Goal: Use online tool/utility: Use online tool/utility

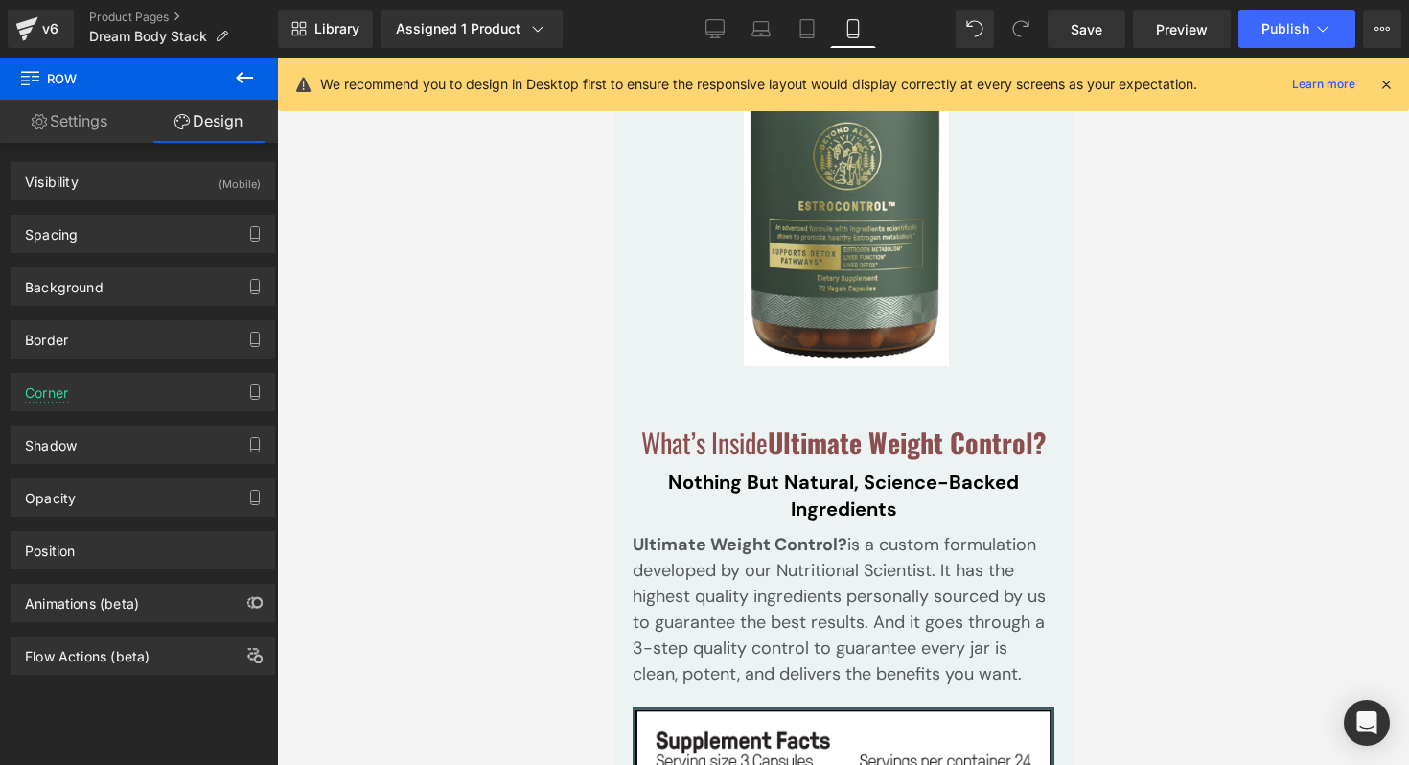
scroll to position [25512, 0]
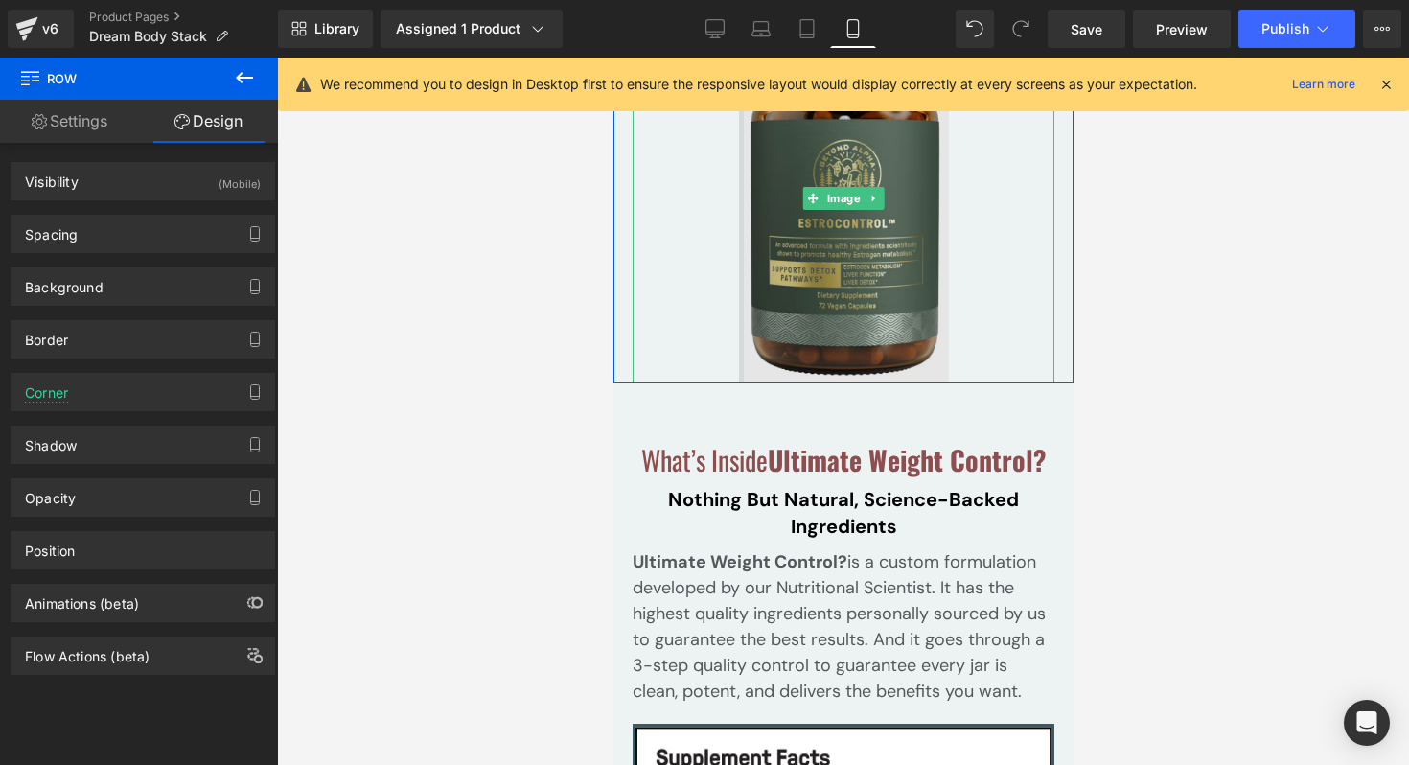
click at [773, 254] on img at bounding box center [843, 198] width 210 height 372
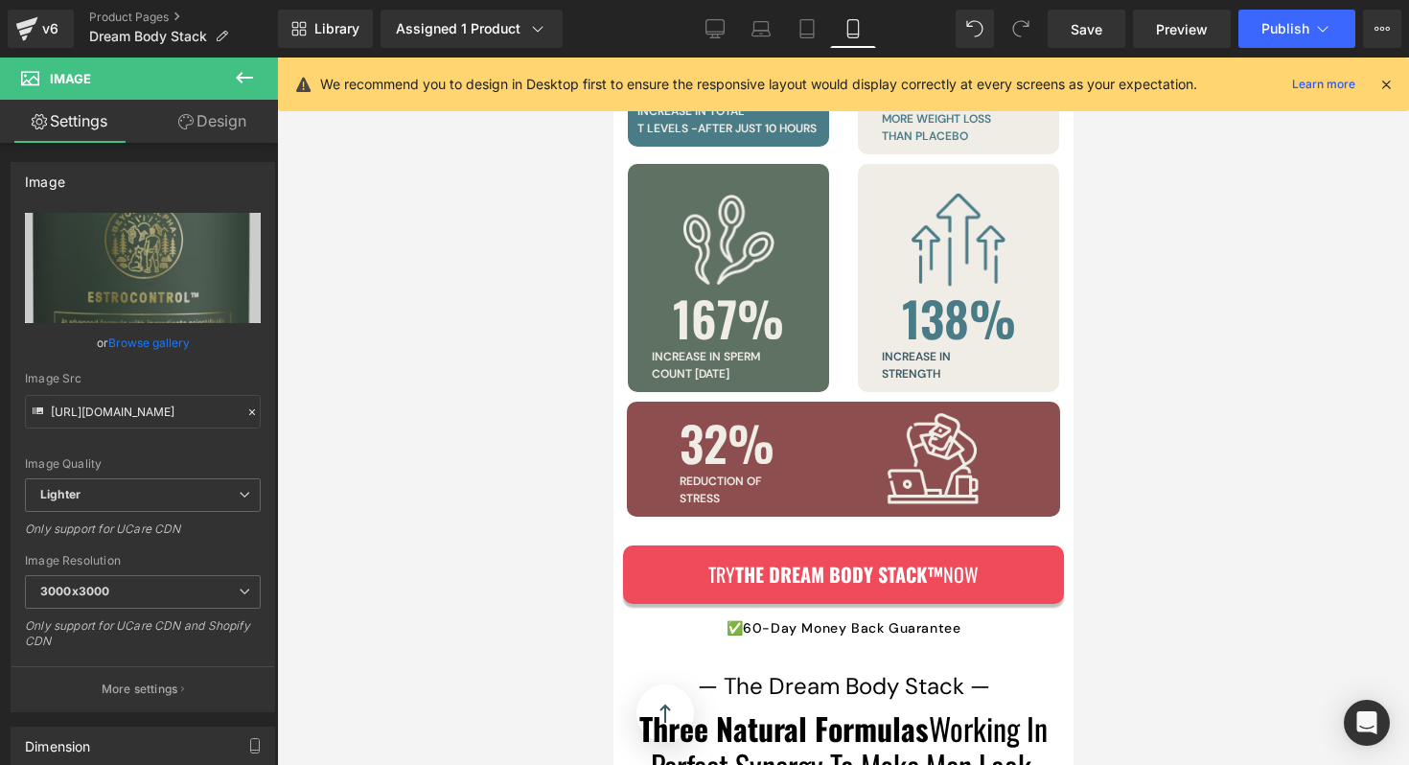
scroll to position [5917, 0]
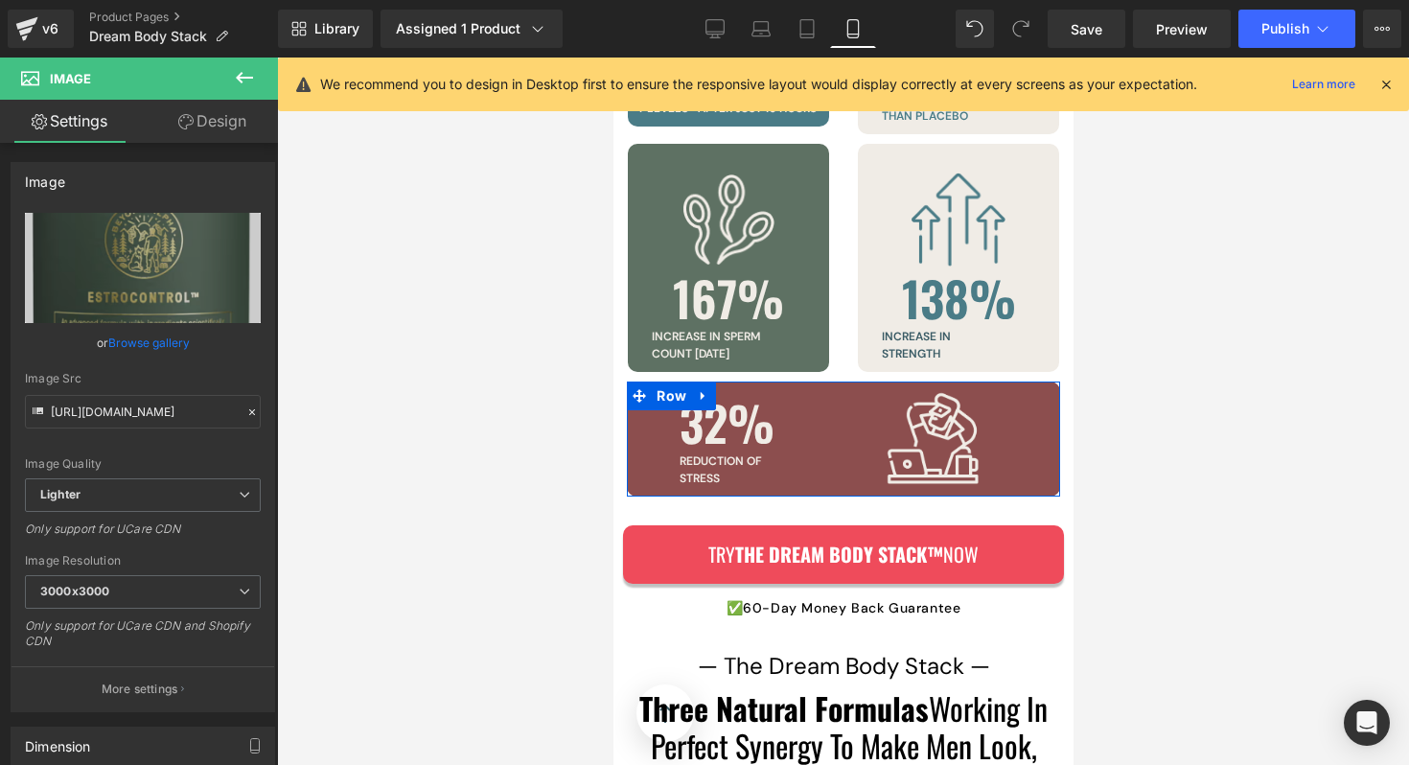
click at [835, 406] on div "32% Heading Reduction of stress Text Block" at bounding box center [753, 439] width 178 height 96
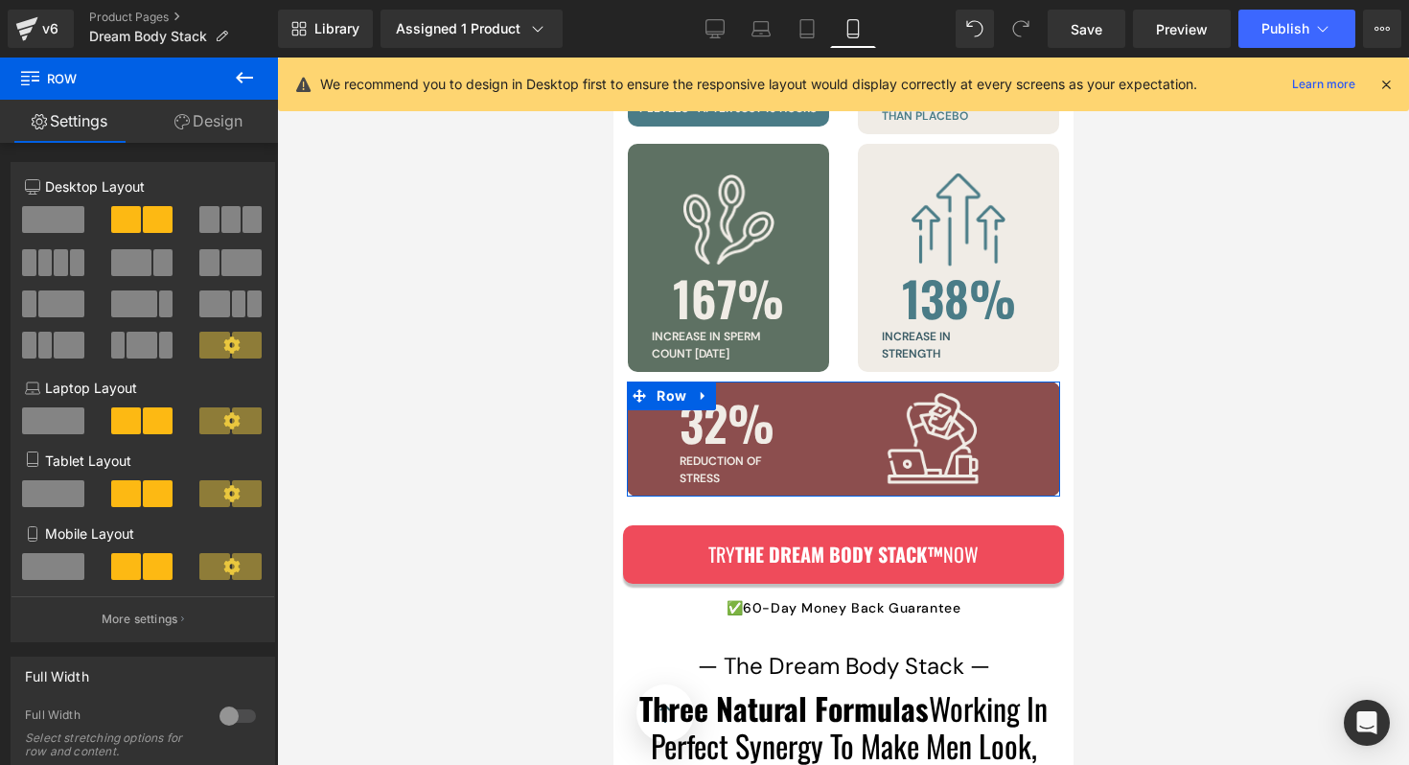
click at [237, 129] on link "Design" at bounding box center [208, 121] width 139 height 43
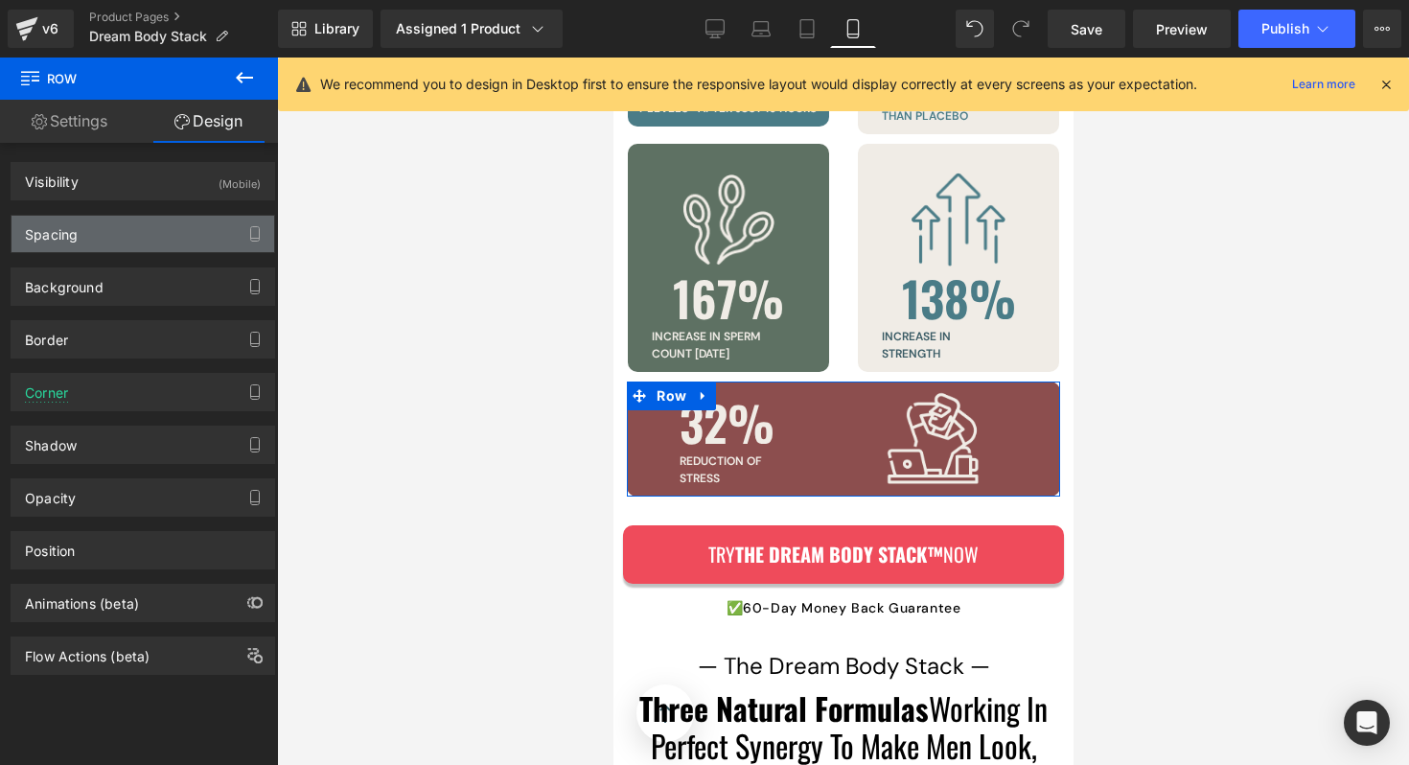
click at [98, 240] on div "Spacing" at bounding box center [143, 234] width 263 height 36
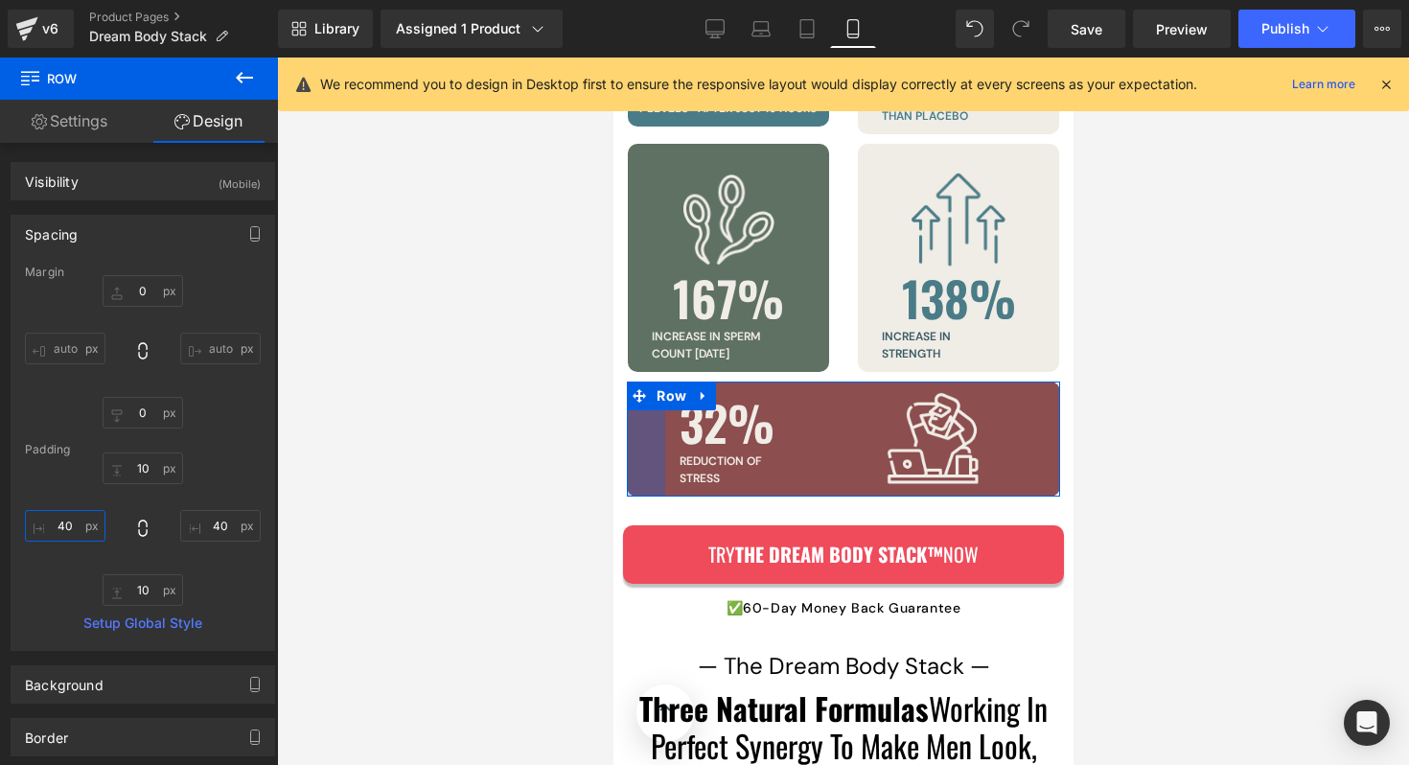
click at [74, 520] on input "40" at bounding box center [65, 526] width 81 height 32
type input "33"
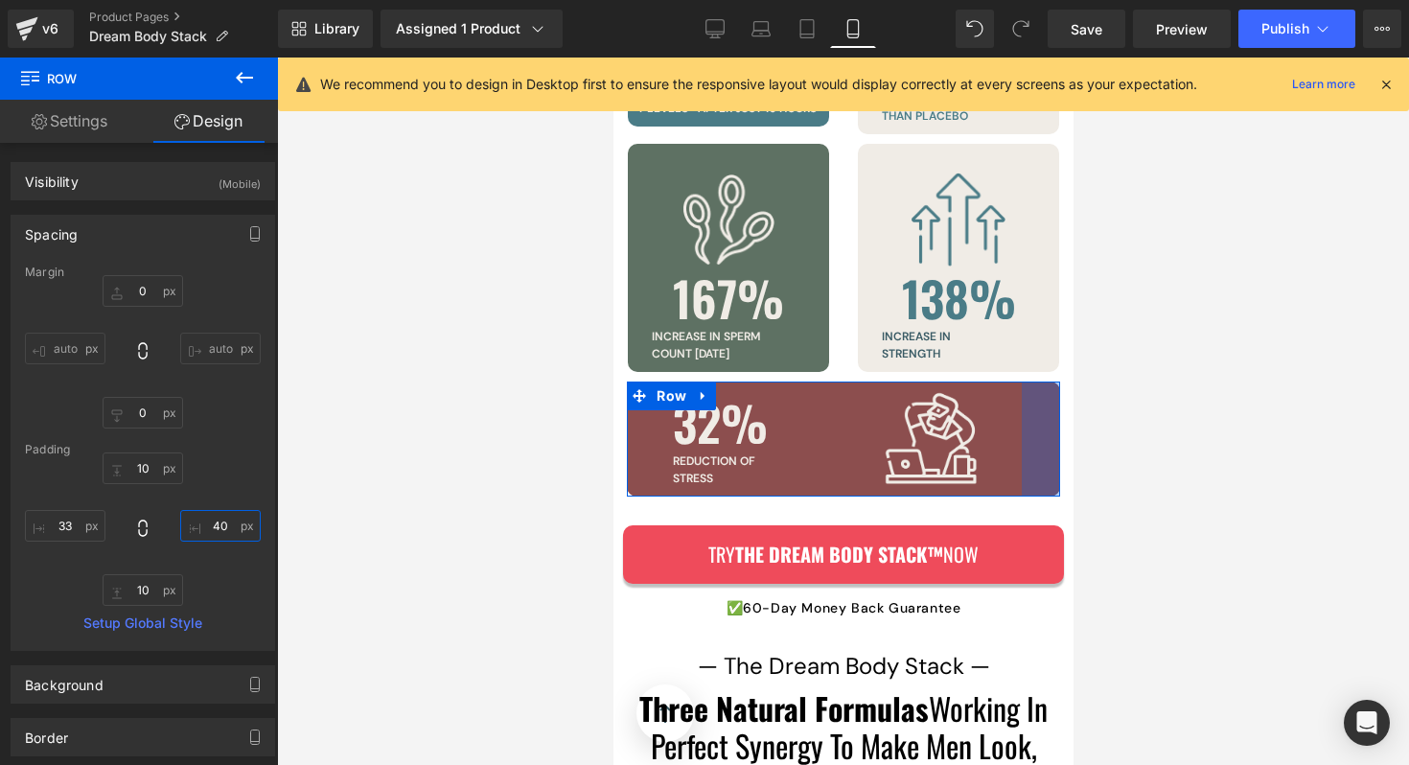
click at [211, 531] on input "40" at bounding box center [220, 526] width 81 height 32
type input "33"
click at [142, 464] on input "10" at bounding box center [143, 468] width 81 height 32
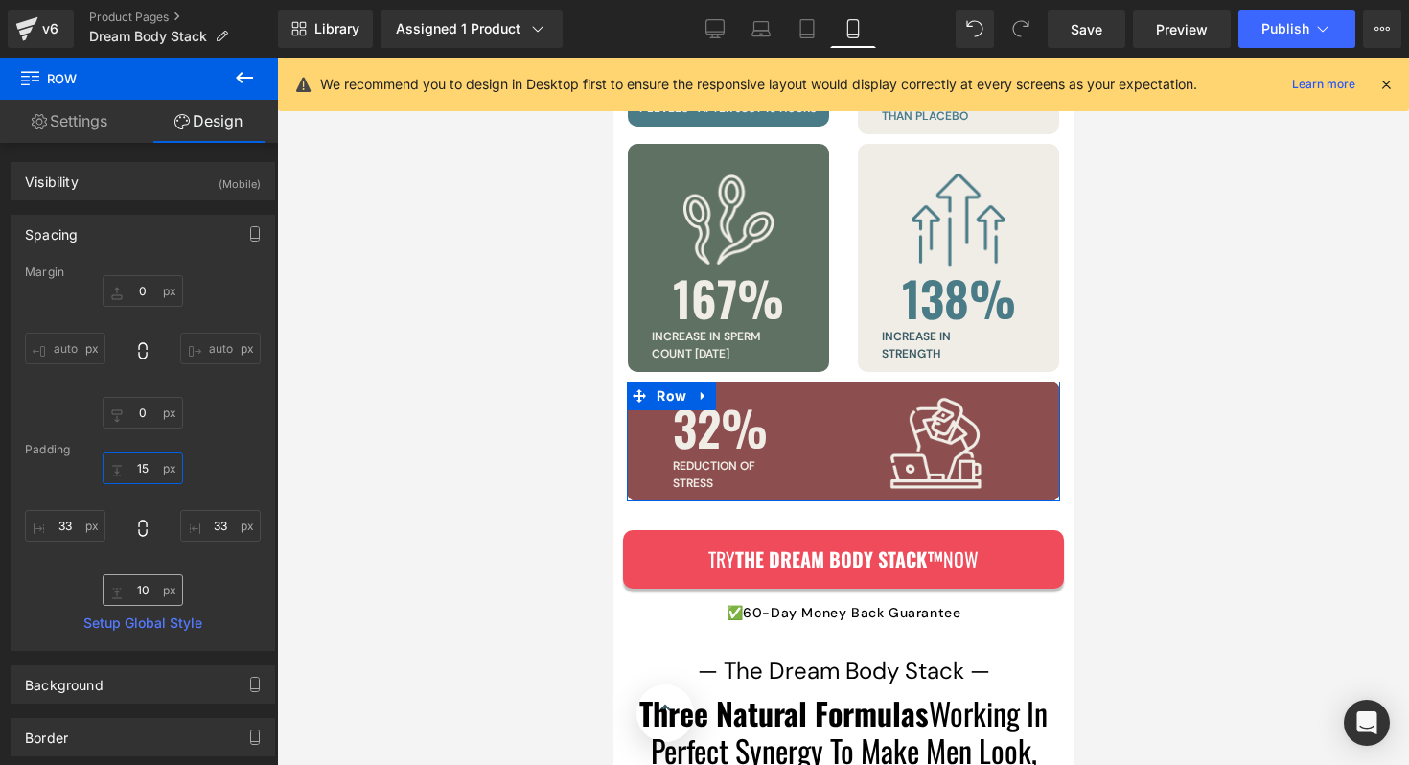
type input "15"
click at [150, 589] on input "10" at bounding box center [143, 590] width 81 height 32
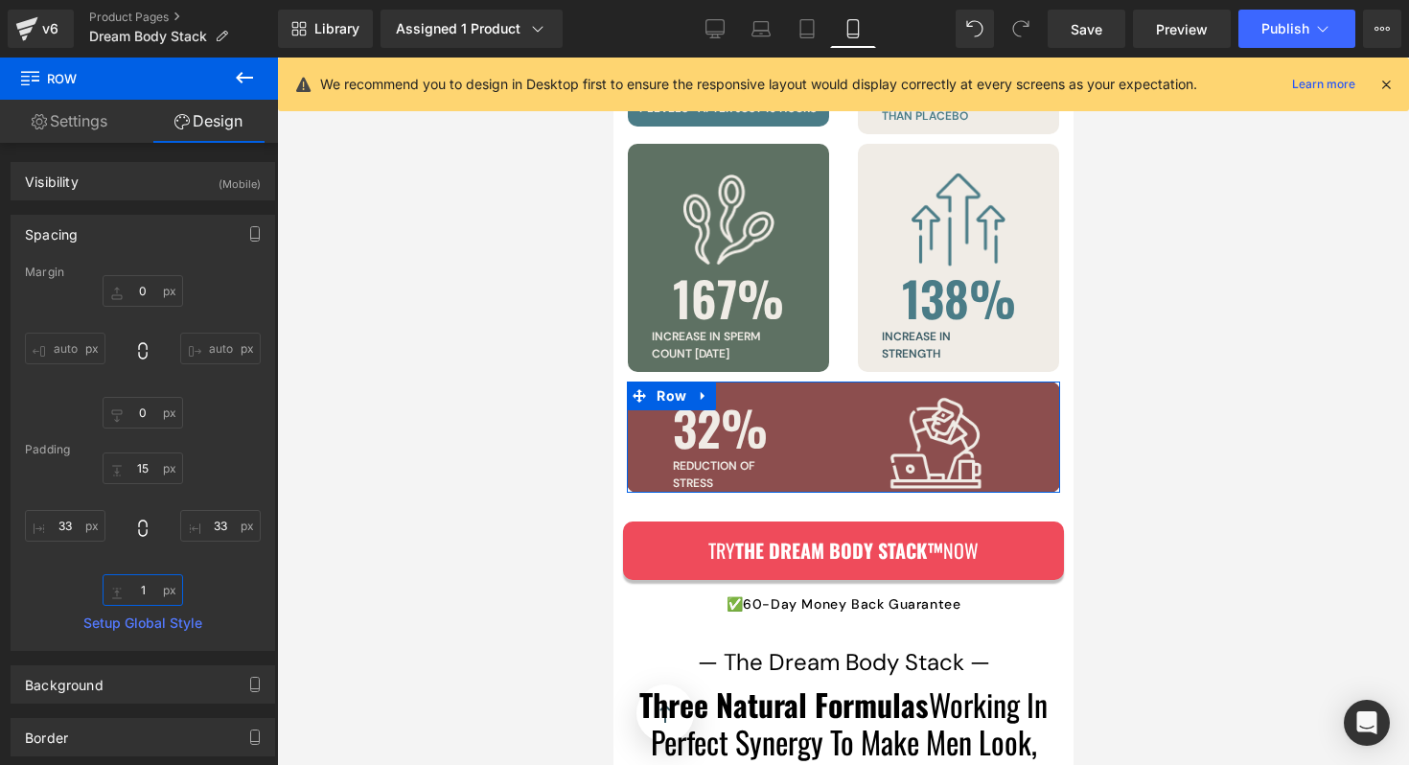
type input "15"
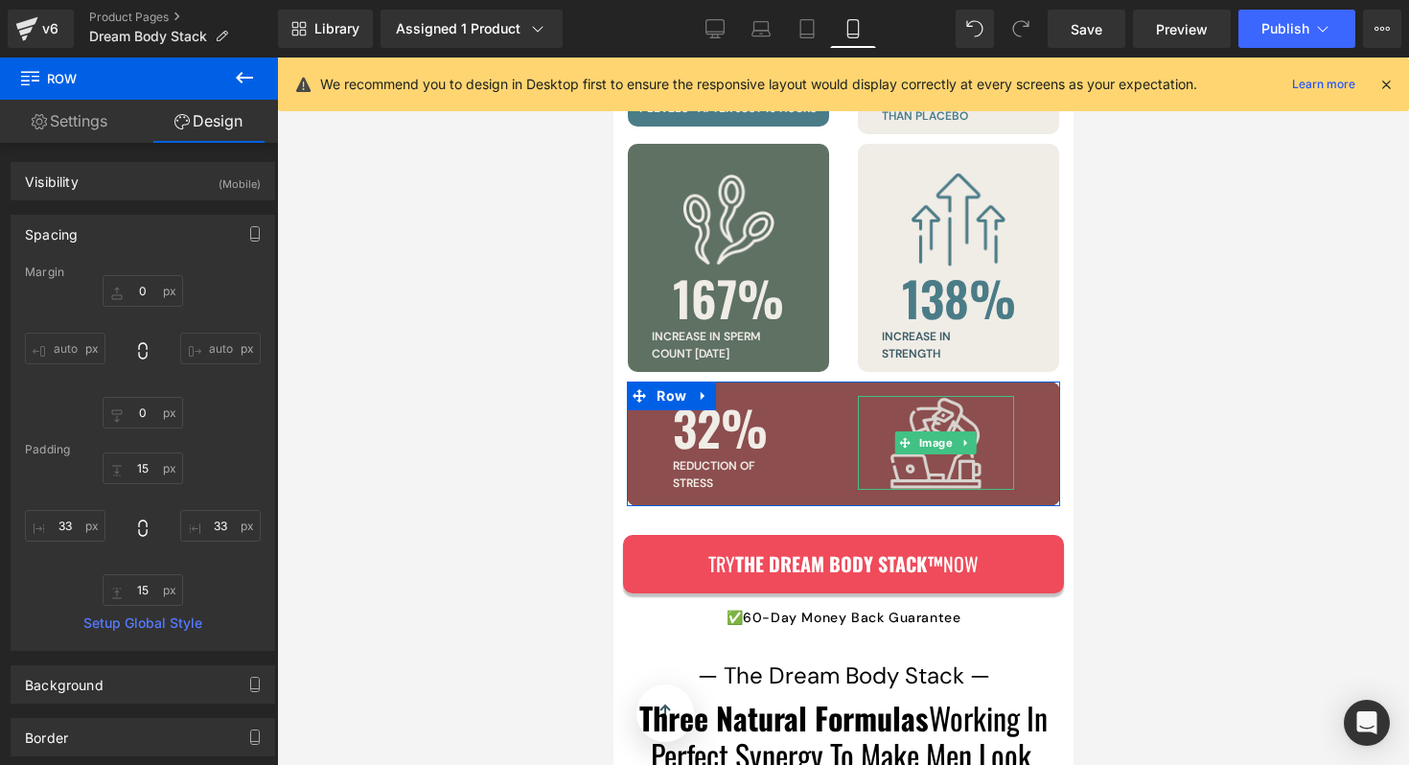
click at [960, 433] on img at bounding box center [935, 443] width 94 height 94
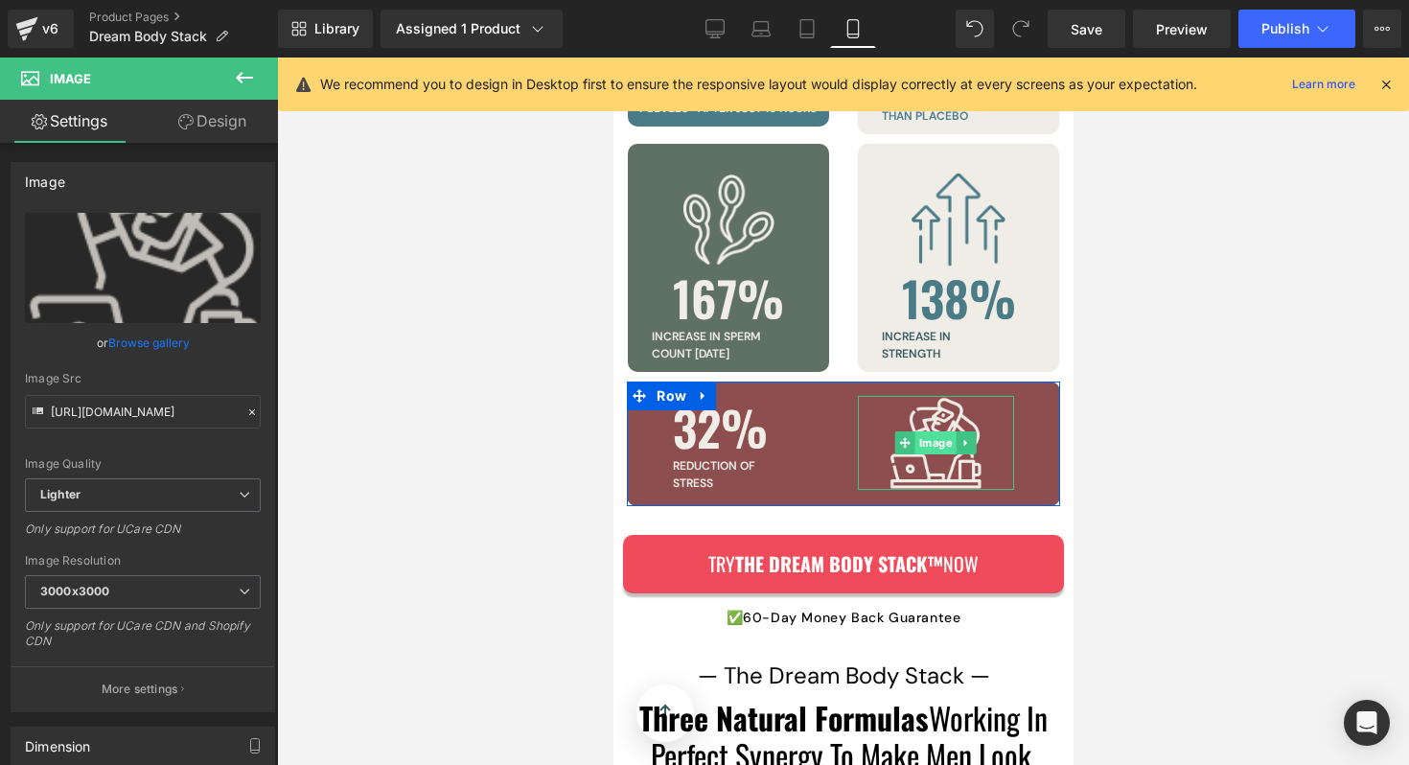
click at [944, 431] on link "Image" at bounding box center [924, 442] width 61 height 23
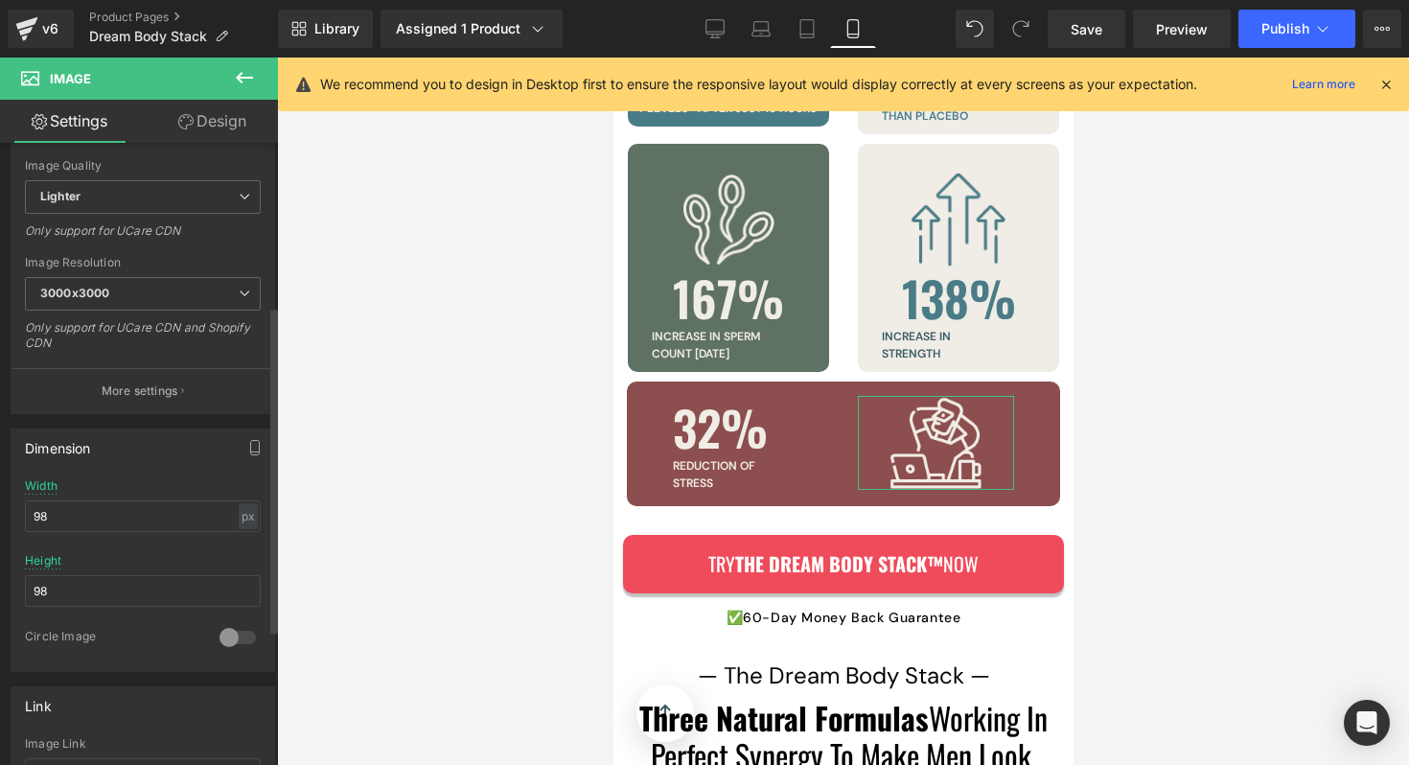
scroll to position [322, 0]
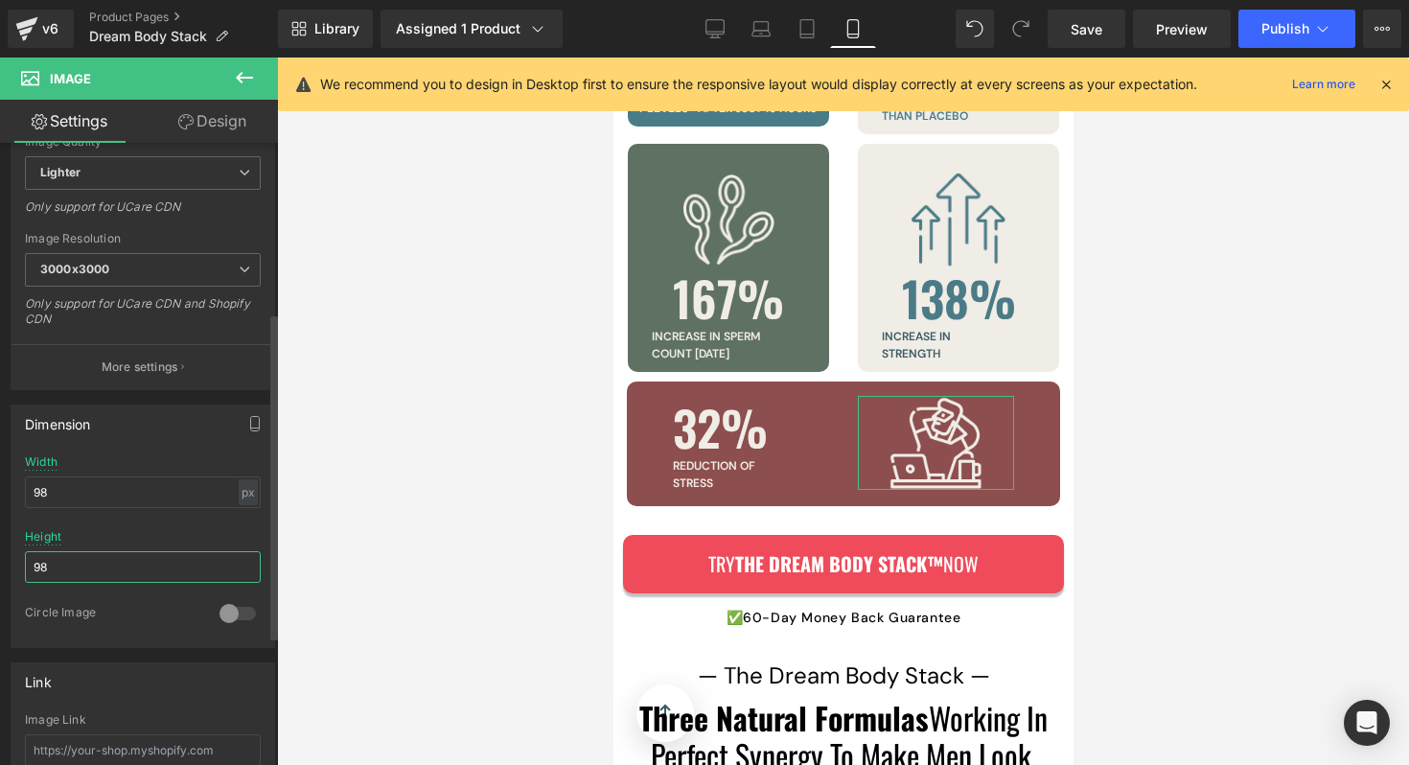
click at [167, 562] on input "98" at bounding box center [143, 567] width 236 height 32
click at [127, 505] on input "98" at bounding box center [143, 492] width 236 height 32
type input "98"
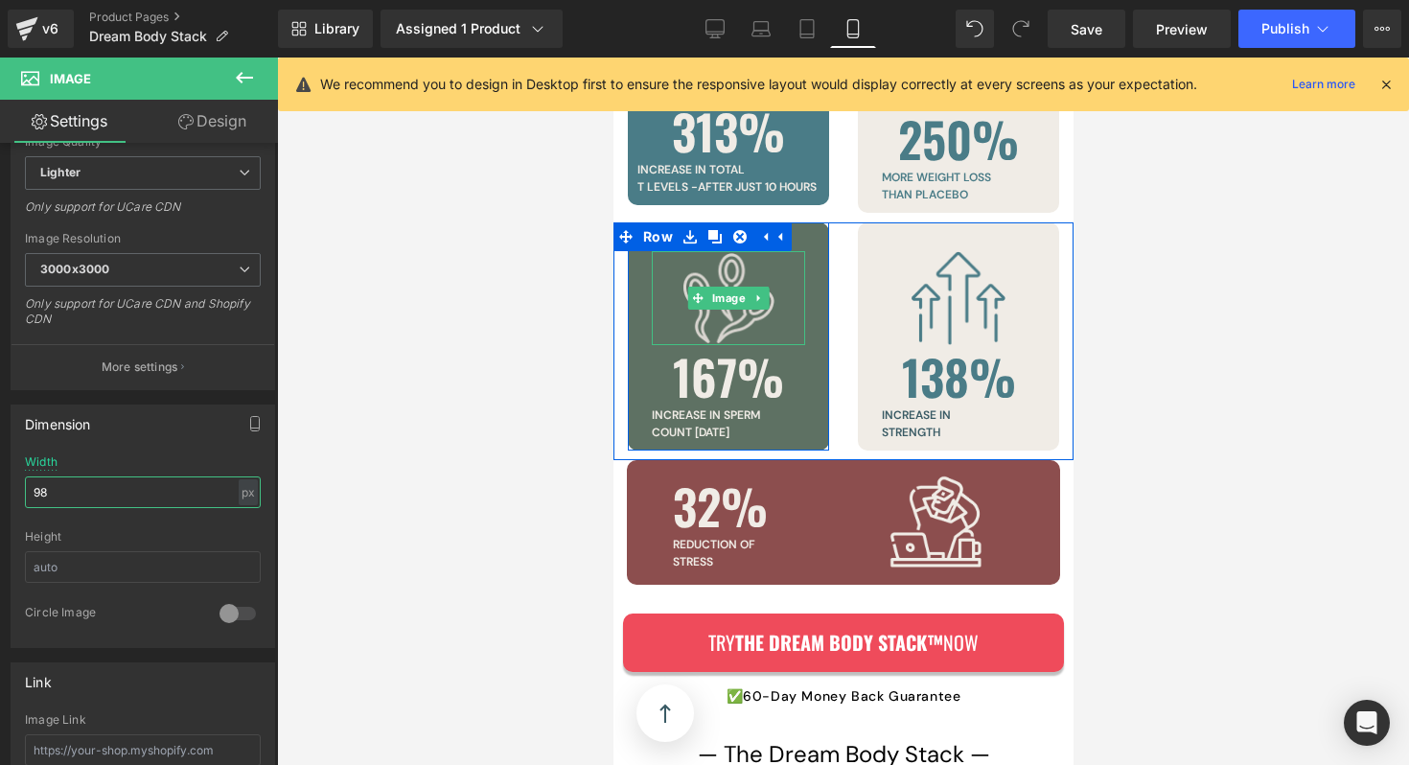
scroll to position [5837, 0]
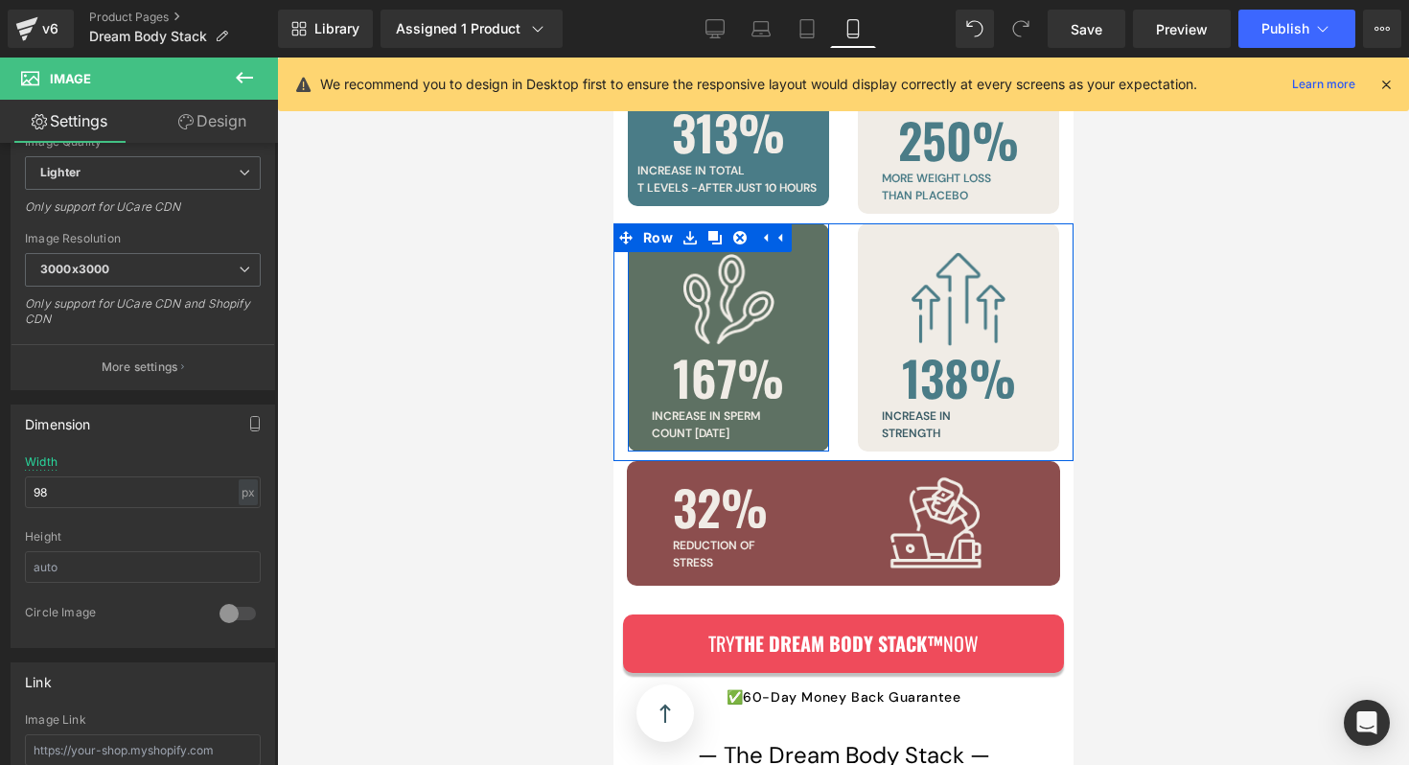
click at [645, 252] on div "Image 167% Heading increase in [MEDICAL_DATA] [DATE] Text Block" at bounding box center [727, 347] width 182 height 190
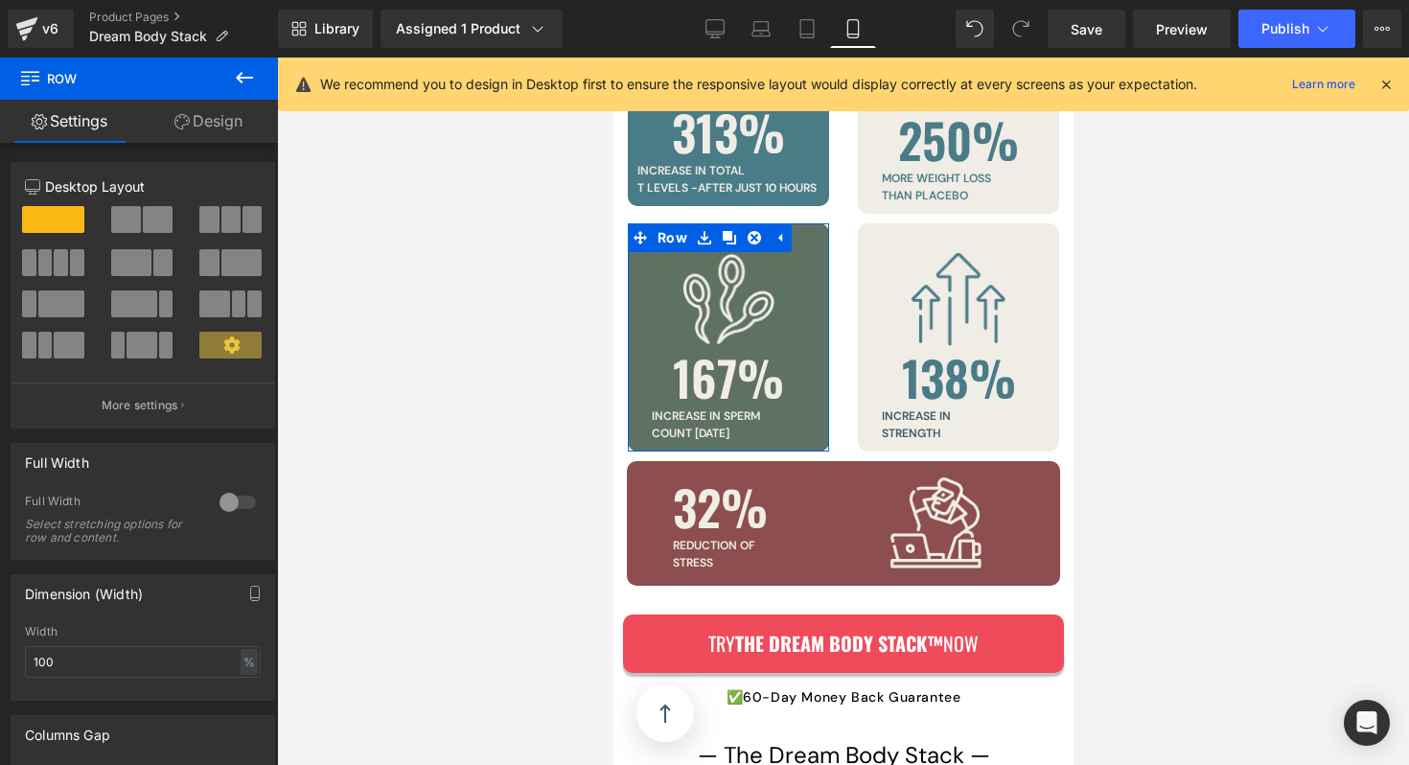
click at [184, 118] on icon at bounding box center [181, 121] width 15 height 15
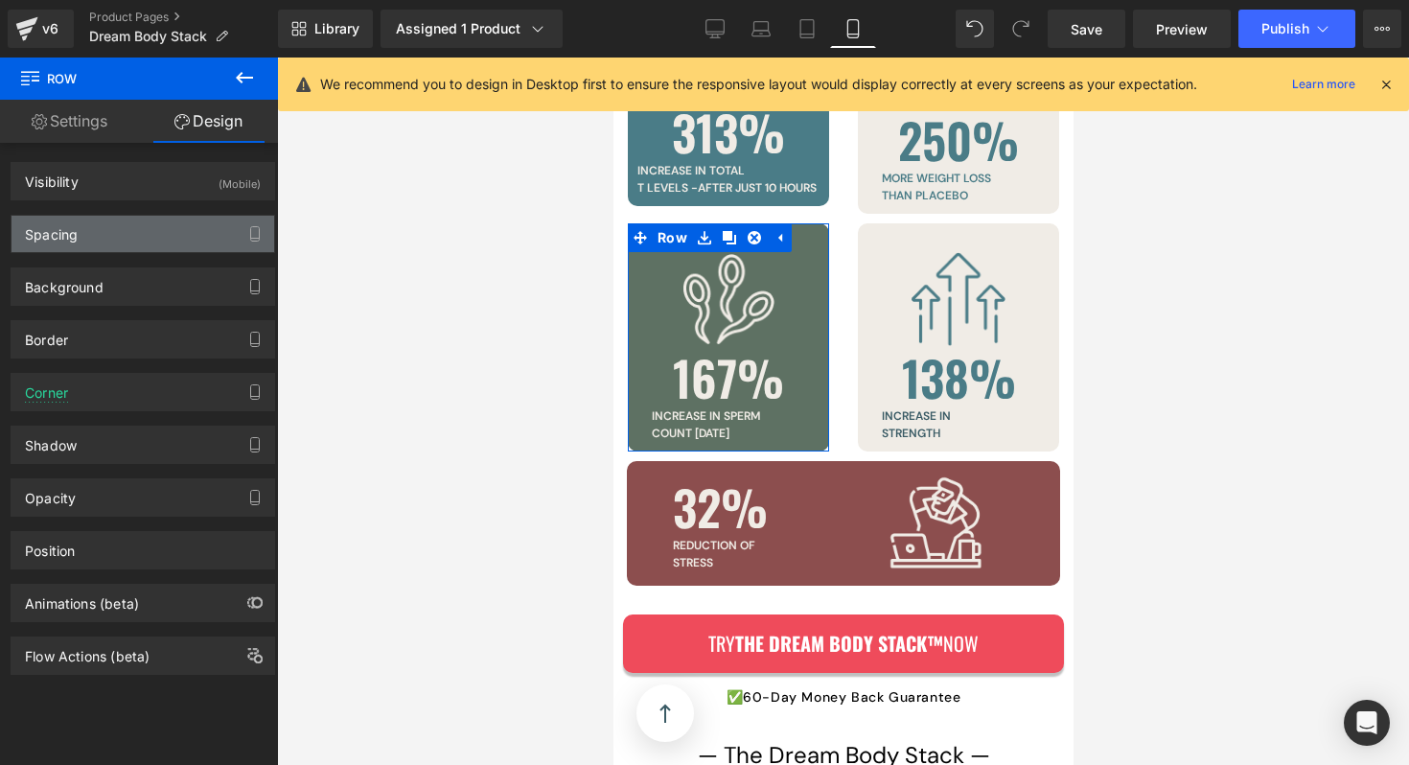
click at [93, 228] on div "Spacing" at bounding box center [143, 234] width 263 height 36
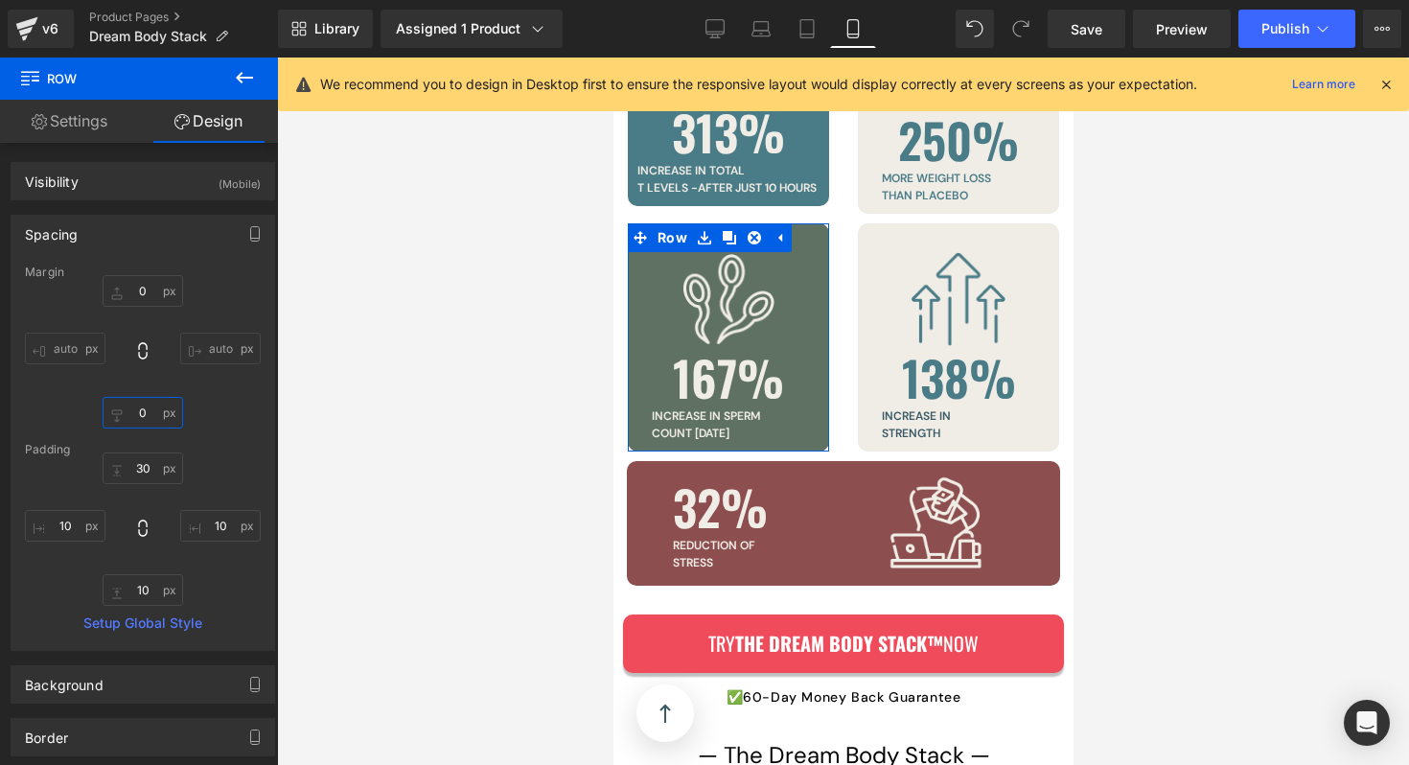
click at [150, 416] on input "0" at bounding box center [143, 413] width 81 height 32
click at [140, 471] on input "30" at bounding box center [143, 468] width 81 height 32
click at [139, 588] on input "10" at bounding box center [143, 590] width 81 height 32
type input "20"
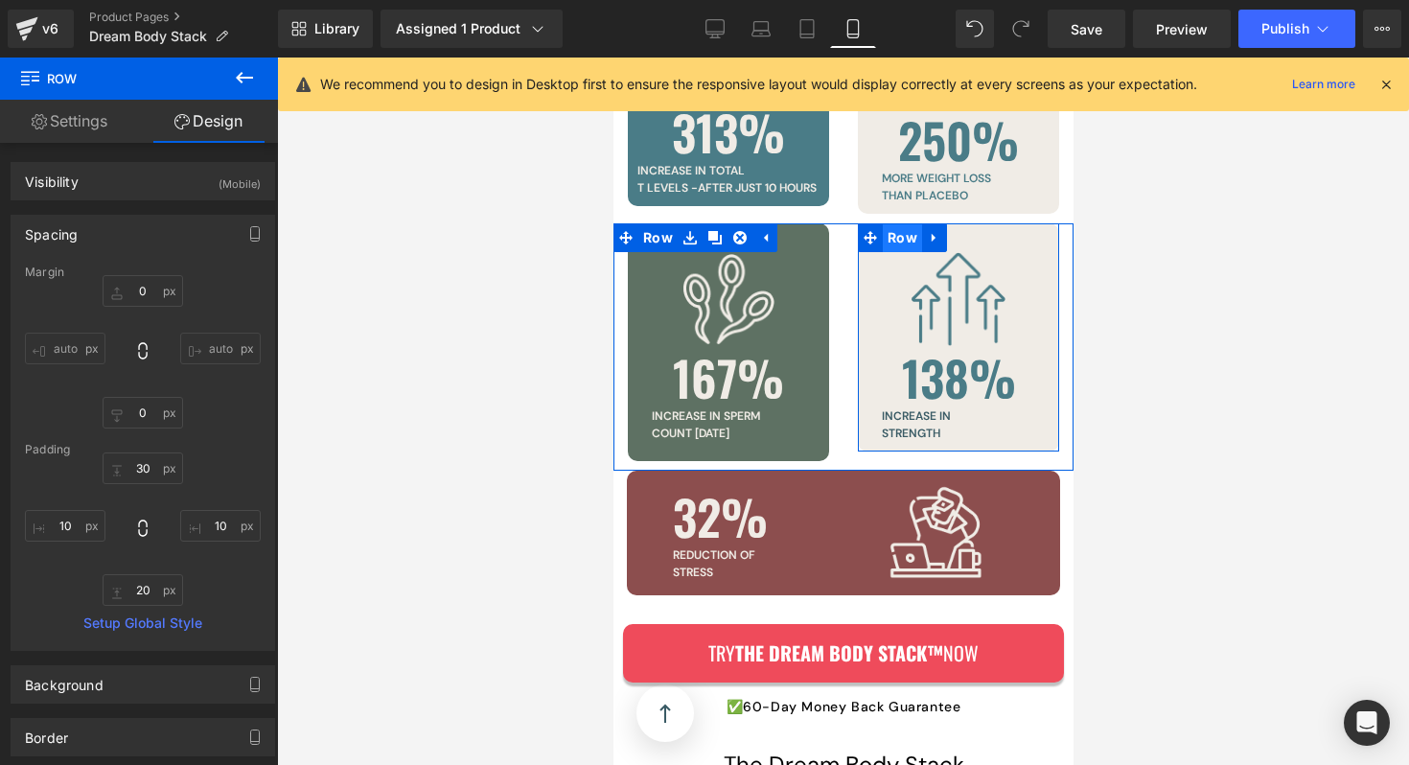
click at [908, 223] on span "Row" at bounding box center [901, 237] width 39 height 29
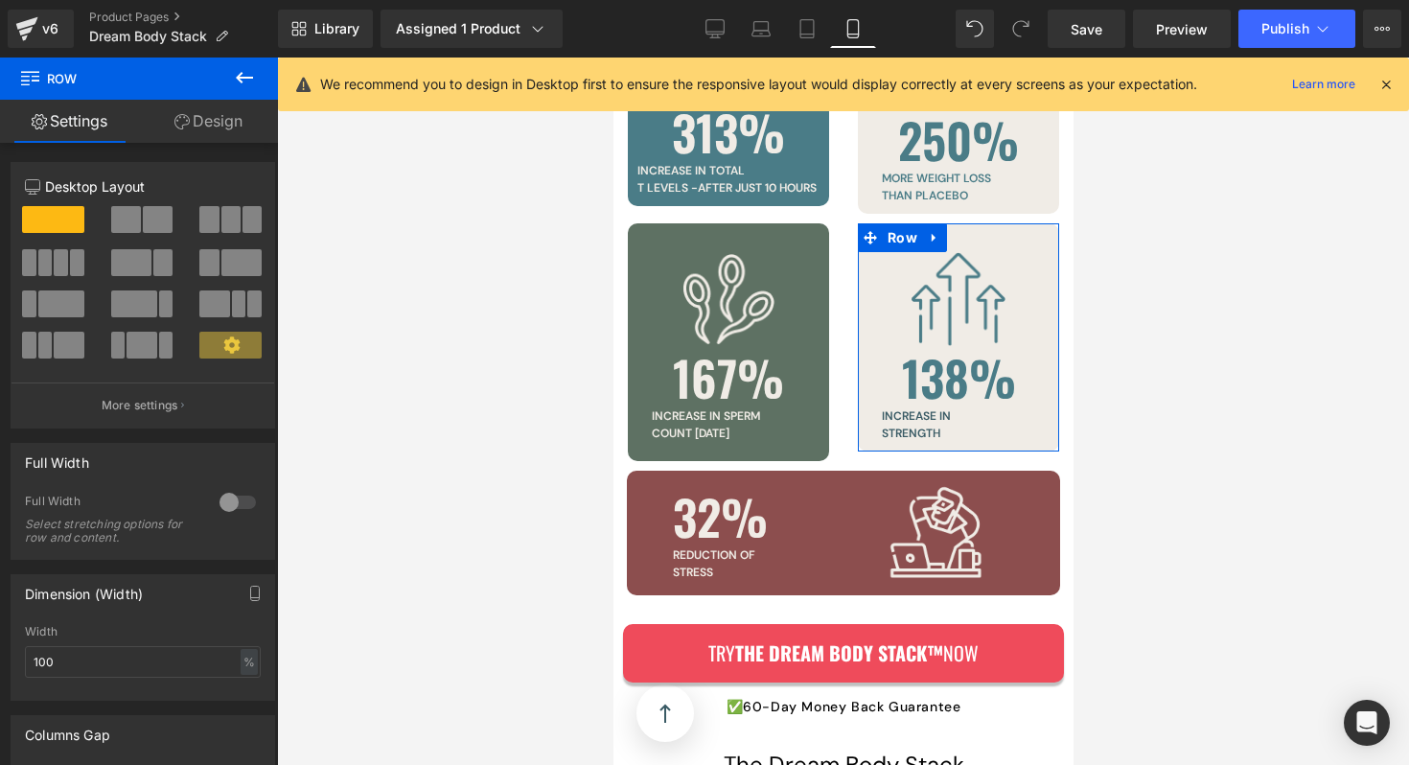
click at [197, 132] on link "Design" at bounding box center [208, 121] width 139 height 43
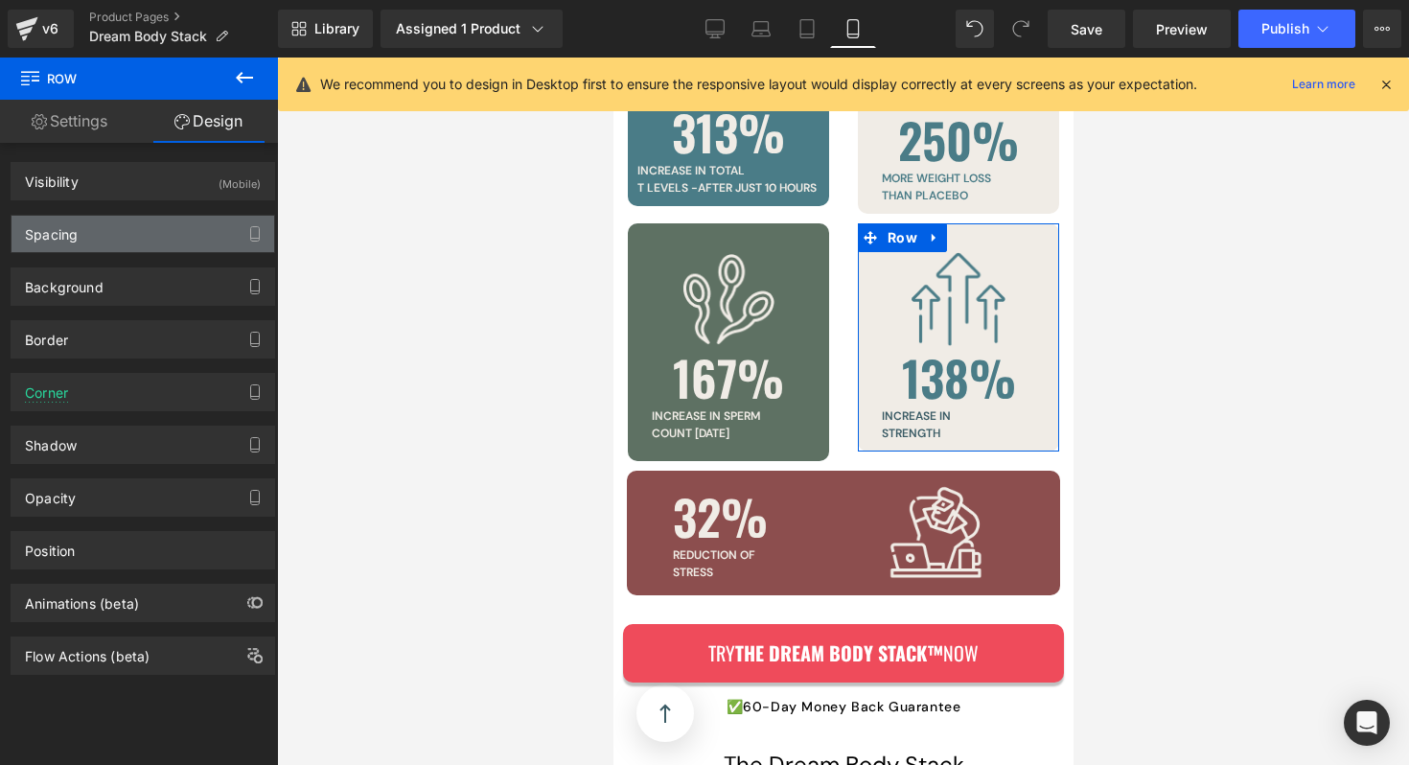
click at [87, 244] on div "Spacing" at bounding box center [143, 234] width 263 height 36
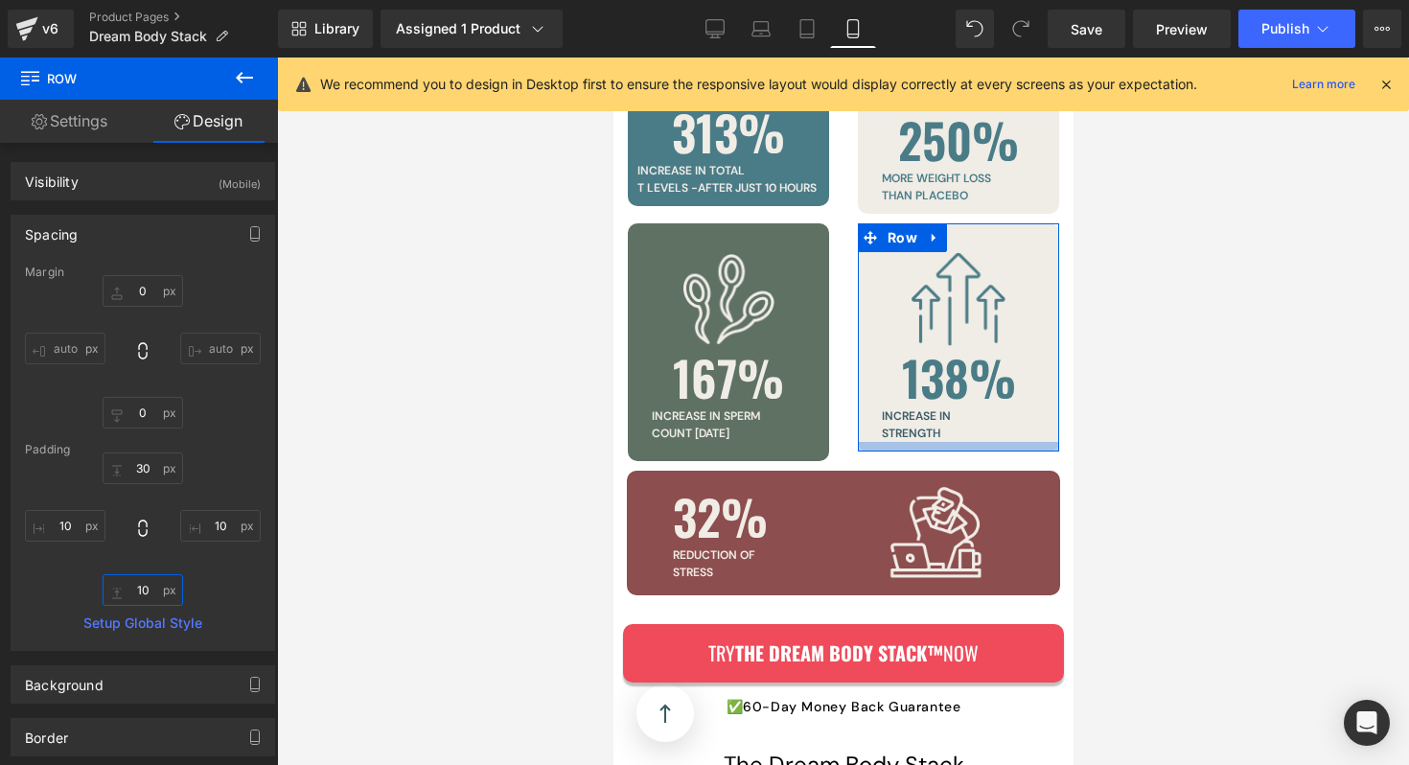
click at [137, 582] on input "10" at bounding box center [143, 590] width 81 height 32
type input "20"
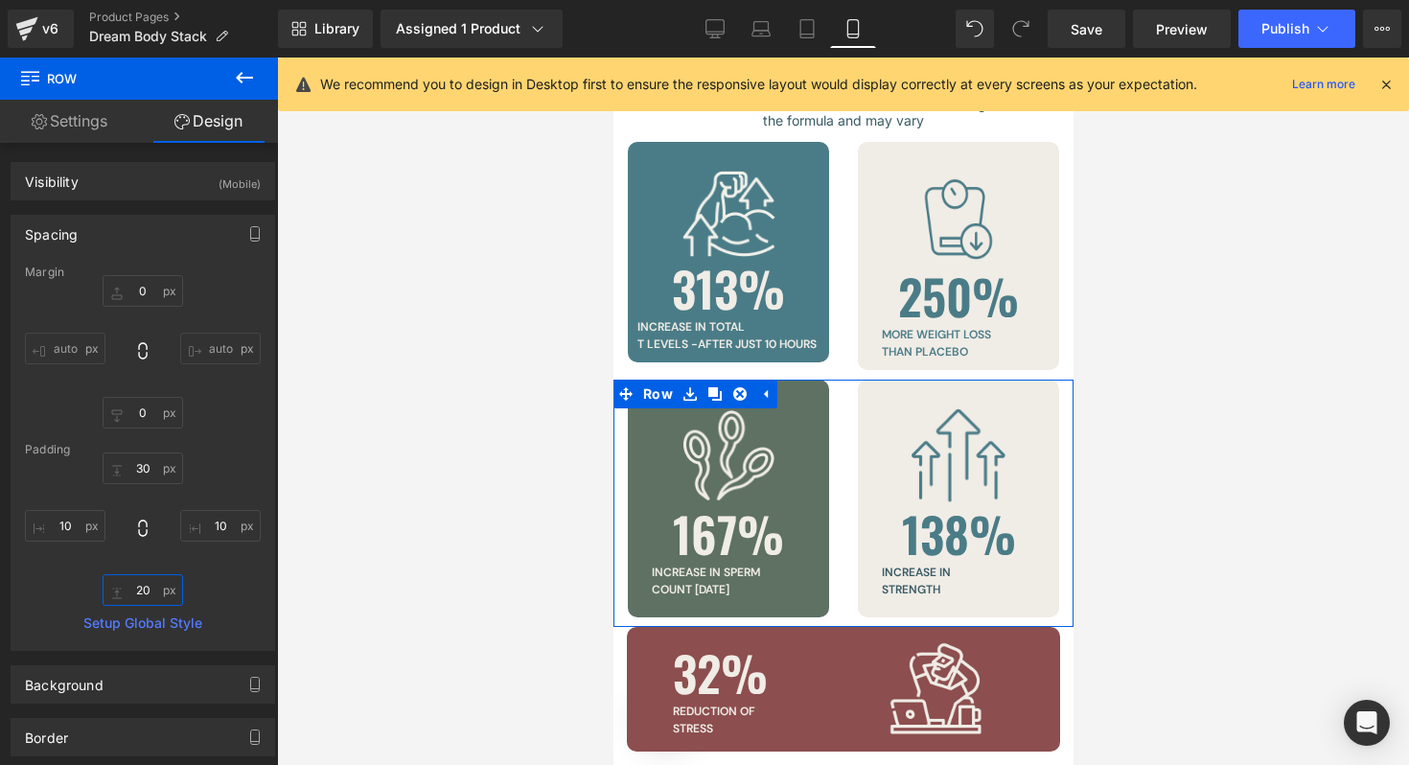
scroll to position [5646, 0]
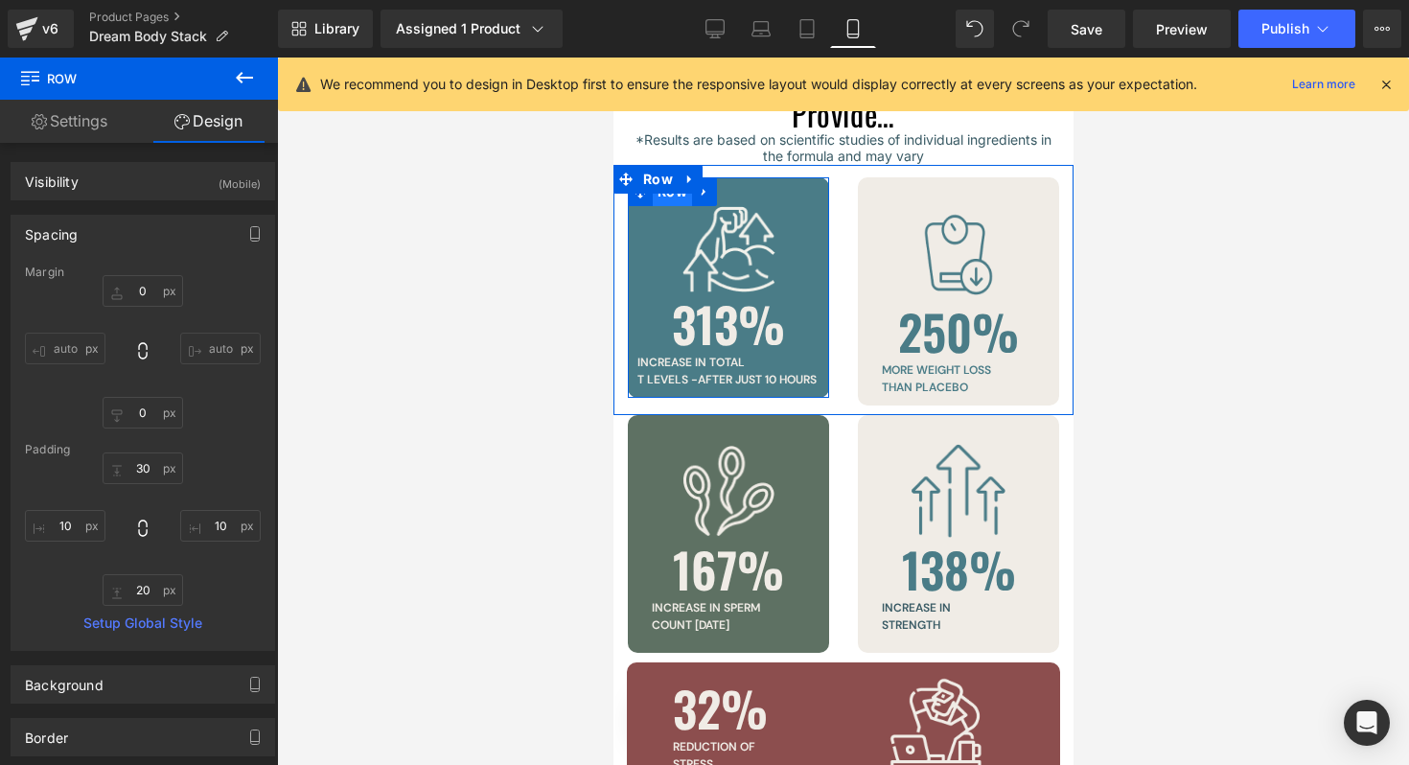
click at [669, 177] on span "Row" at bounding box center [671, 191] width 39 height 29
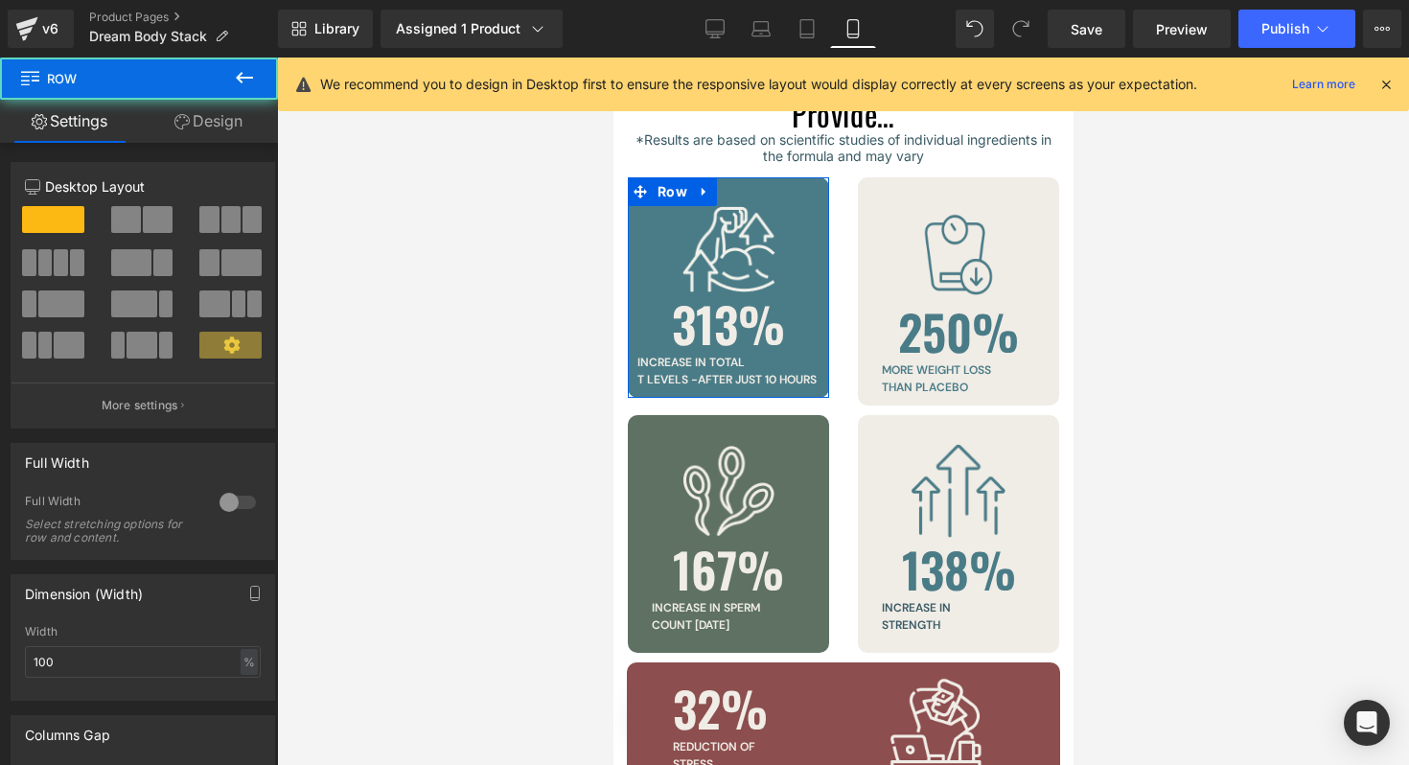
click at [221, 128] on link "Design" at bounding box center [208, 121] width 139 height 43
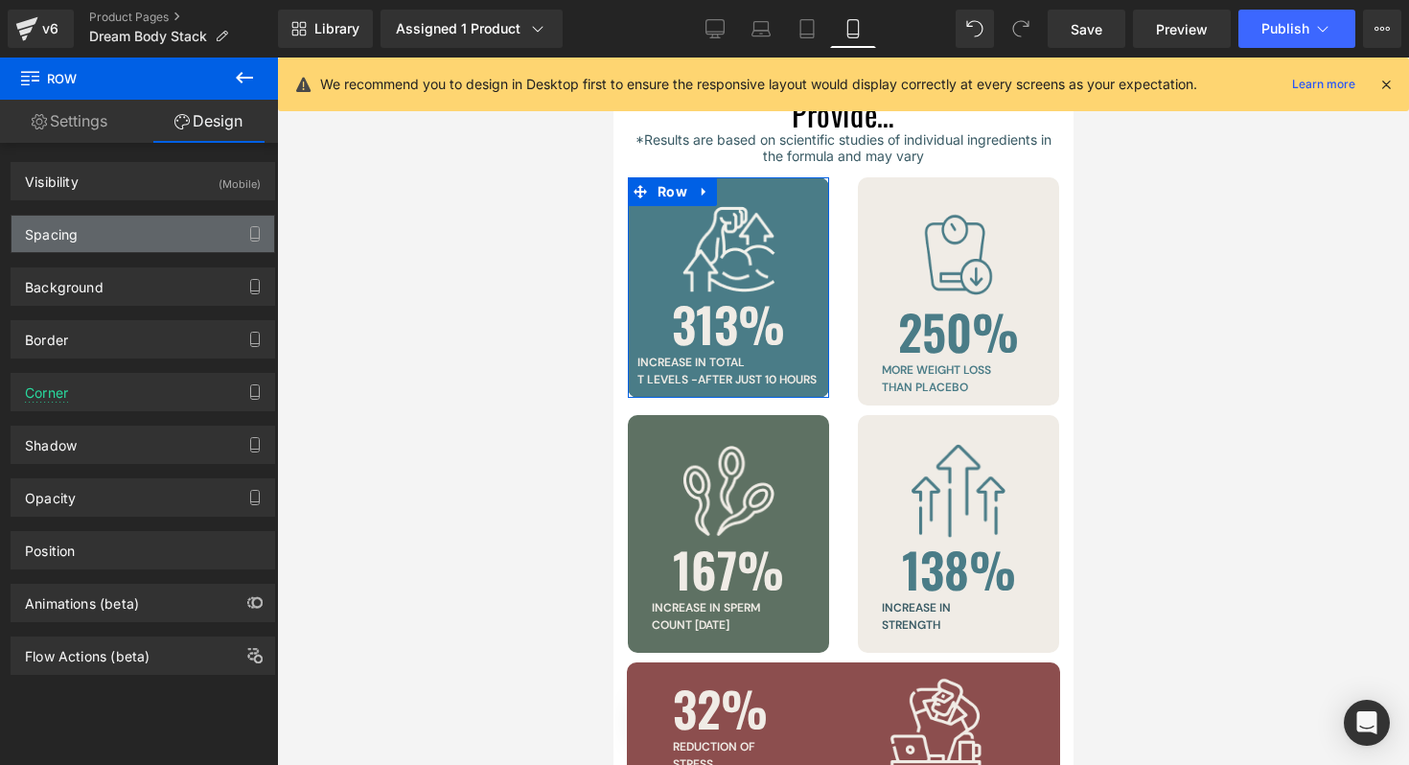
click at [78, 244] on div "Spacing" at bounding box center [143, 234] width 263 height 36
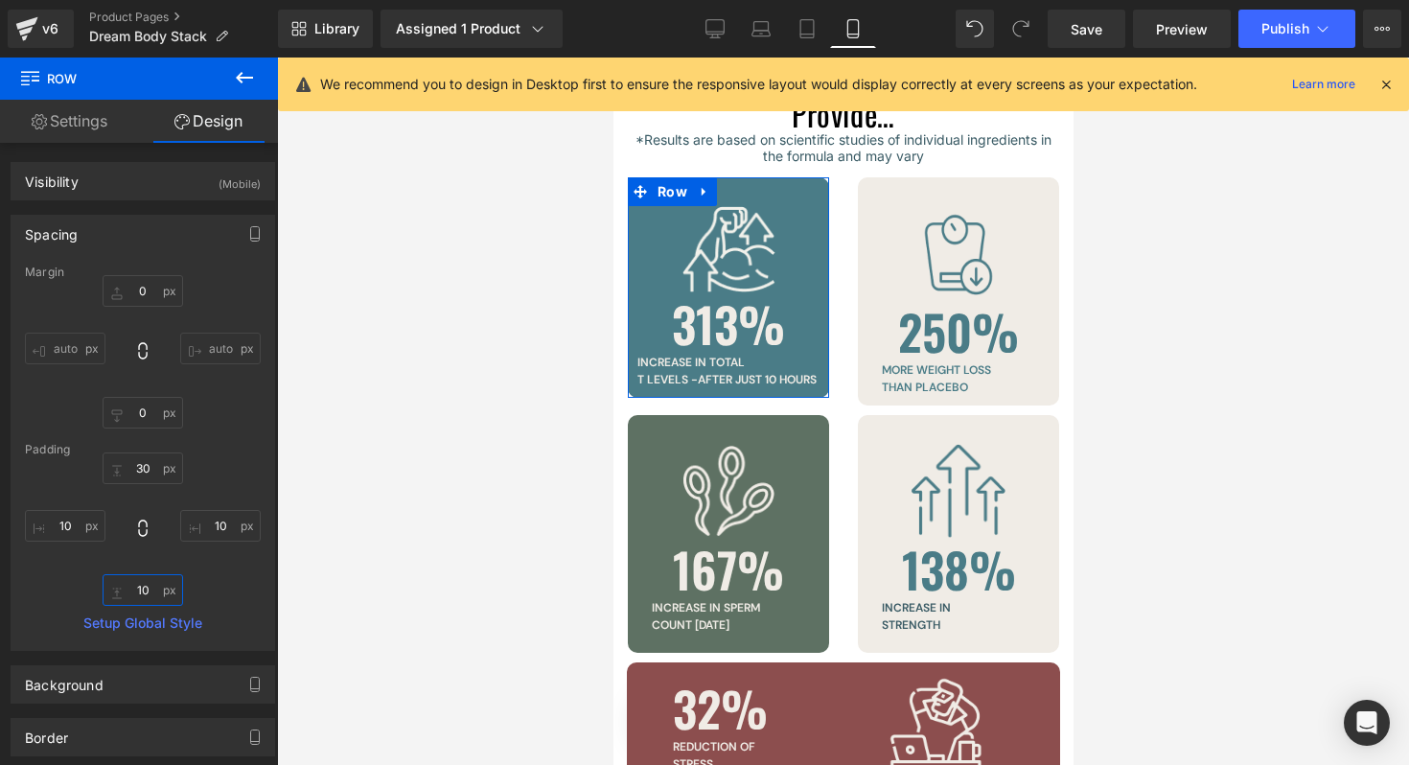
click at [143, 591] on input "10" at bounding box center [143, 590] width 81 height 32
type input "20"
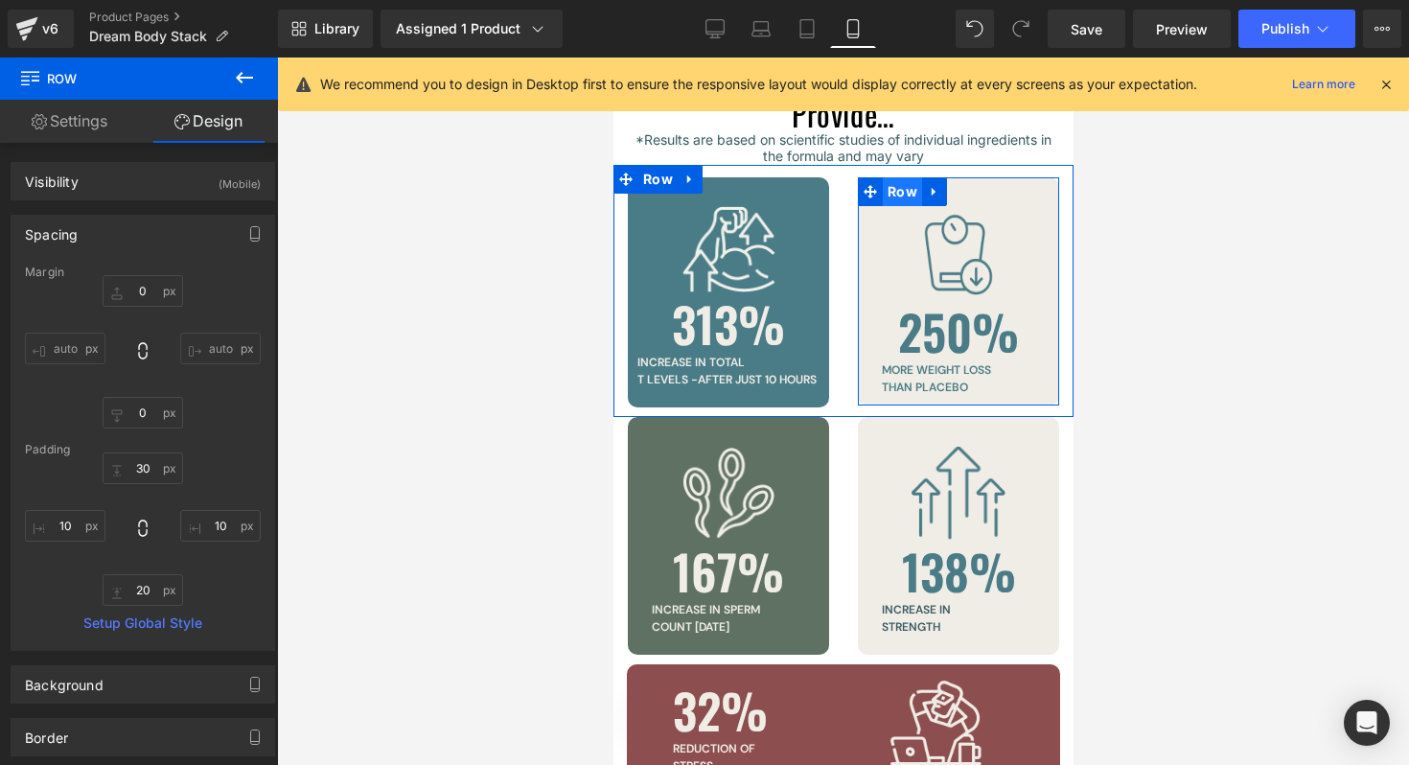
click at [903, 177] on span "Row" at bounding box center [901, 191] width 39 height 29
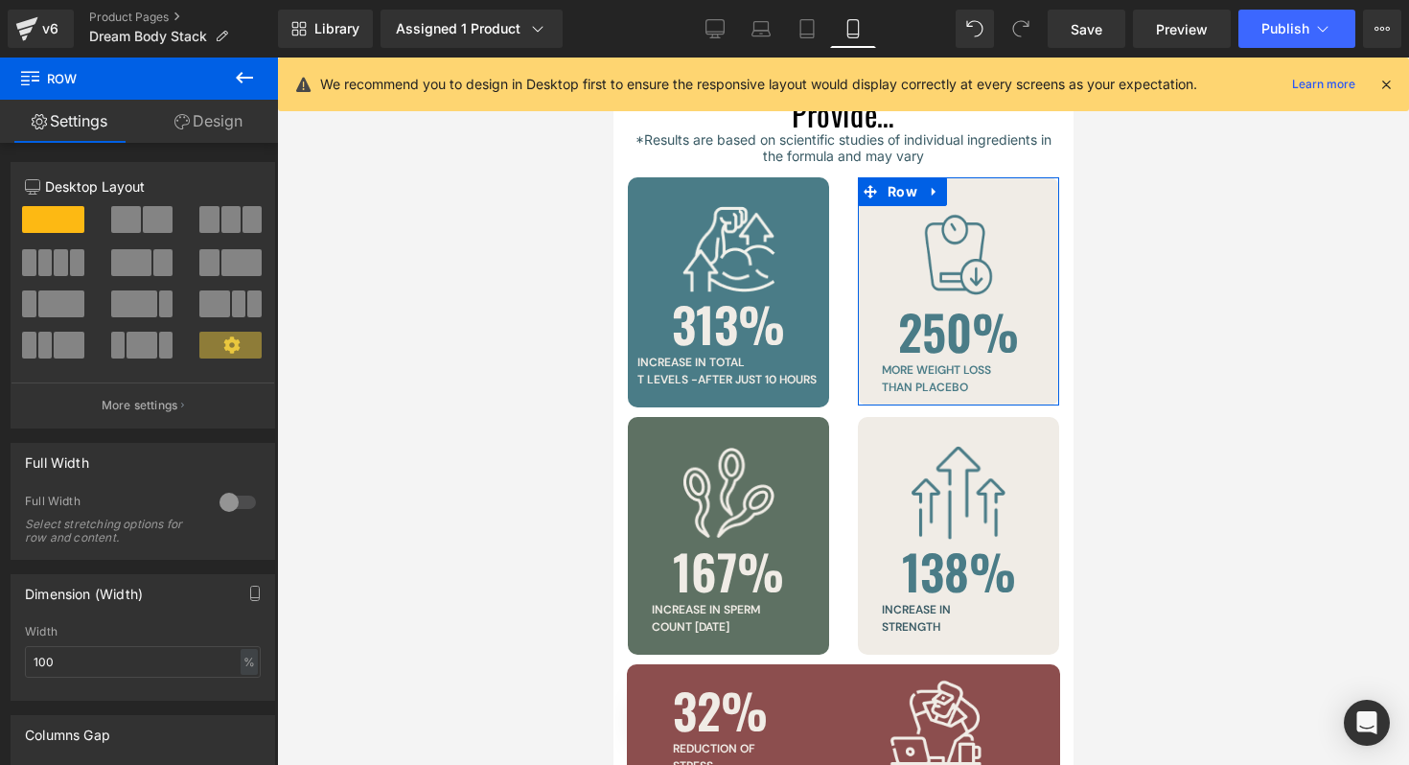
click at [227, 121] on link "Design" at bounding box center [208, 121] width 139 height 43
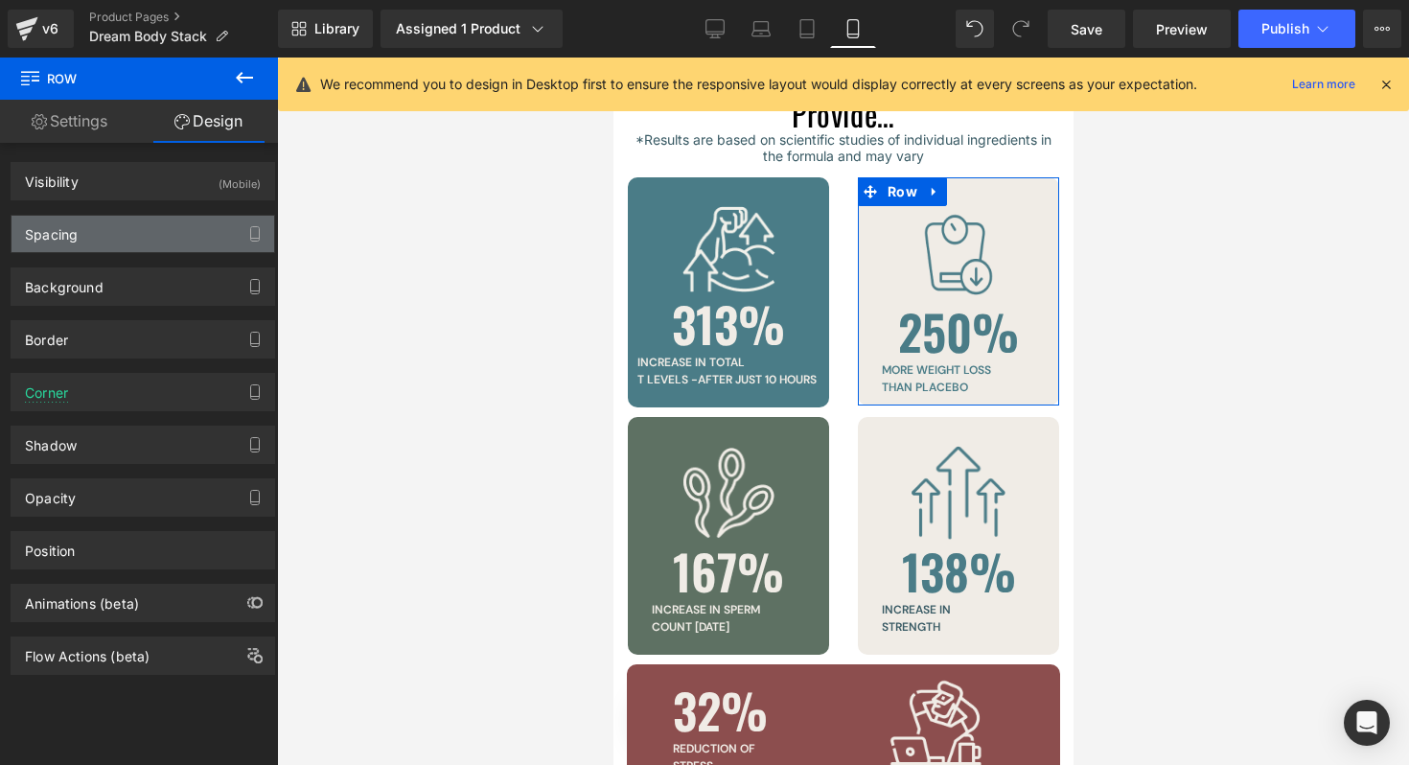
click at [82, 227] on div "Spacing" at bounding box center [143, 234] width 263 height 36
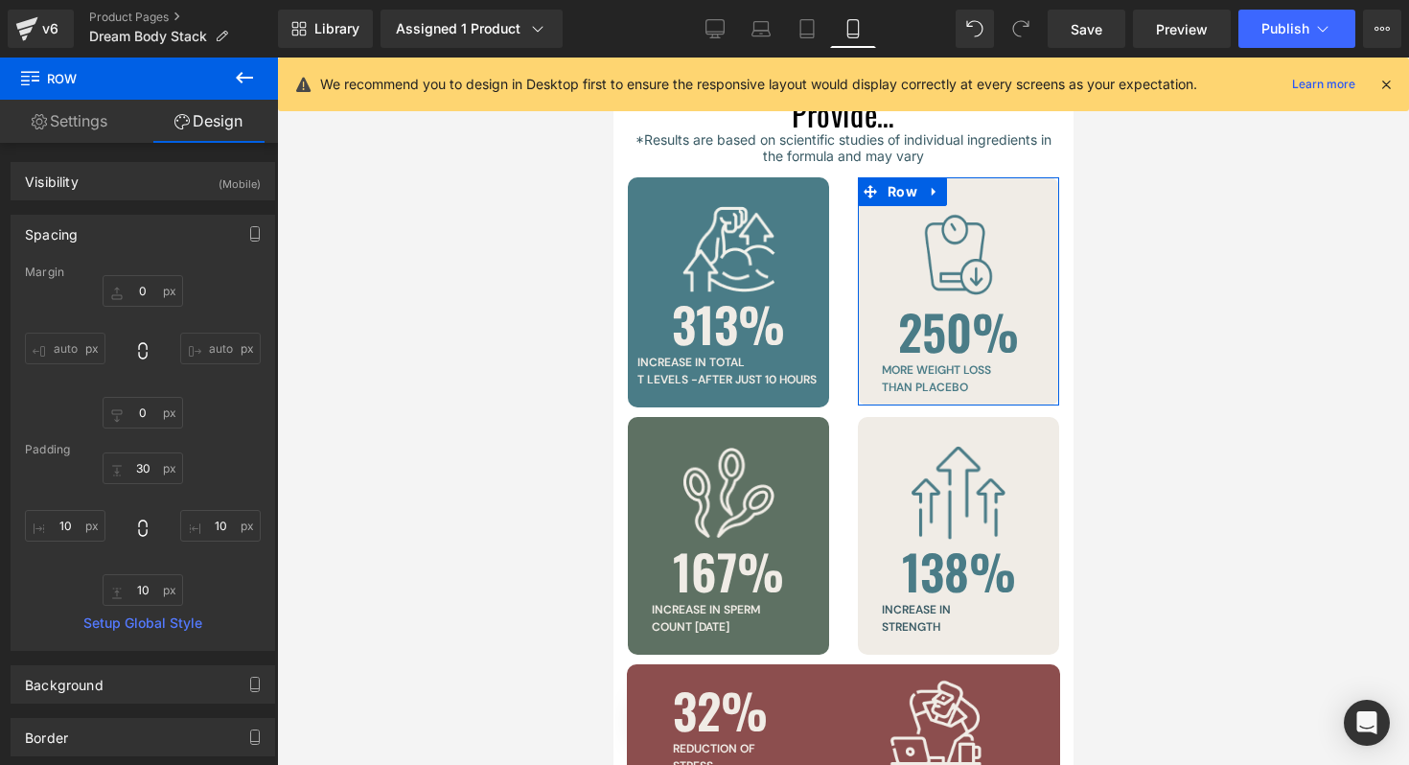
type input "0"
type input "30"
type input "10"
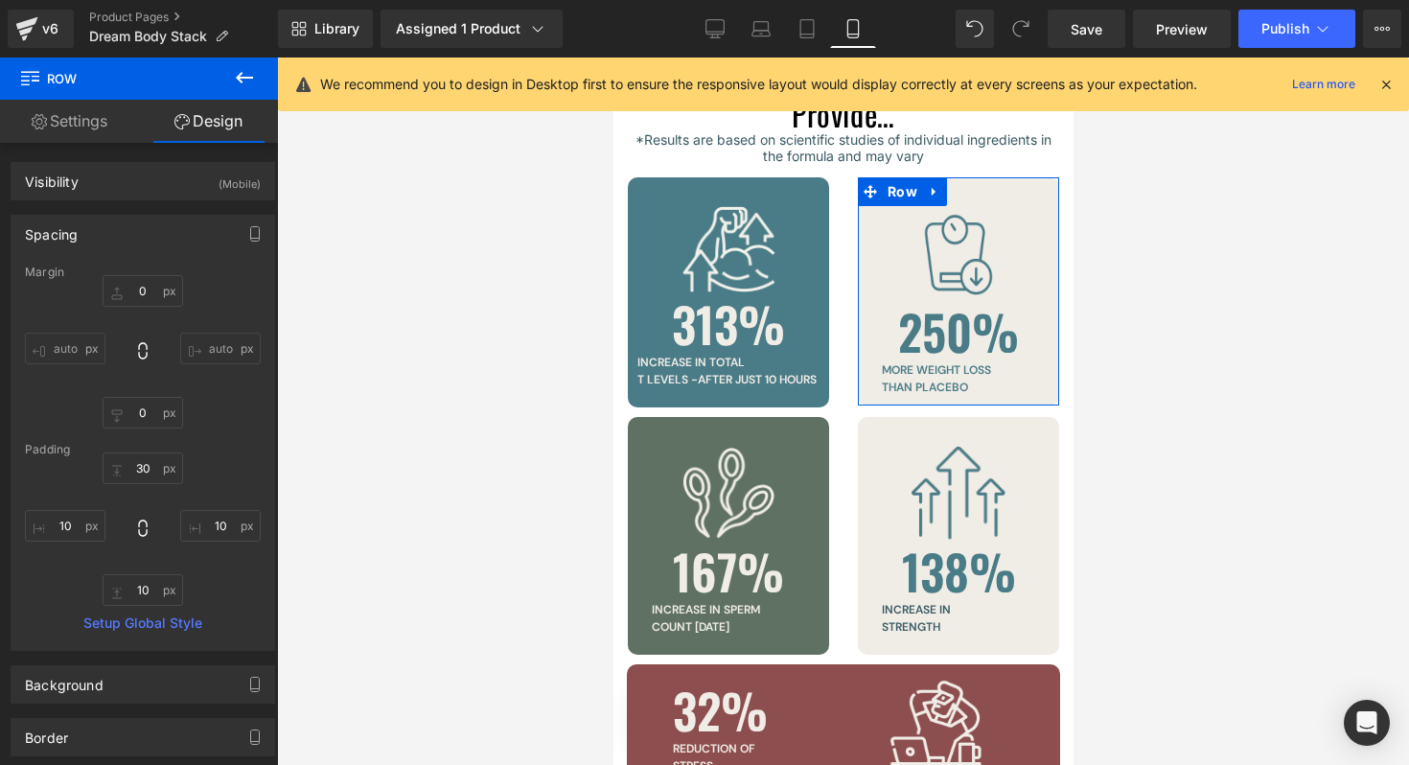
type input "10"
click at [143, 595] on input "10" at bounding box center [143, 590] width 81 height 32
type input "20"
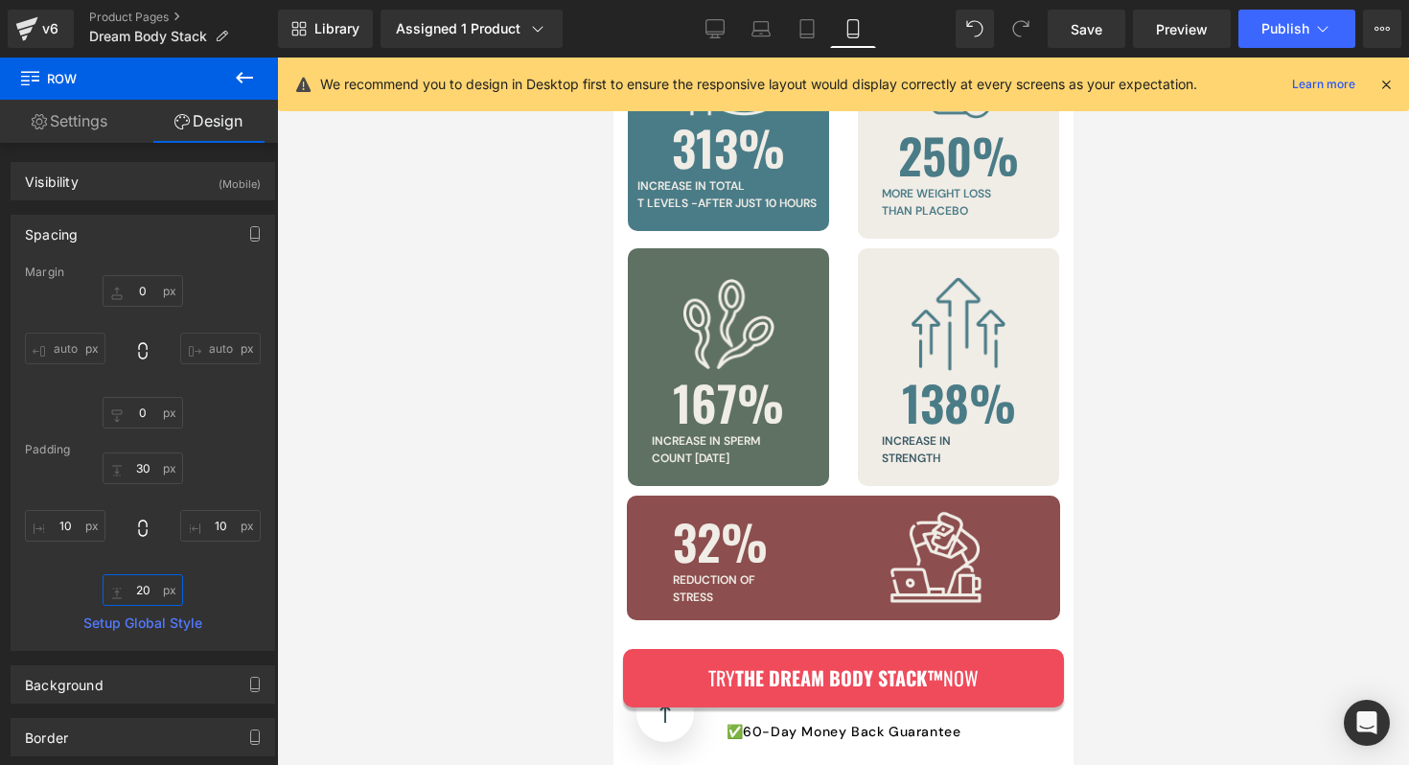
scroll to position [5821, 0]
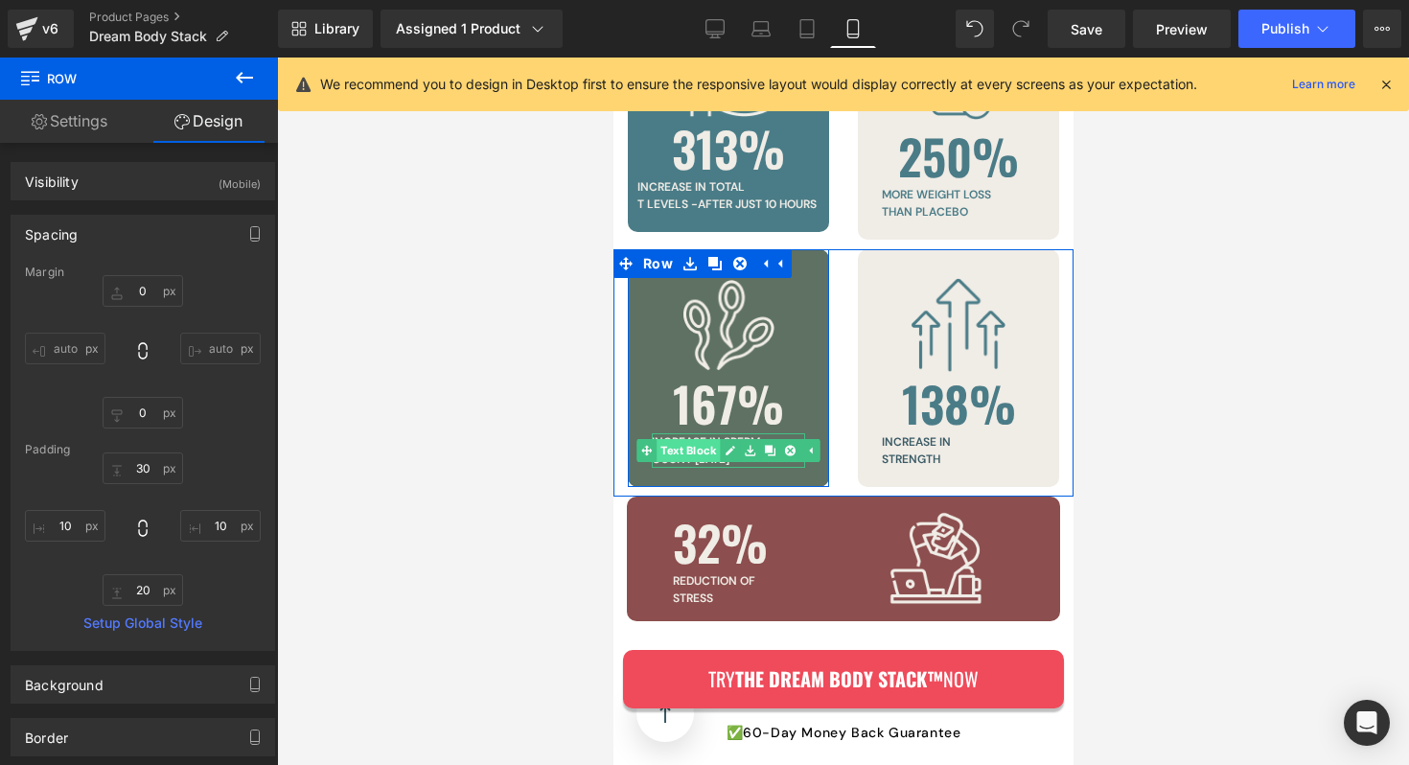
click at [672, 433] on div "increase in [MEDICAL_DATA] [DATE] Text Block" at bounding box center [727, 450] width 153 height 35
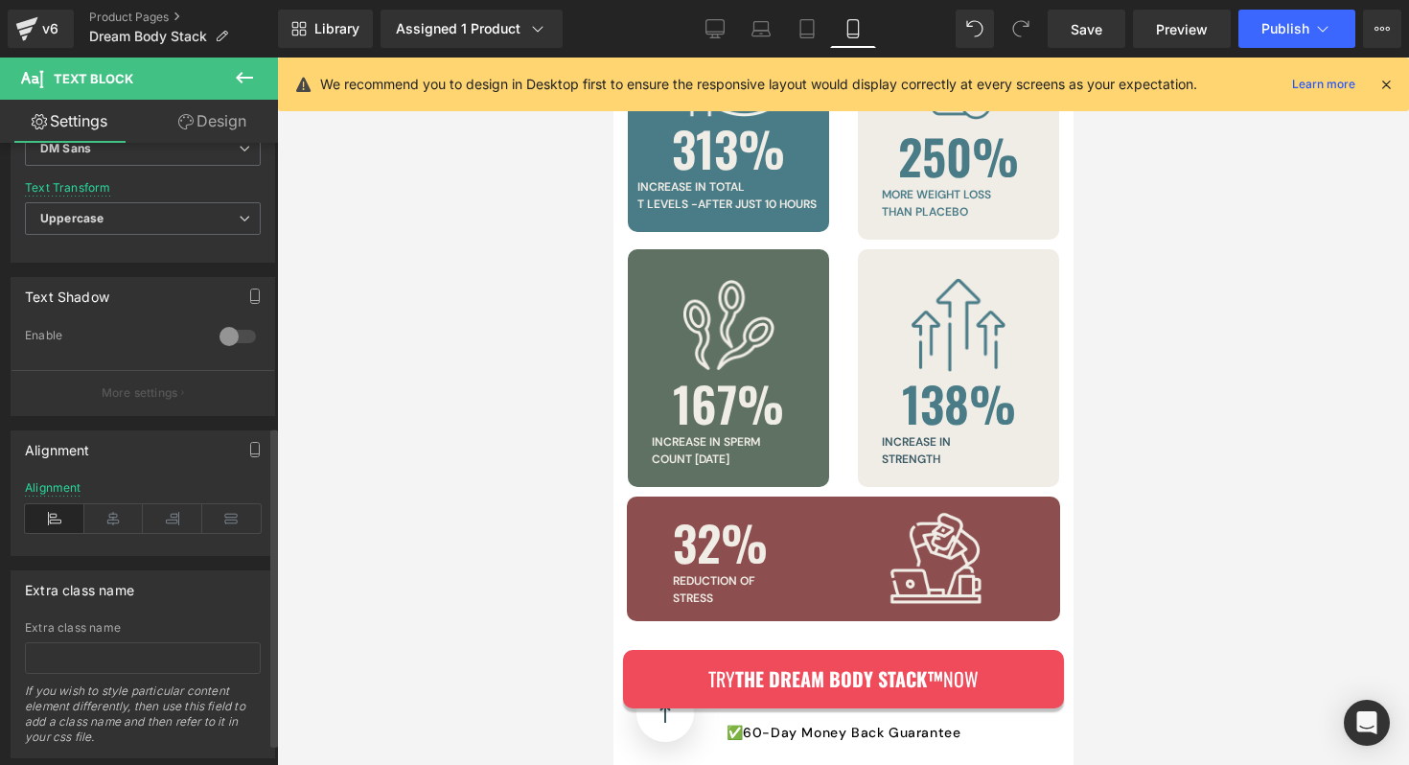
scroll to position [550, 0]
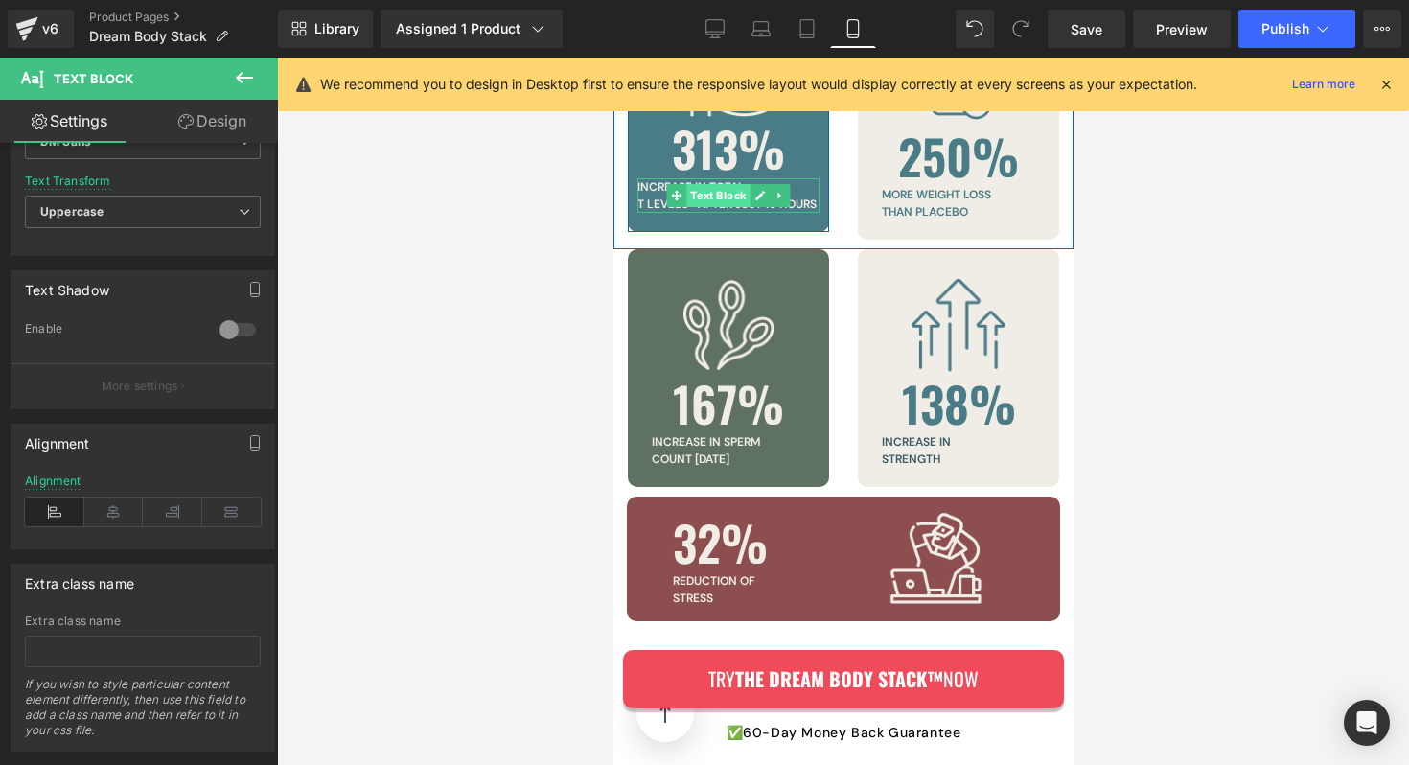
click at [704, 178] on div "increase in total T levels -after j ust 10 hours Text Block" at bounding box center [727, 195] width 182 height 35
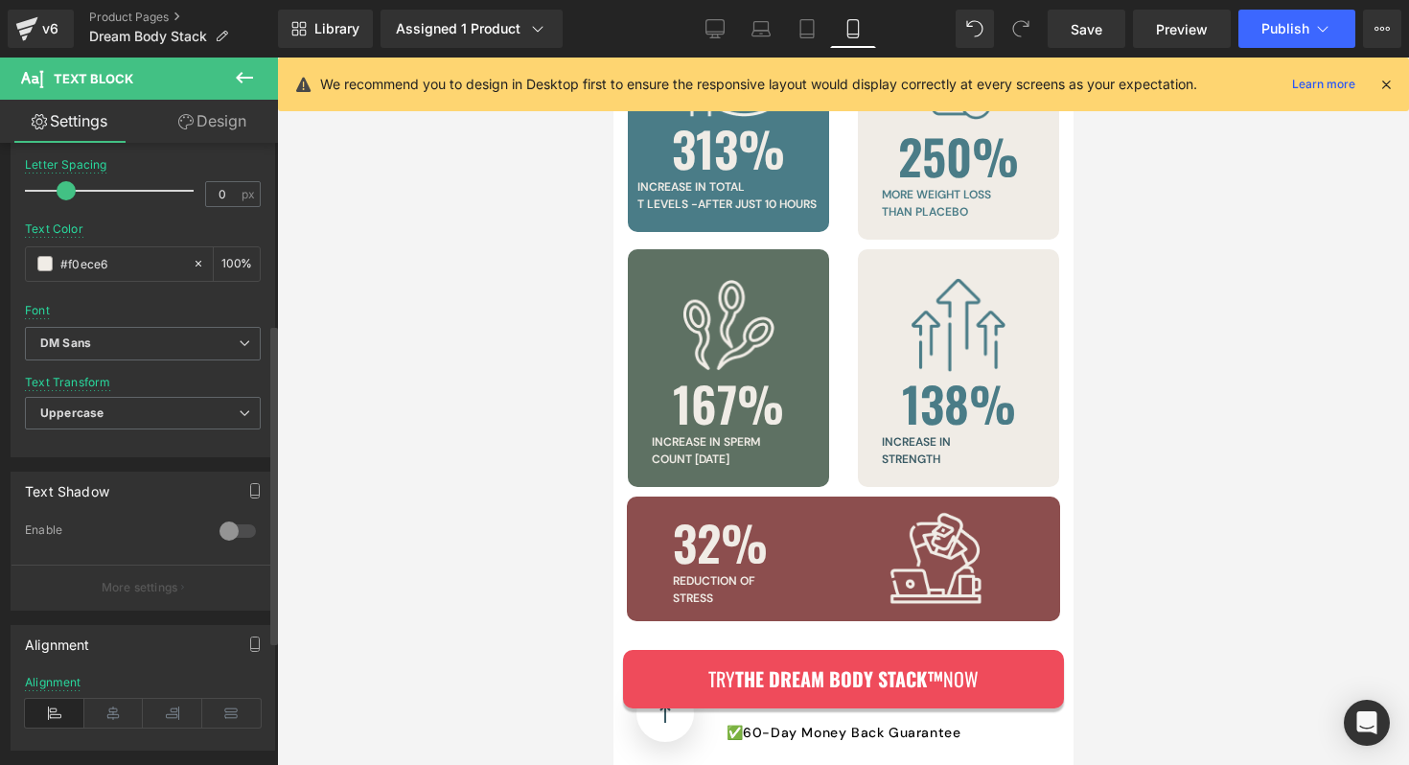
scroll to position [376, 0]
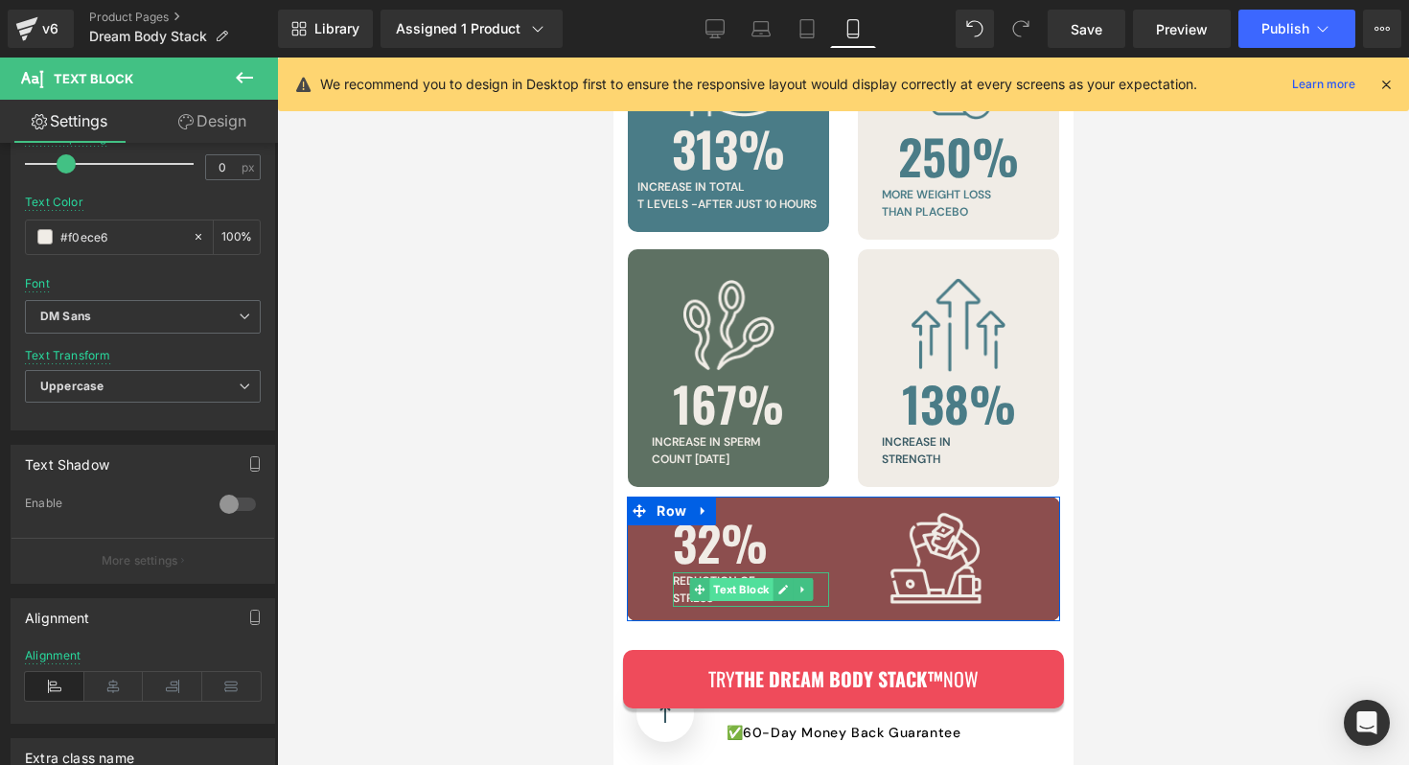
click at [724, 572] on div "Reduction of stress Text Block" at bounding box center [750, 589] width 156 height 35
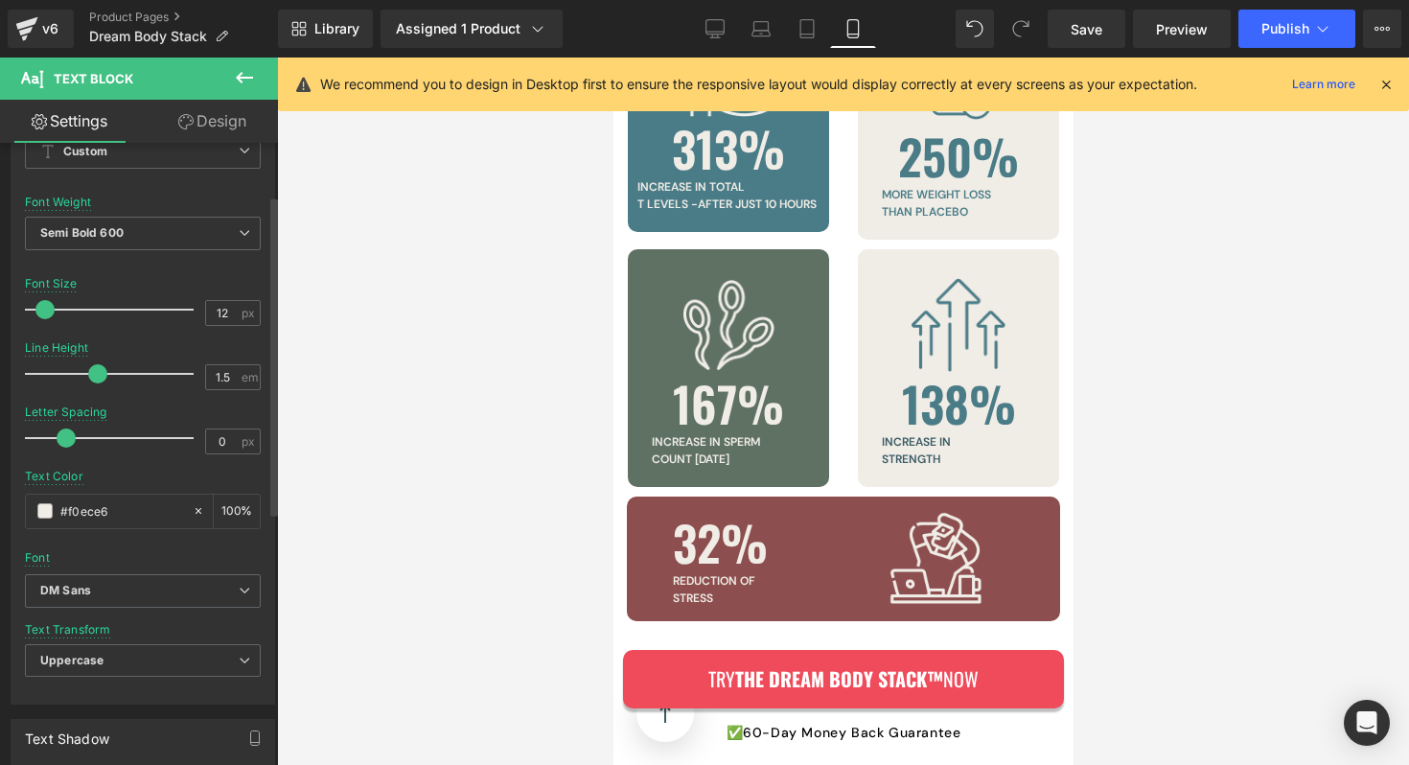
scroll to position [106, 0]
click at [158, 234] on span "Semi Bold 600" at bounding box center [143, 229] width 236 height 34
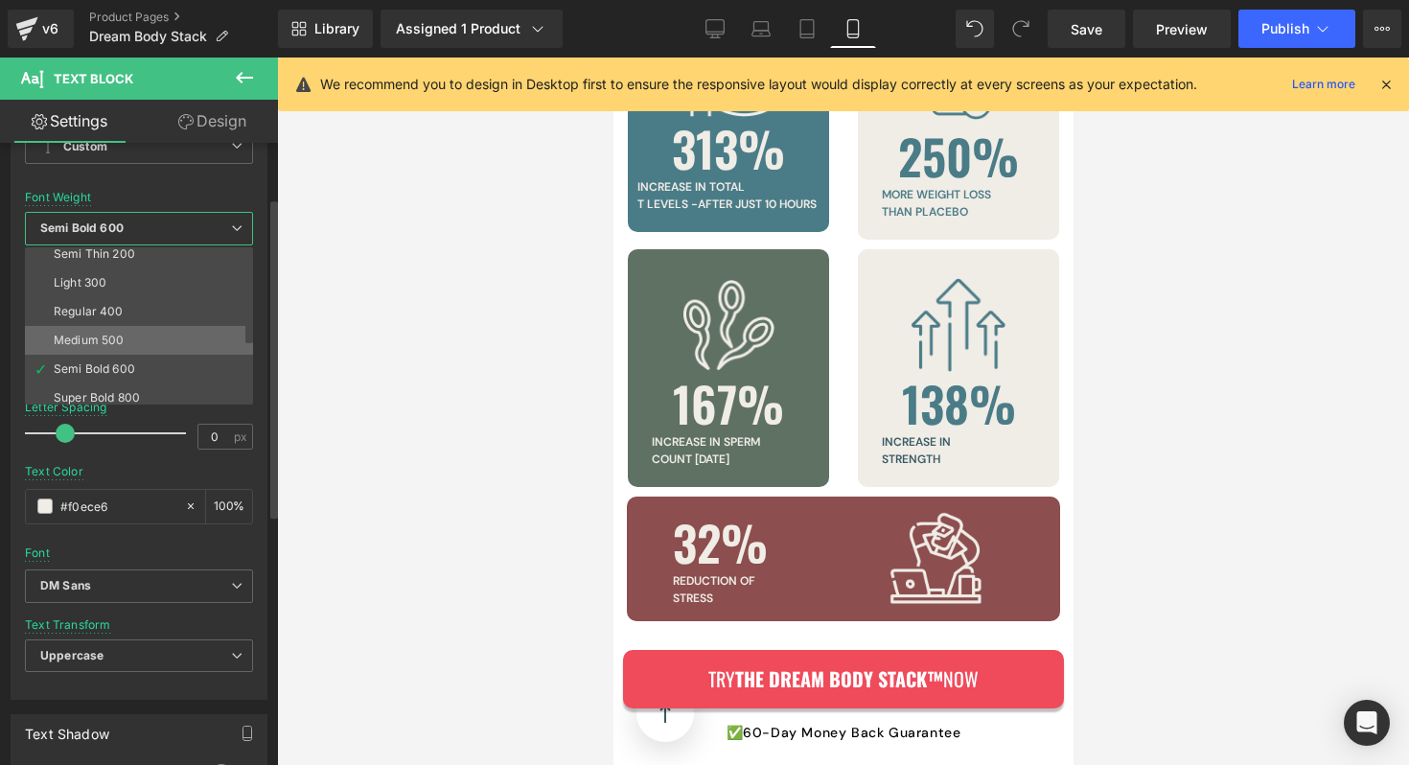
scroll to position [38, 0]
click at [126, 385] on li "Super Bold 800" at bounding box center [143, 395] width 237 height 29
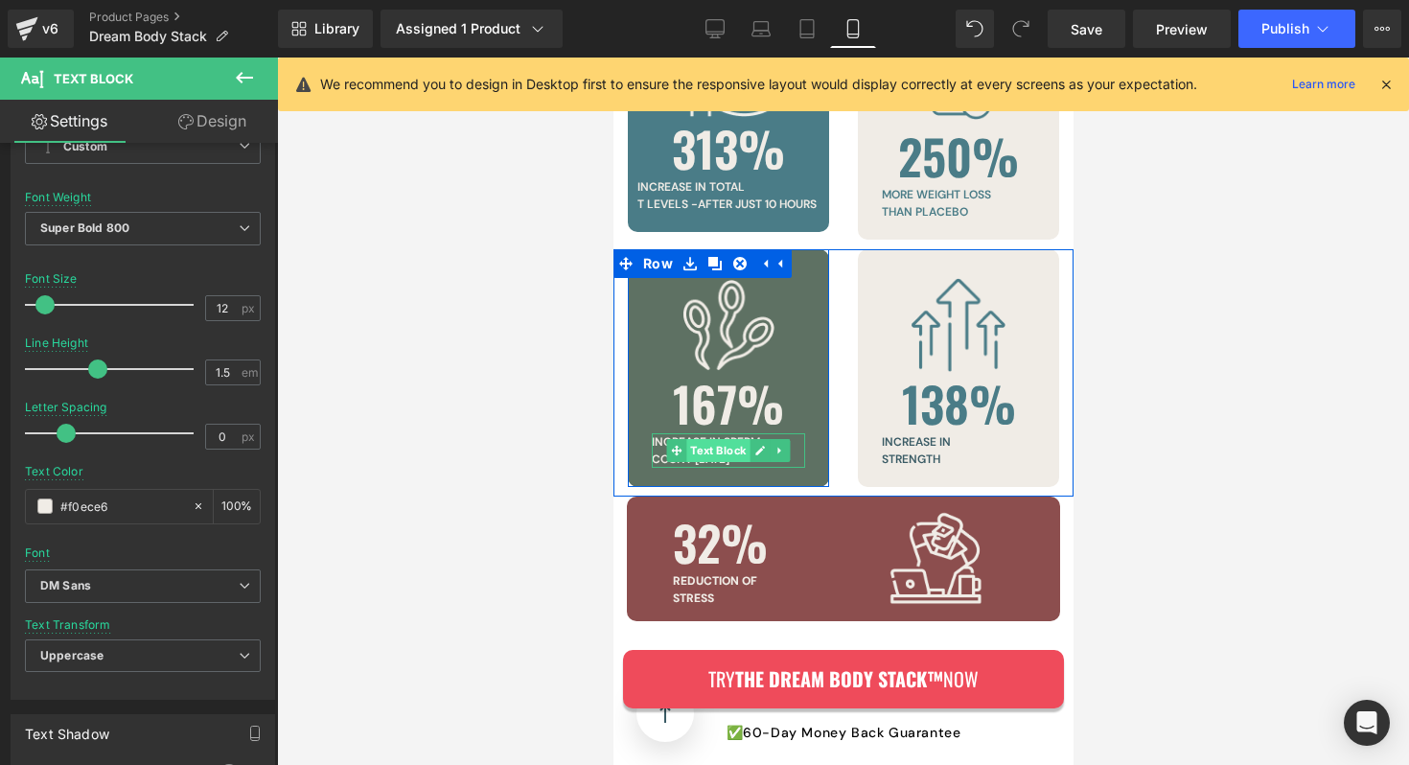
click at [702, 433] on div "increase in [MEDICAL_DATA] [DATE] Text Block" at bounding box center [727, 450] width 153 height 35
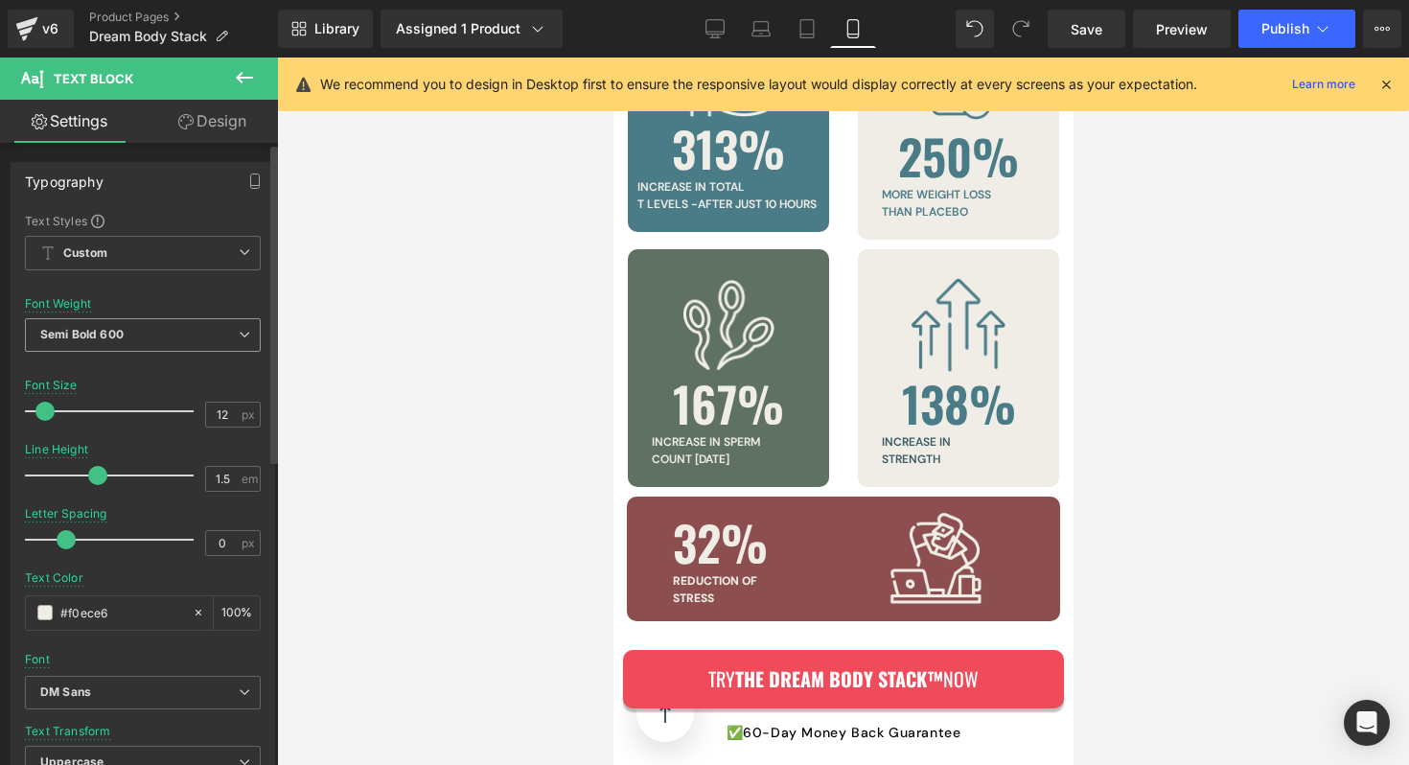
click at [133, 318] on span "Semi Bold 600" at bounding box center [143, 335] width 236 height 34
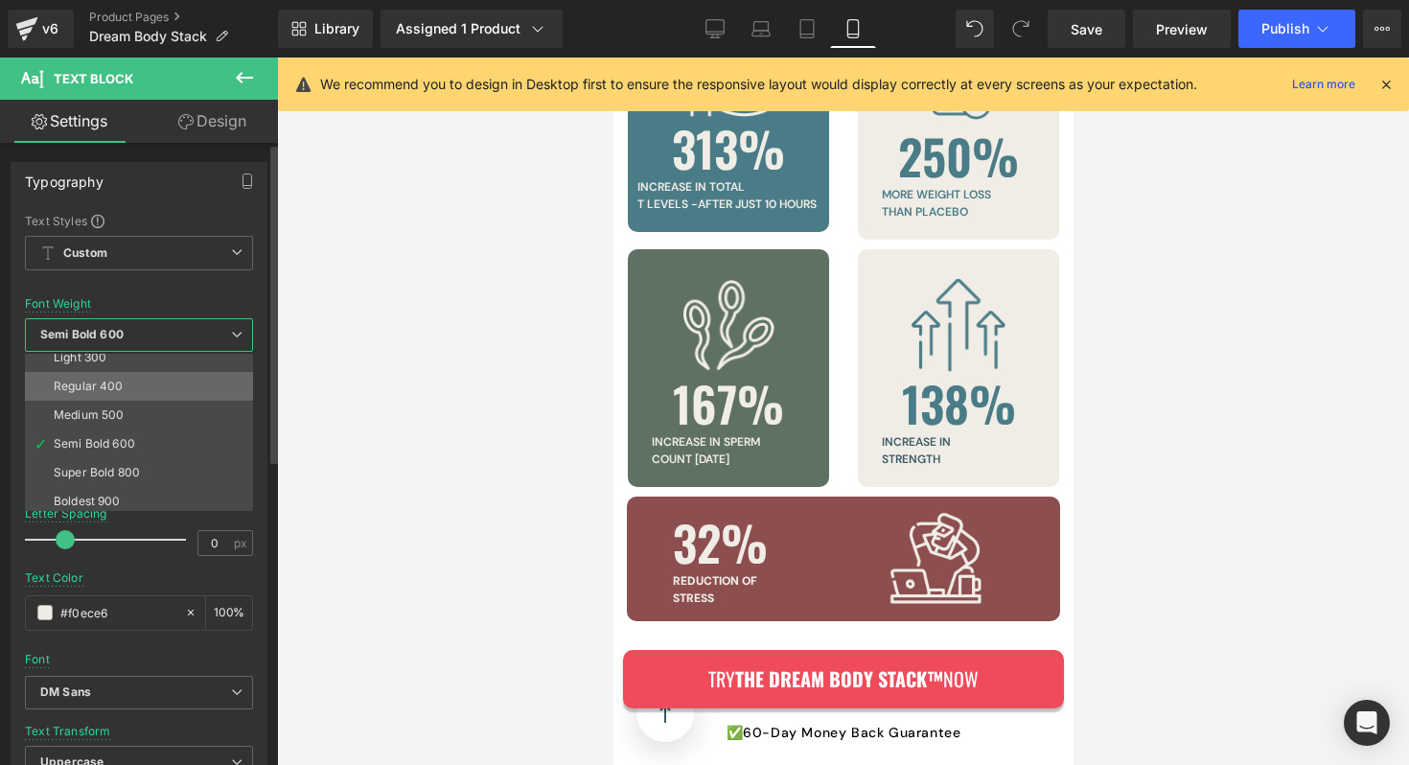
scroll to position [86, 0]
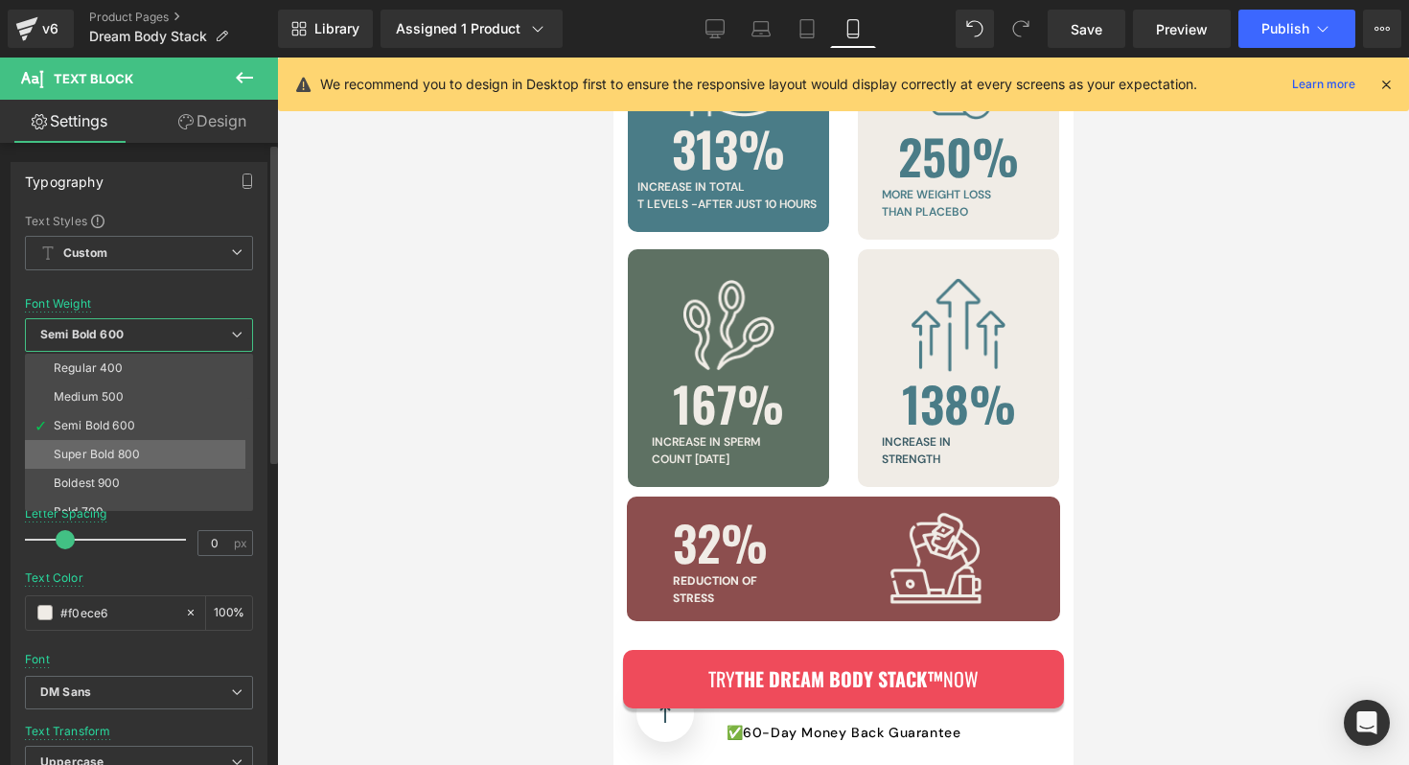
click at [132, 442] on li "Super Bold 800" at bounding box center [143, 454] width 237 height 29
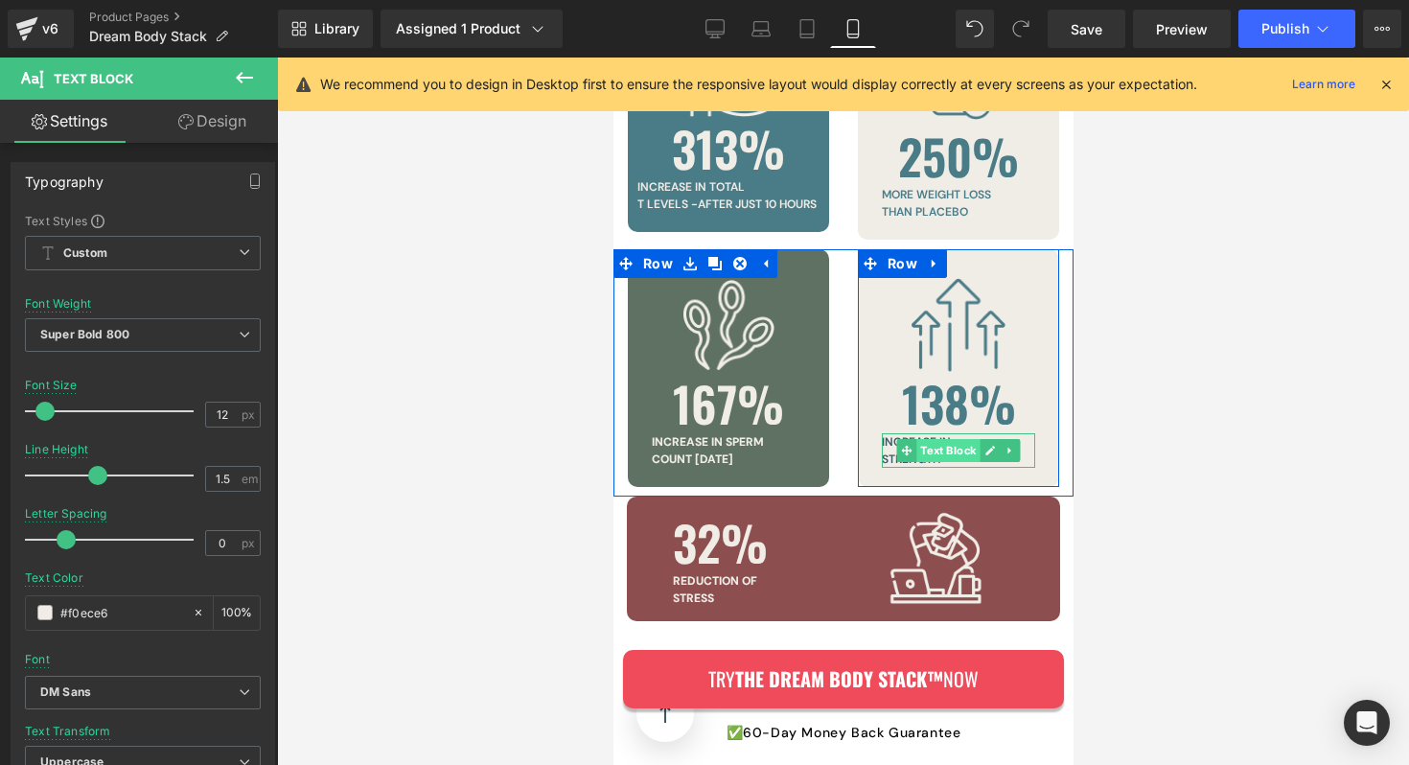
click at [943, 433] on div "increase in strength Text Block" at bounding box center [957, 450] width 153 height 35
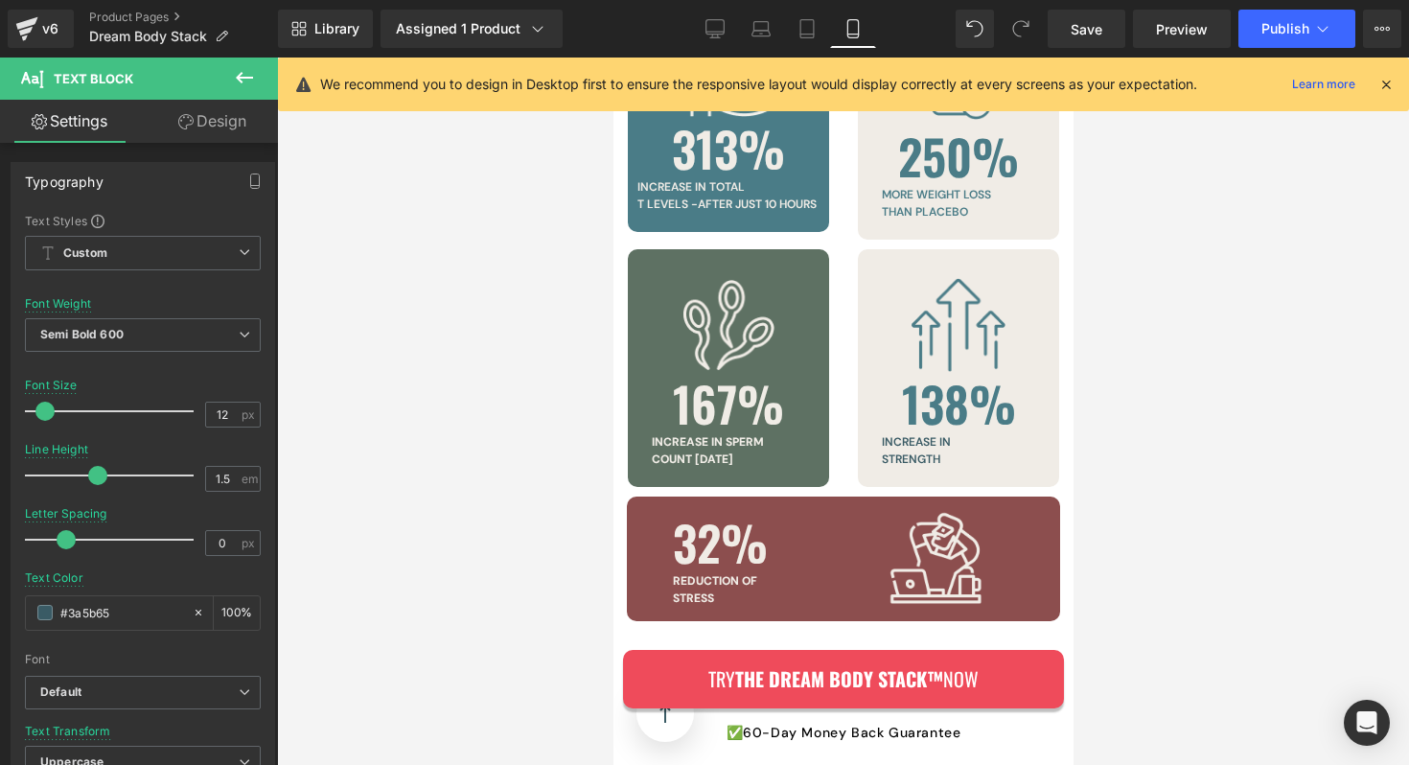
click at [225, 121] on link "Design" at bounding box center [212, 121] width 139 height 43
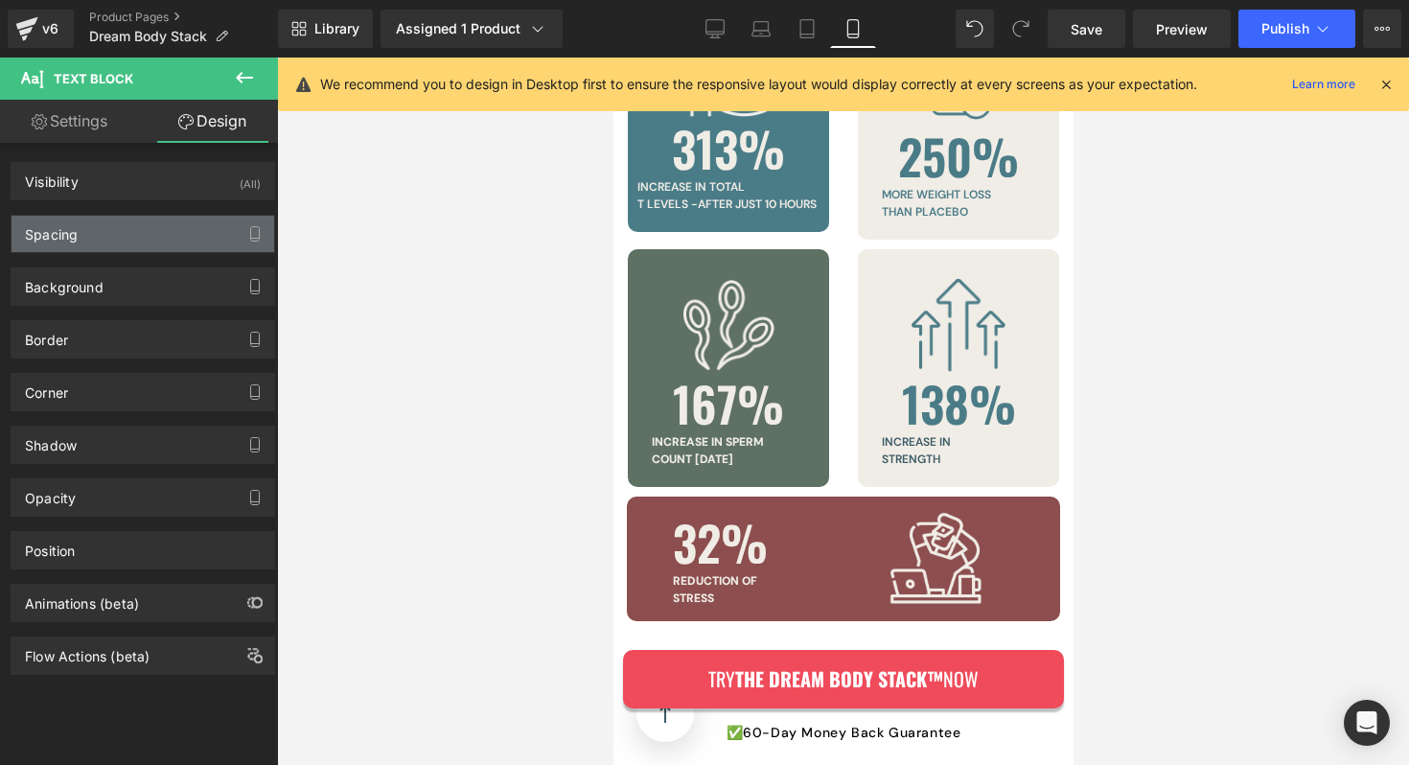
click at [131, 241] on div "Spacing" at bounding box center [143, 234] width 263 height 36
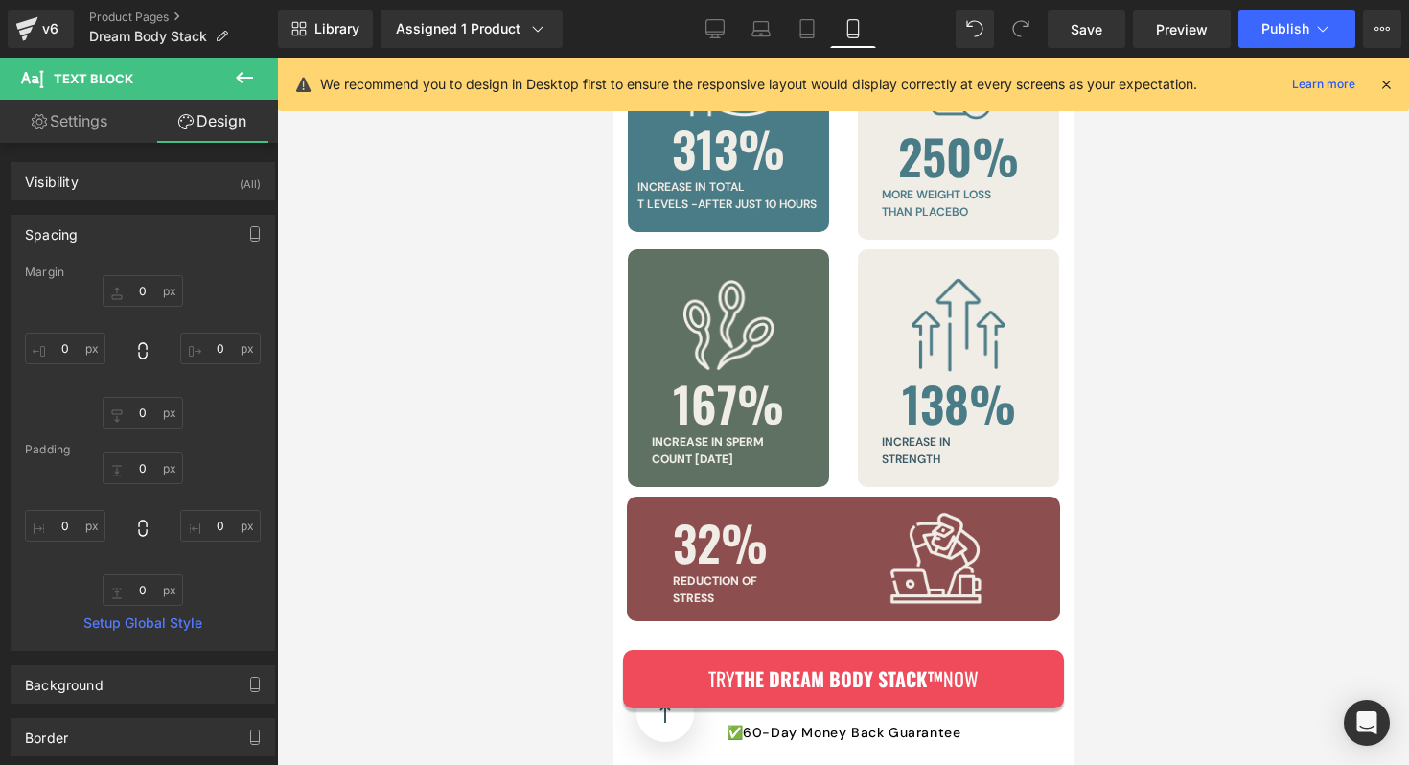
click at [131, 241] on div "Spacing" at bounding box center [143, 234] width 263 height 36
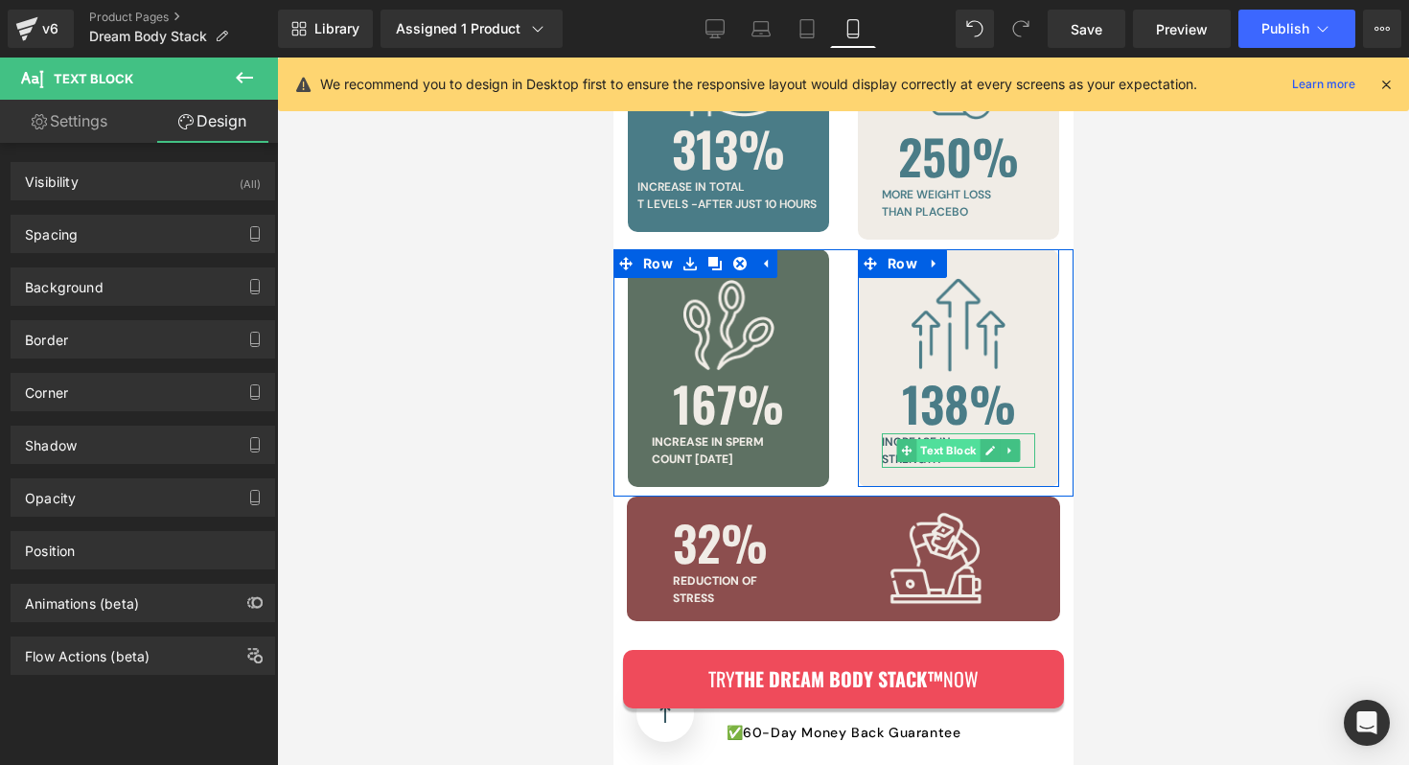
click at [936, 433] on div "increase in strength Text Block" at bounding box center [957, 450] width 153 height 35
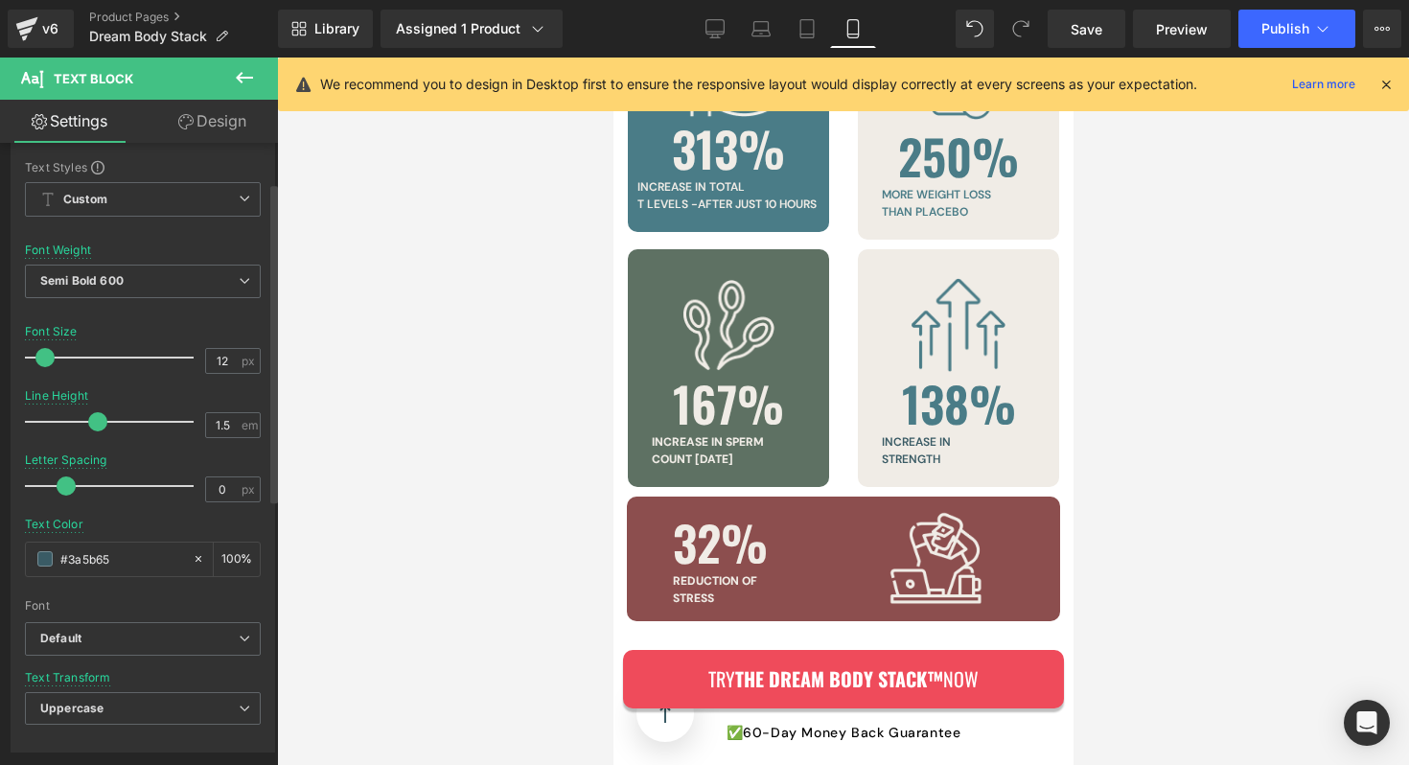
scroll to position [0, 0]
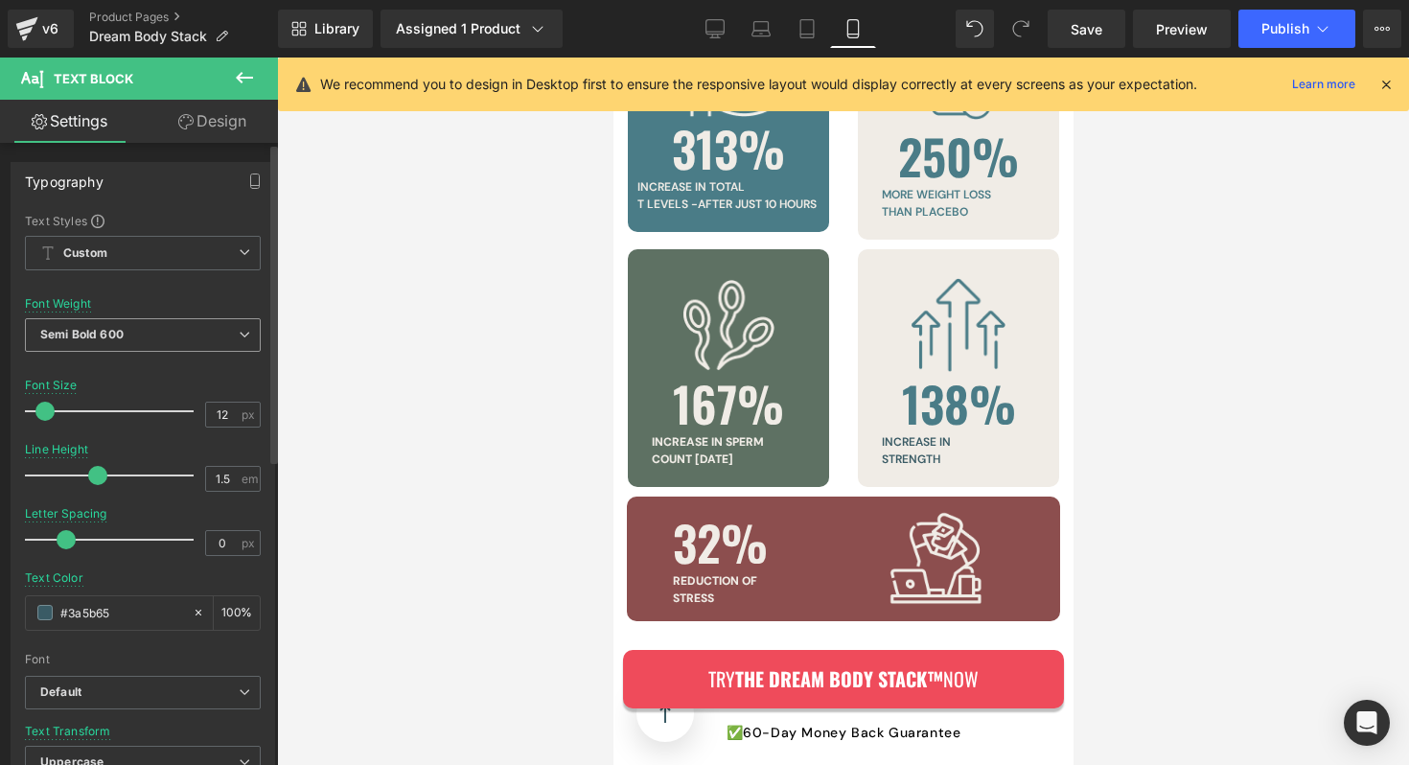
click at [126, 344] on span "Semi Bold 600" at bounding box center [143, 335] width 236 height 34
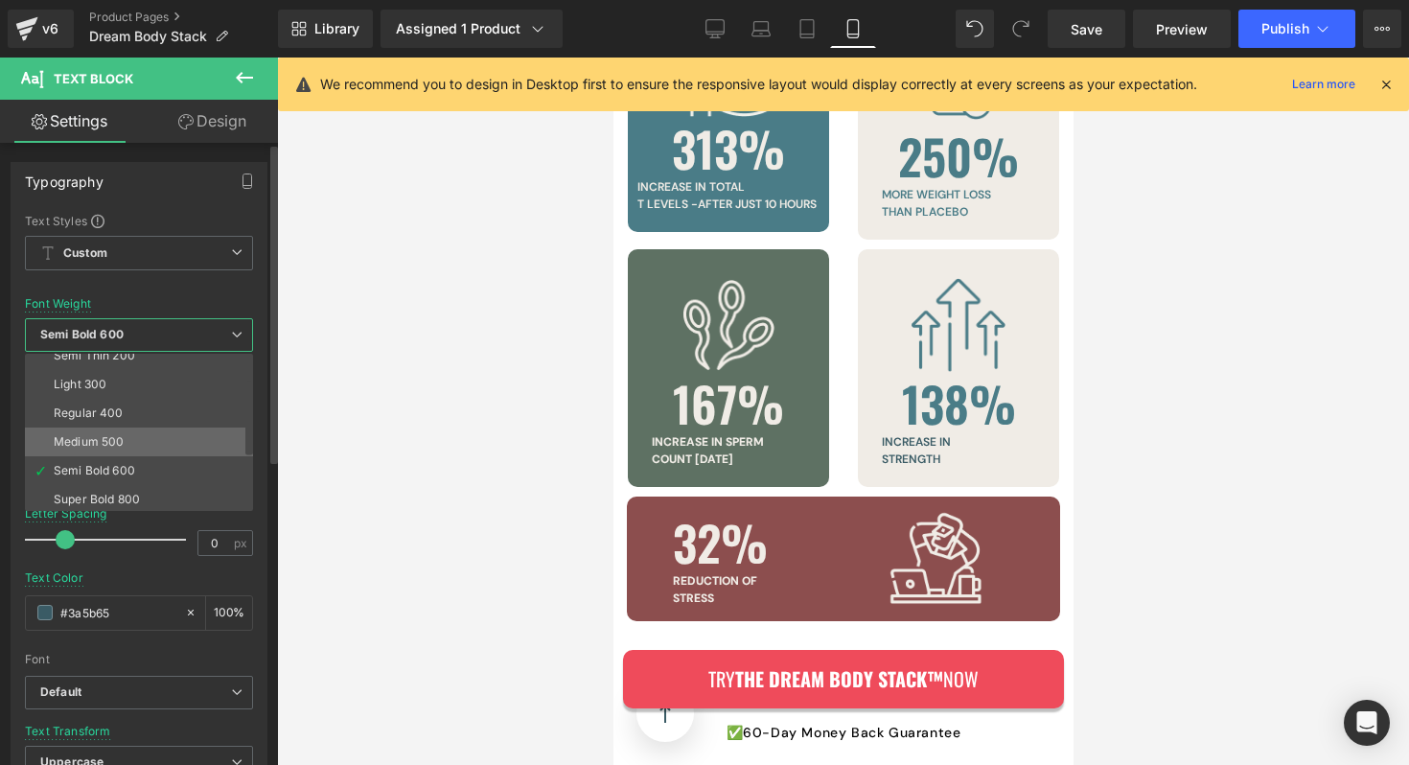
scroll to position [52, 0]
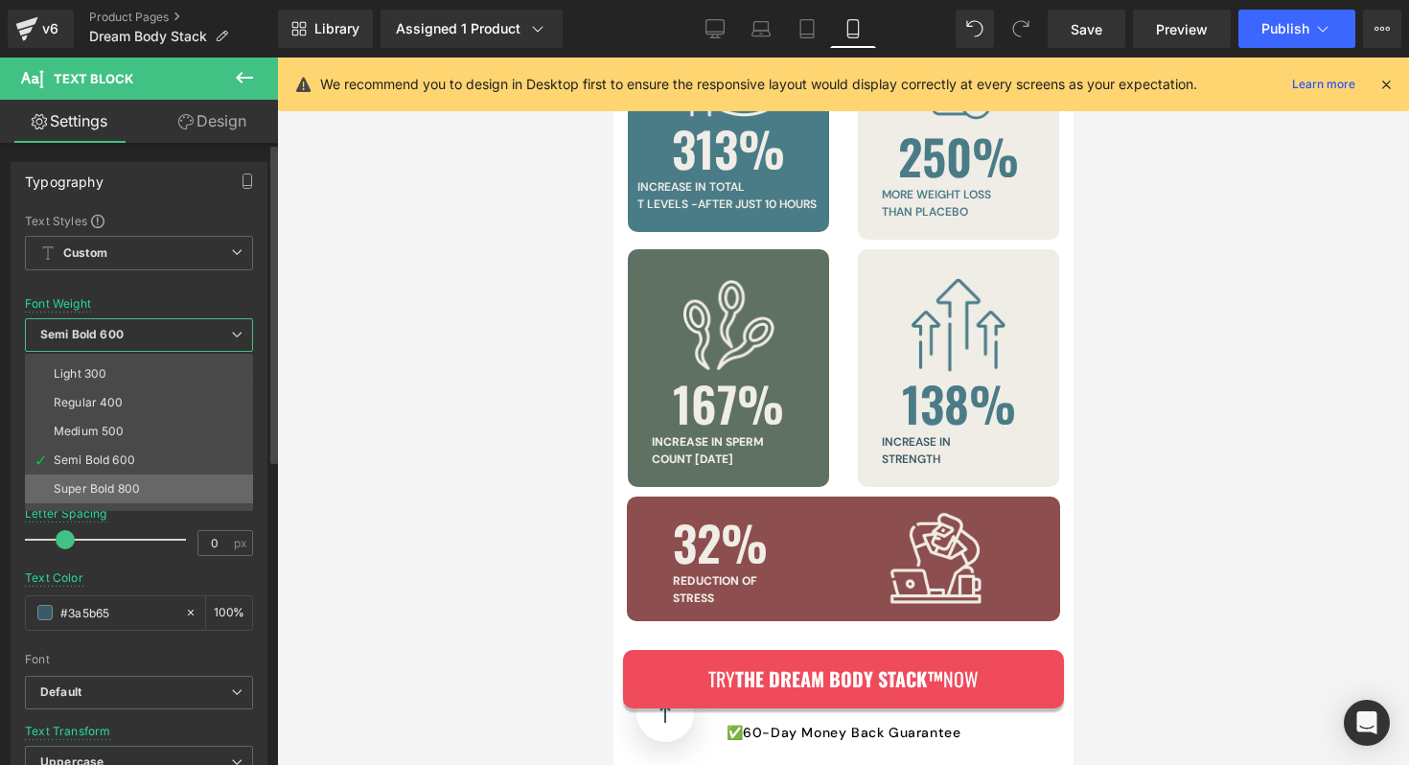
click at [104, 482] on div "Super Bold 800" at bounding box center [97, 488] width 86 height 13
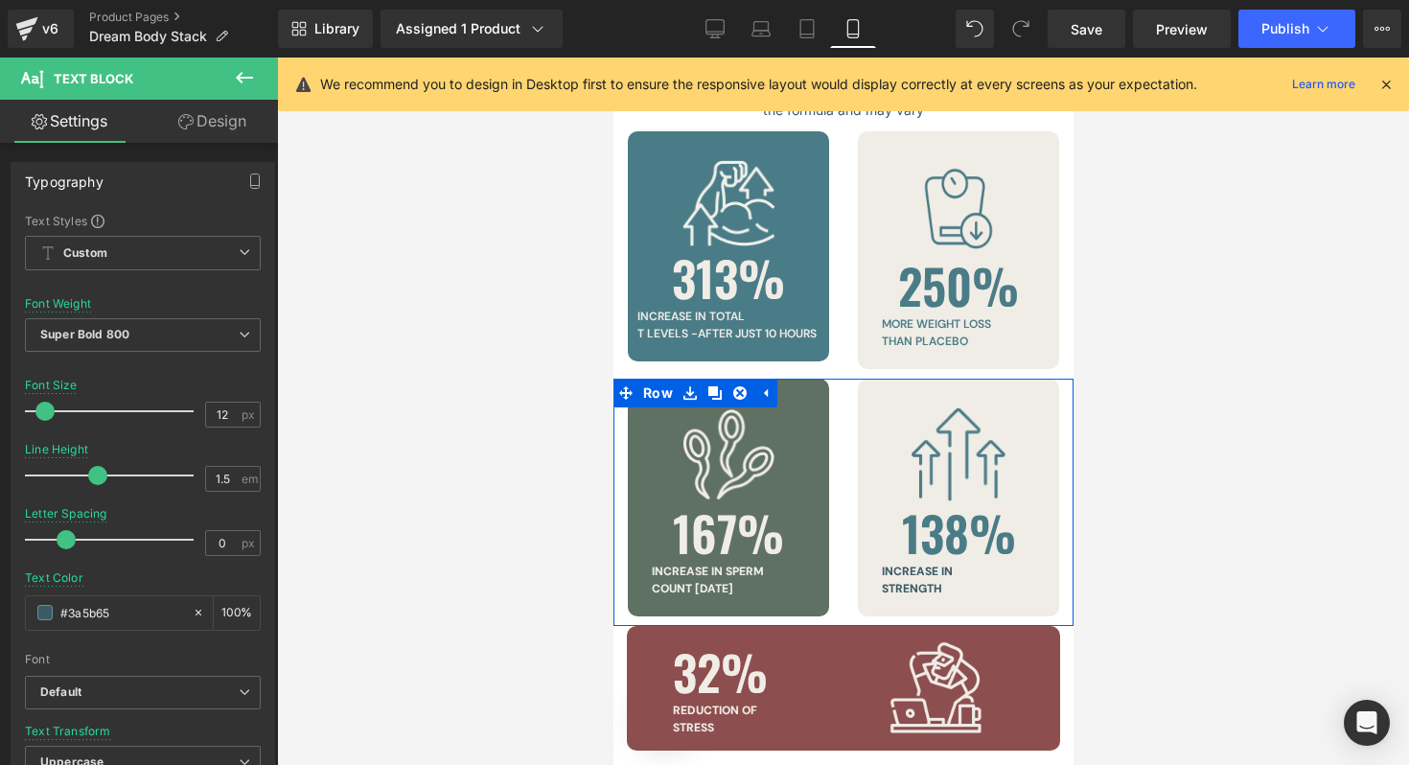
scroll to position [5675, 0]
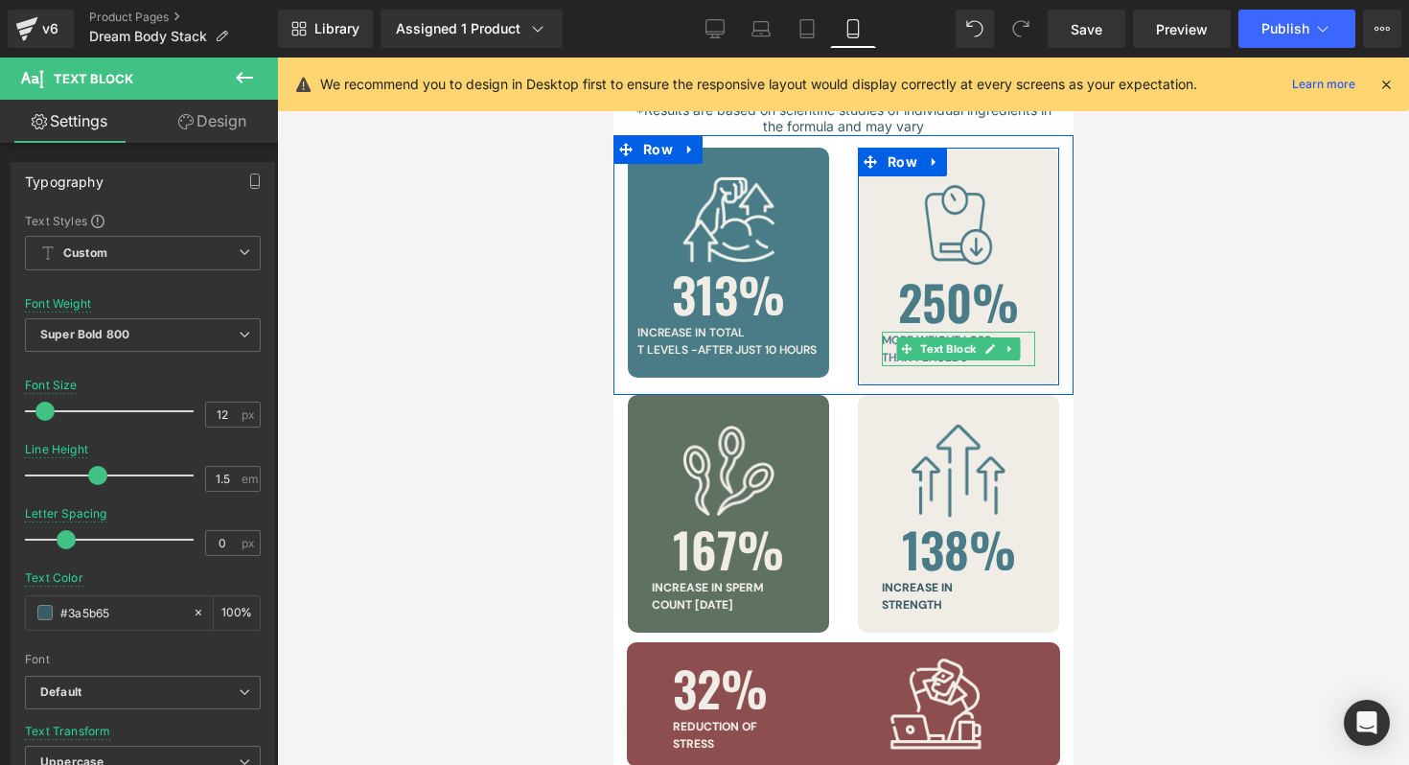
click at [939, 332] on div "more weight loss than placebo Text Block" at bounding box center [957, 349] width 153 height 35
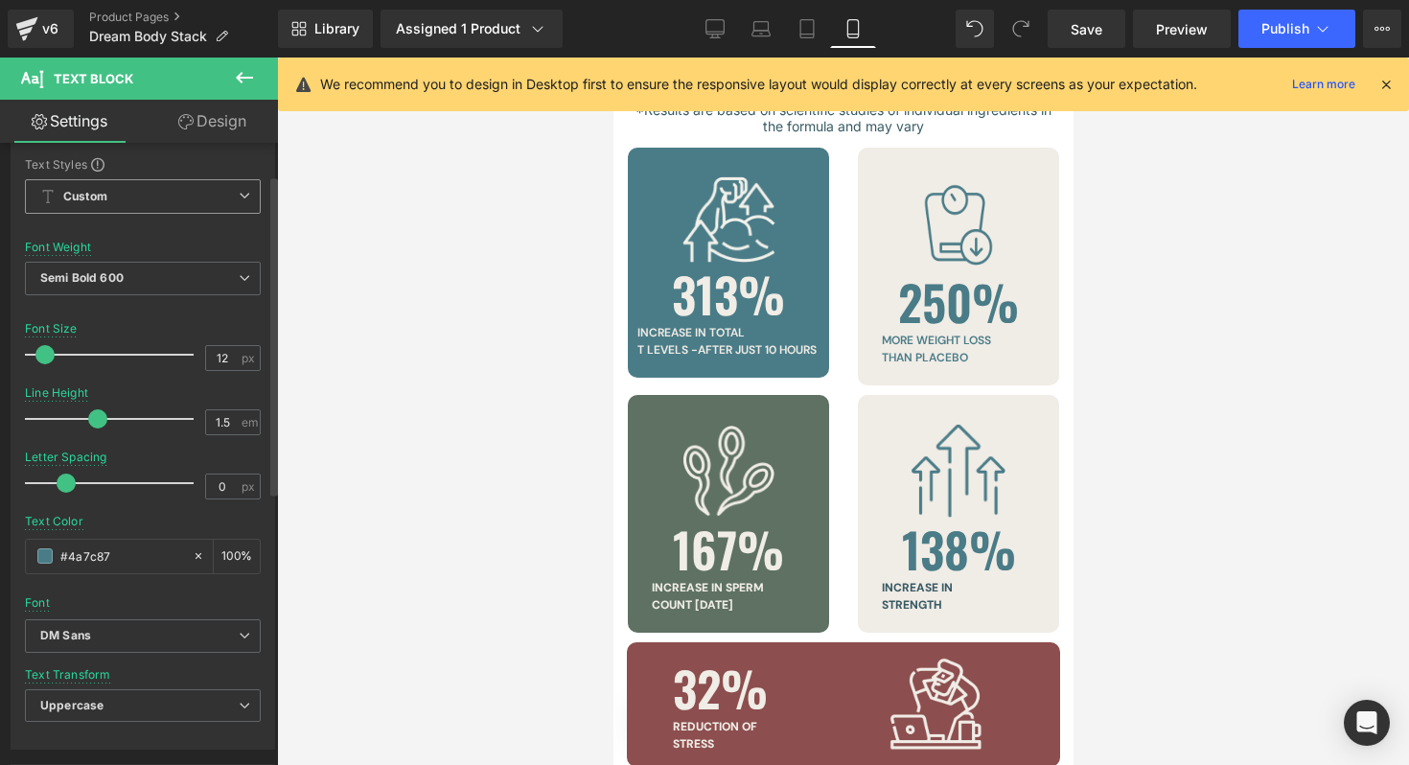
scroll to position [84, 0]
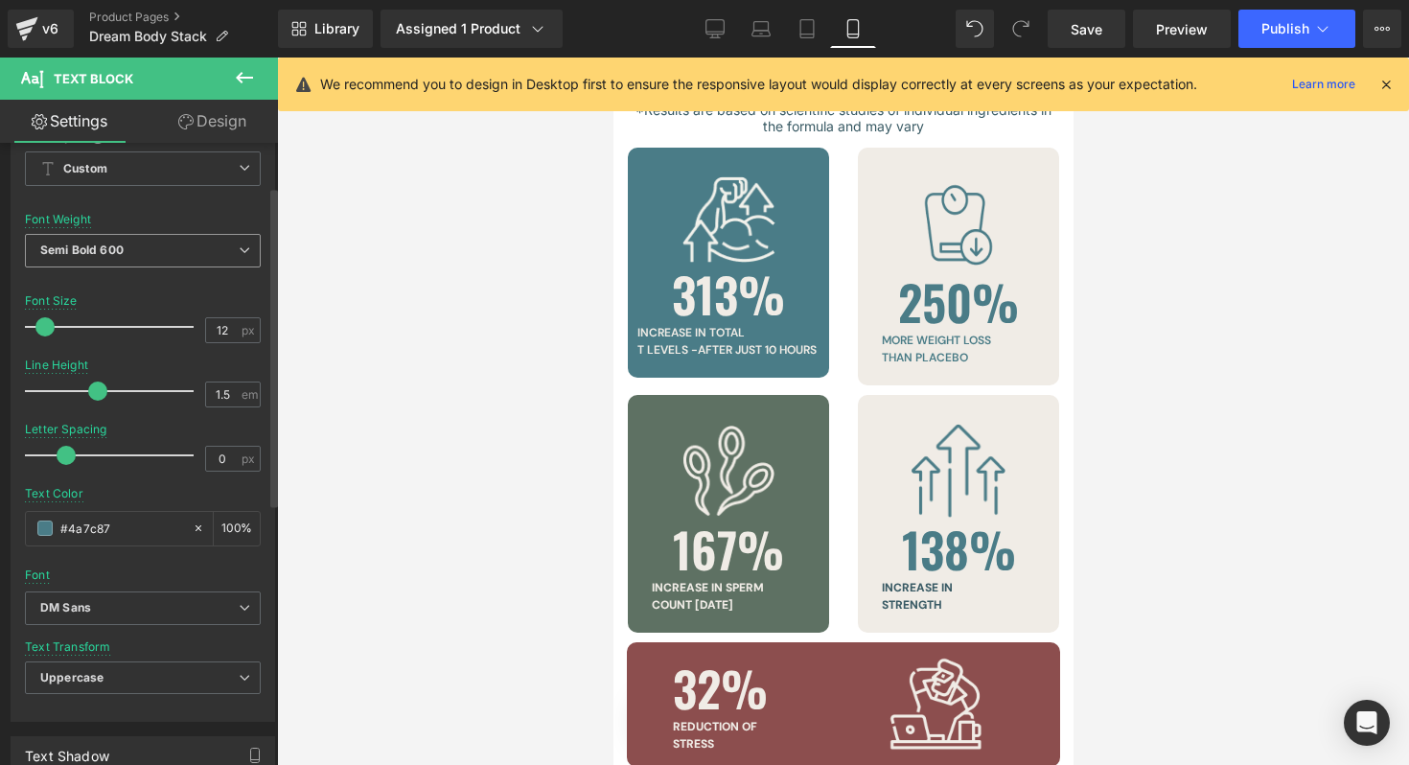
click at [197, 254] on span "Semi Bold 600" at bounding box center [143, 251] width 236 height 34
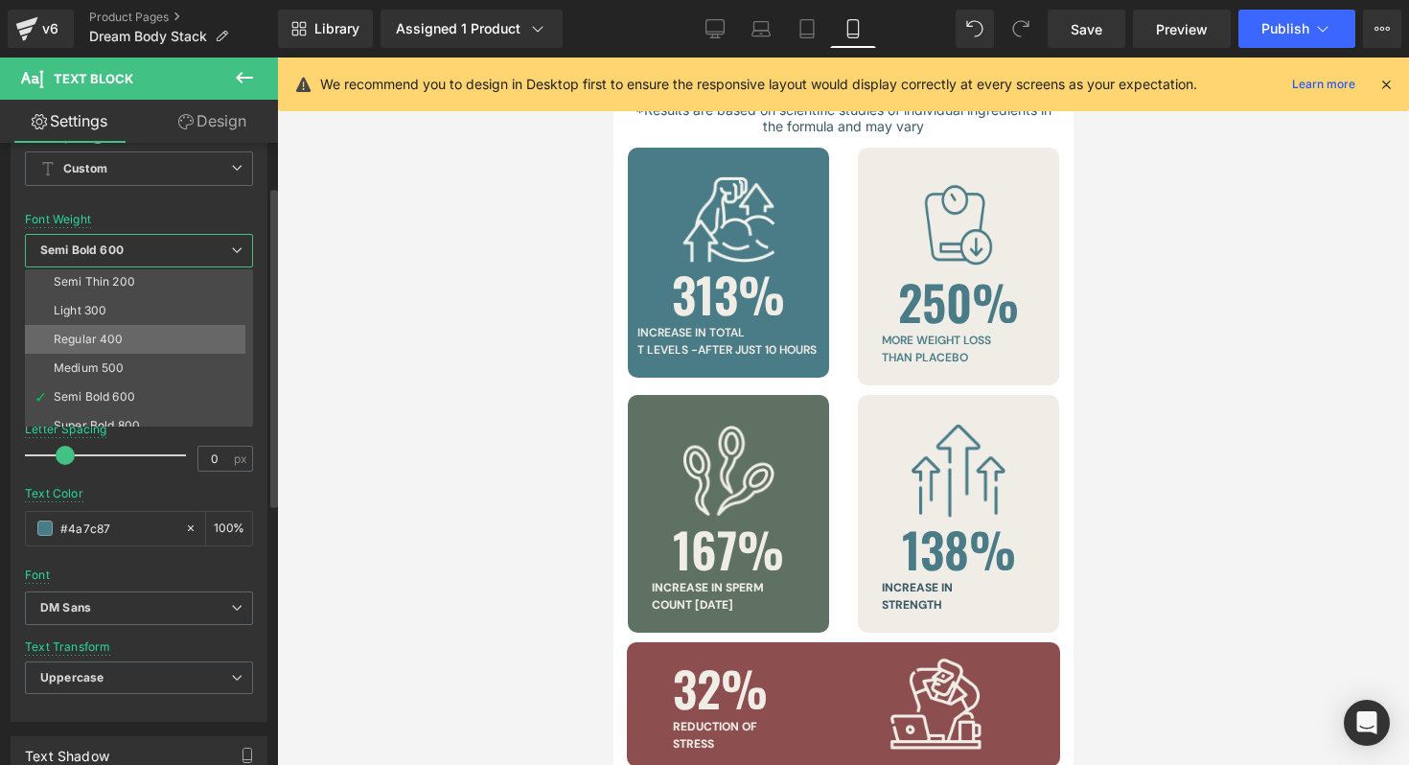
scroll to position [39, 0]
click at [144, 409] on li "Super Bold 800" at bounding box center [143, 417] width 237 height 29
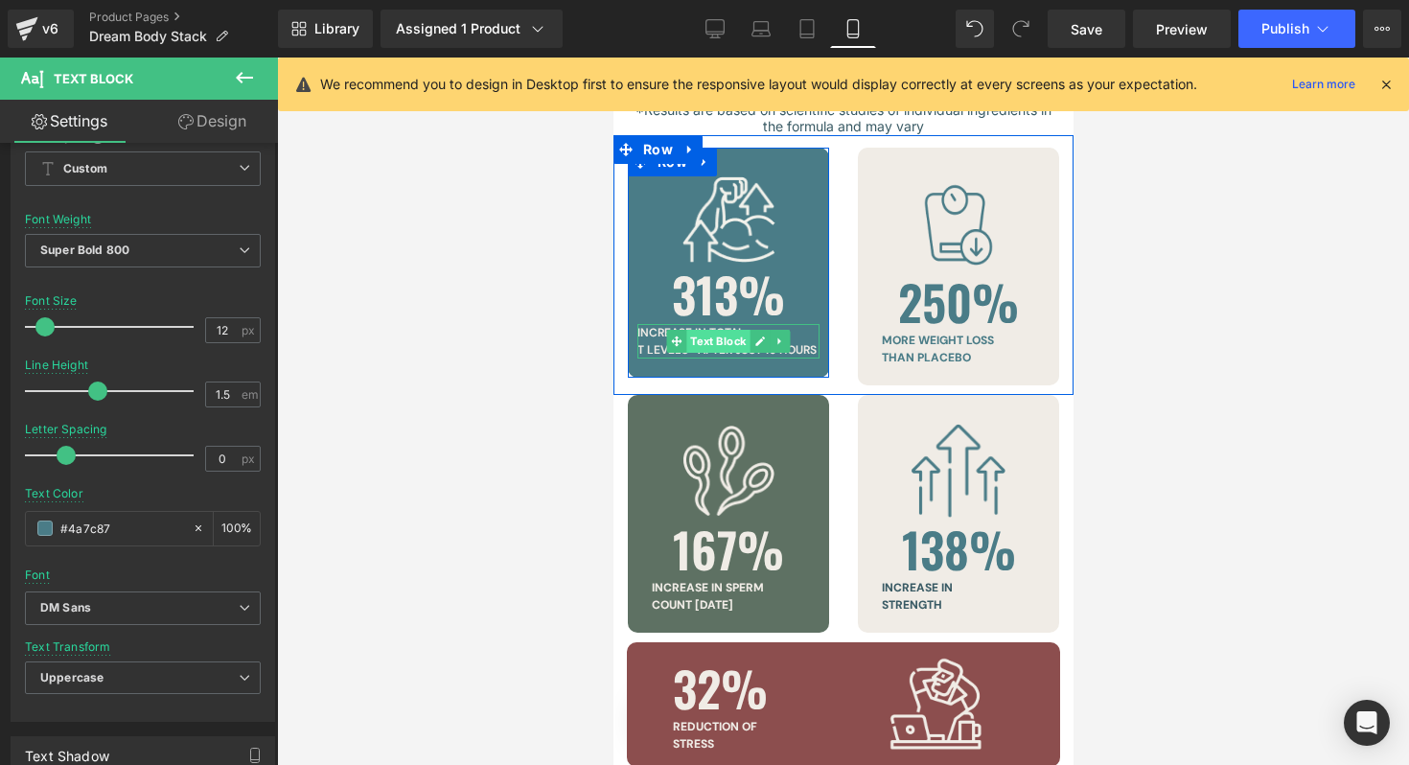
click at [698, 324] on div "increase in total T levels -after j ust 10 hours Text Block" at bounding box center [727, 341] width 182 height 35
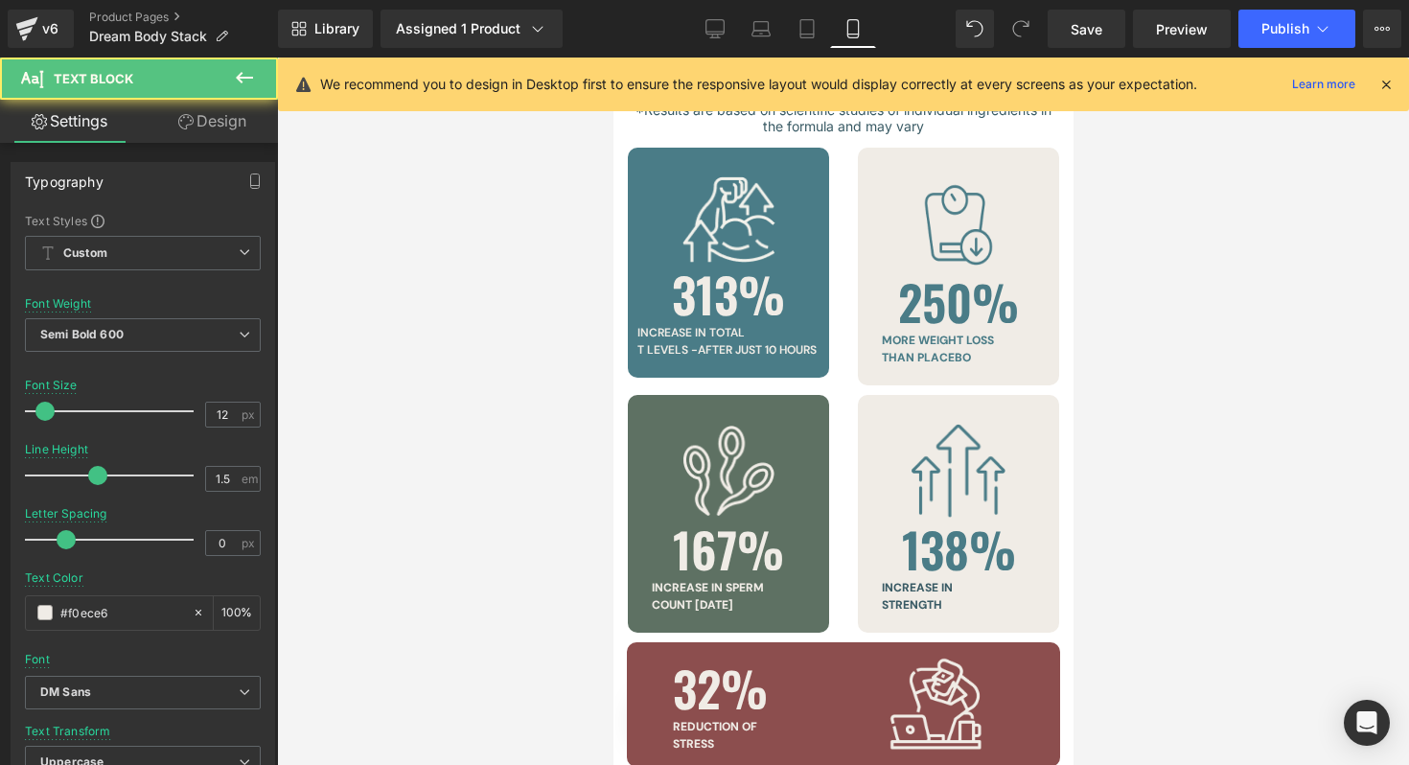
click at [206, 134] on link "Design" at bounding box center [212, 121] width 139 height 43
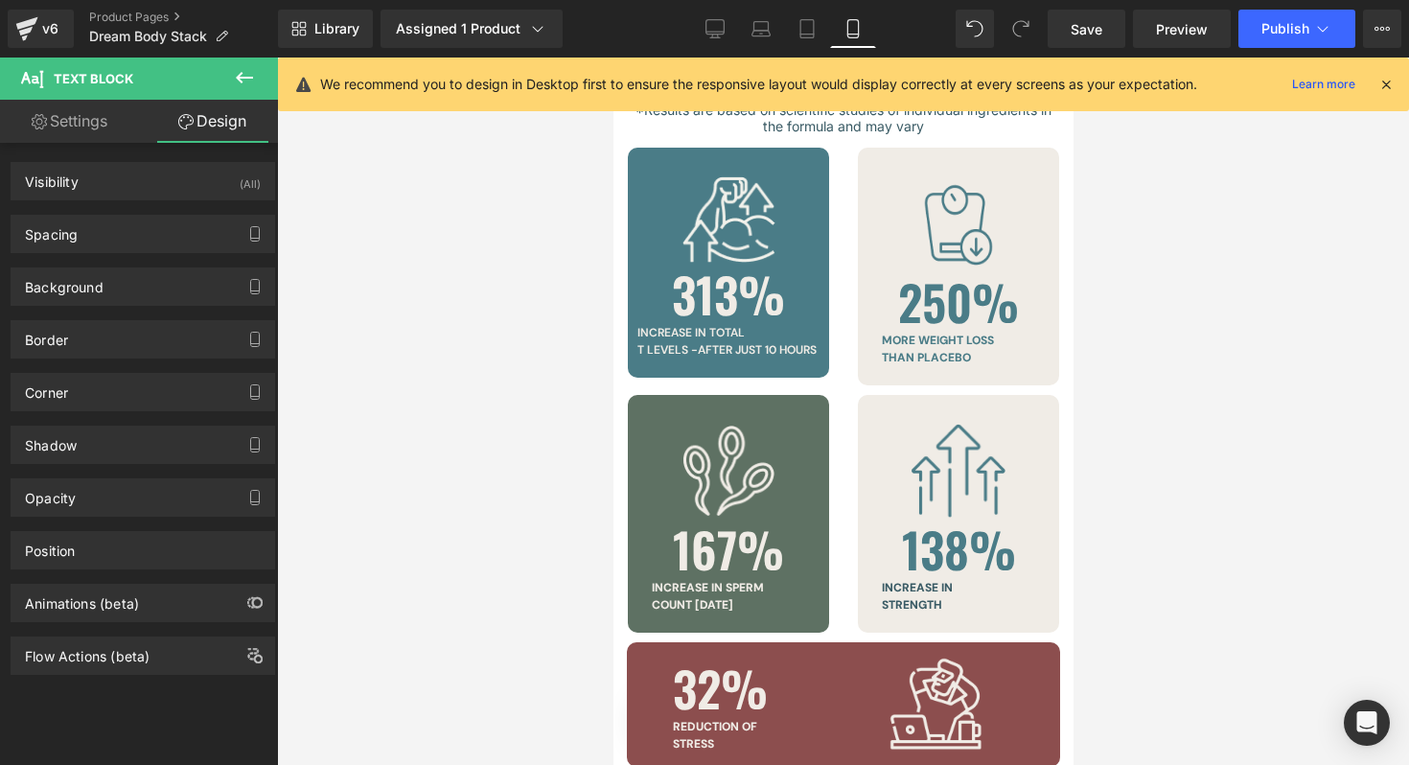
click at [90, 117] on link "Settings" at bounding box center [69, 121] width 139 height 43
type input "100"
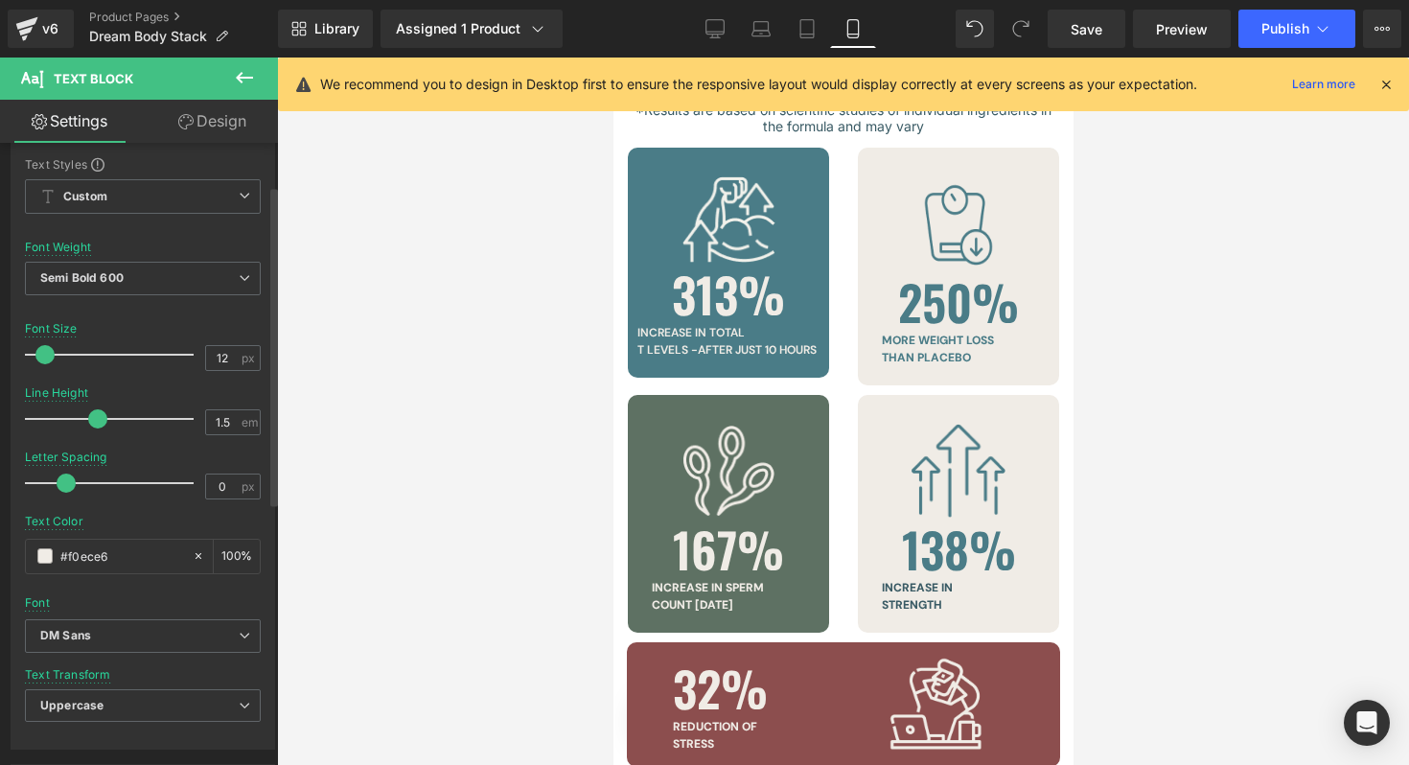
scroll to position [54, 0]
click at [119, 292] on span "Semi Bold 600" at bounding box center [143, 282] width 236 height 34
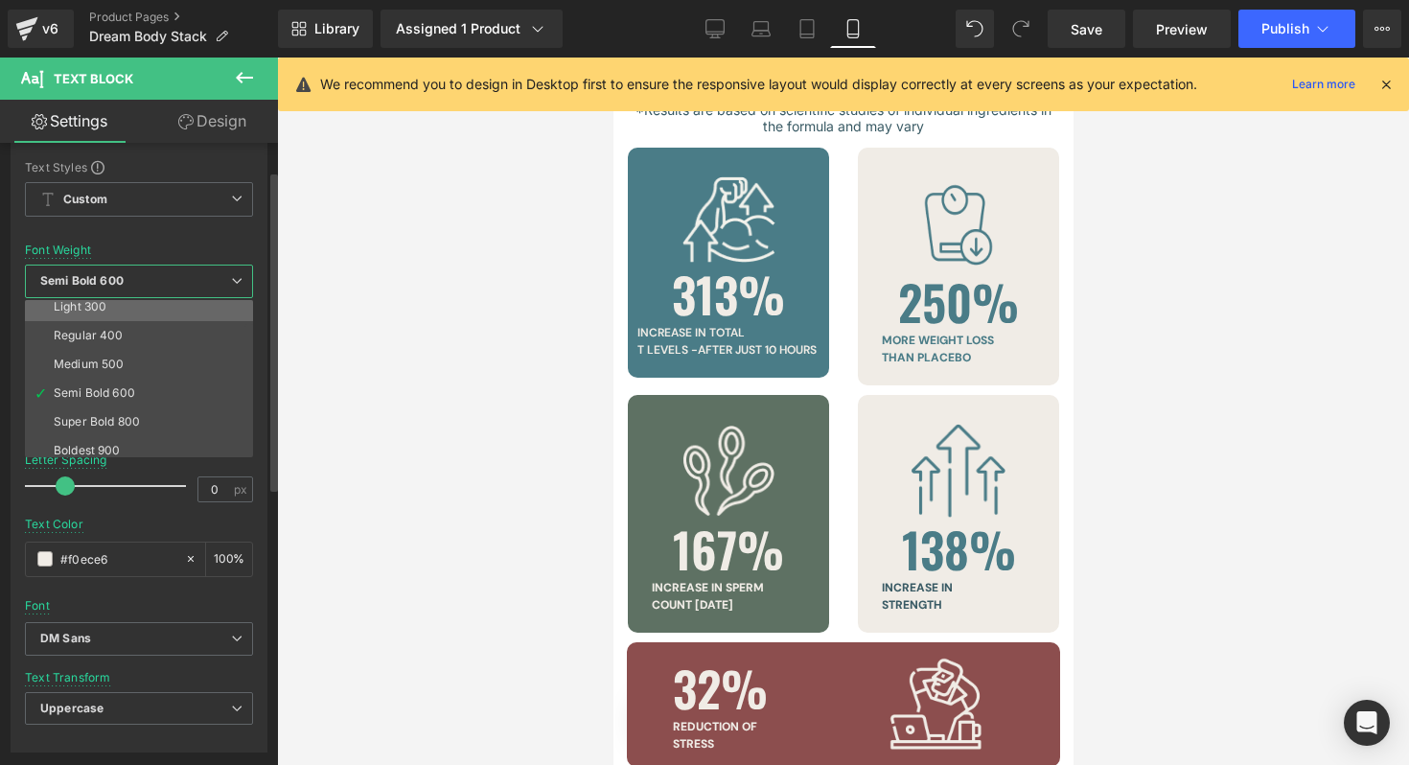
scroll to position [75, 0]
click at [106, 400] on li "Super Bold 800" at bounding box center [143, 412] width 237 height 29
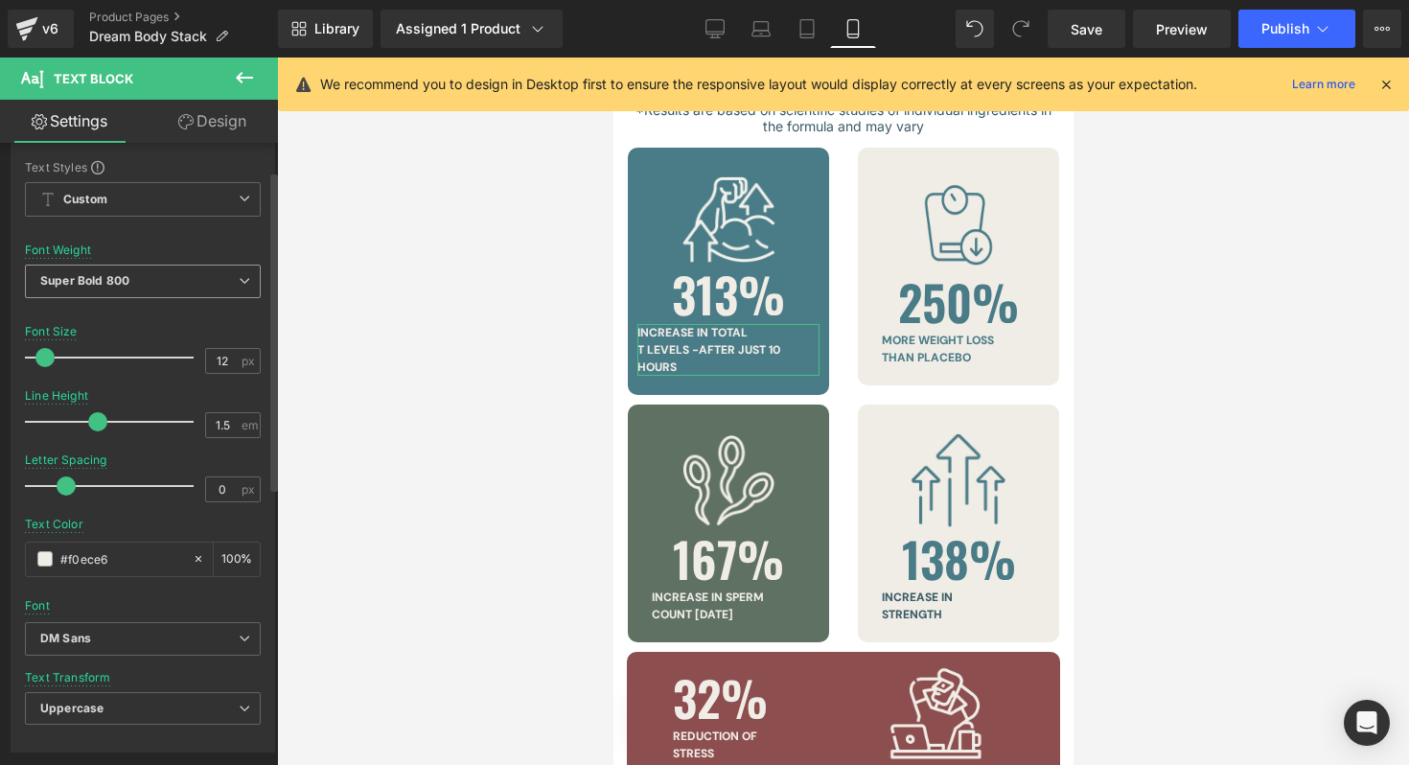
click at [183, 292] on span "Super Bold 800" at bounding box center [143, 282] width 236 height 34
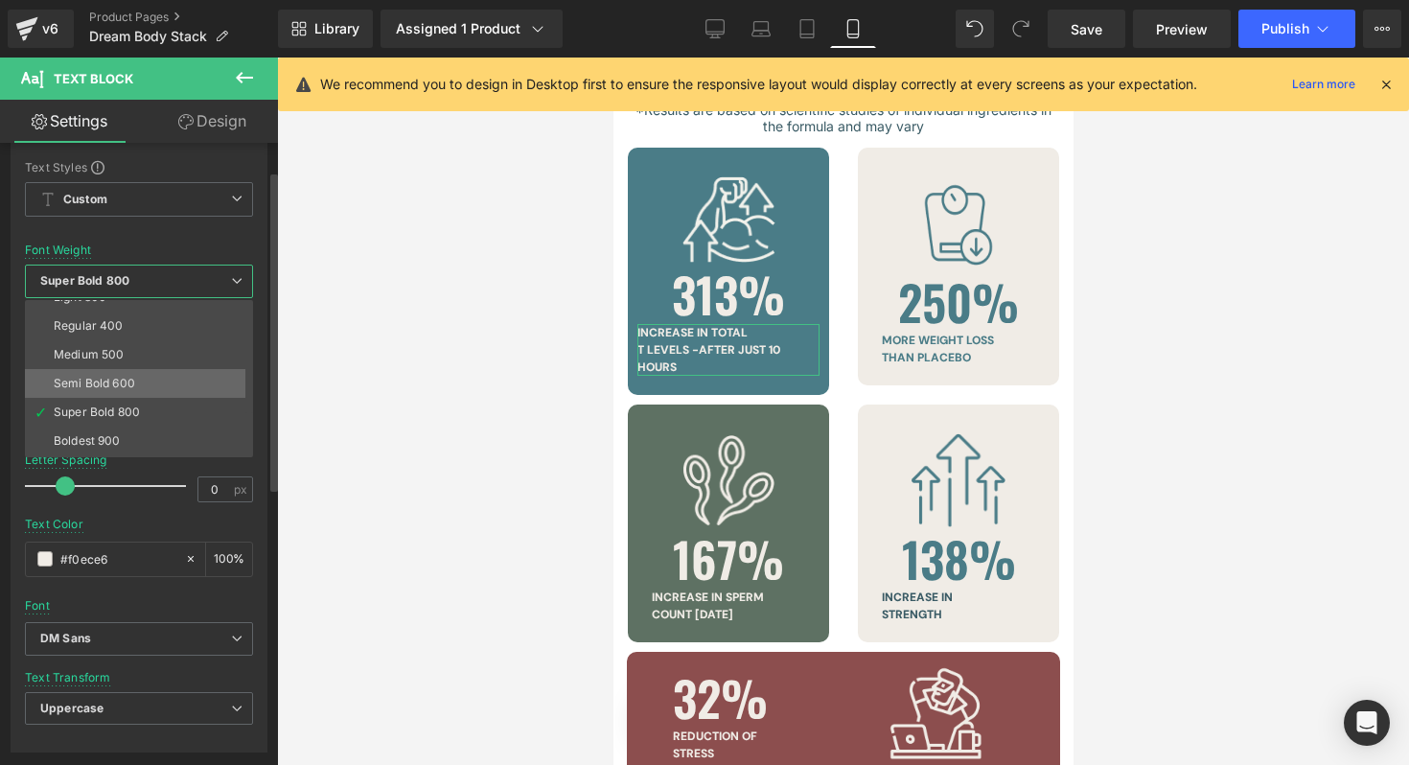
click at [117, 393] on li "Semi Bold 600" at bounding box center [143, 383] width 237 height 29
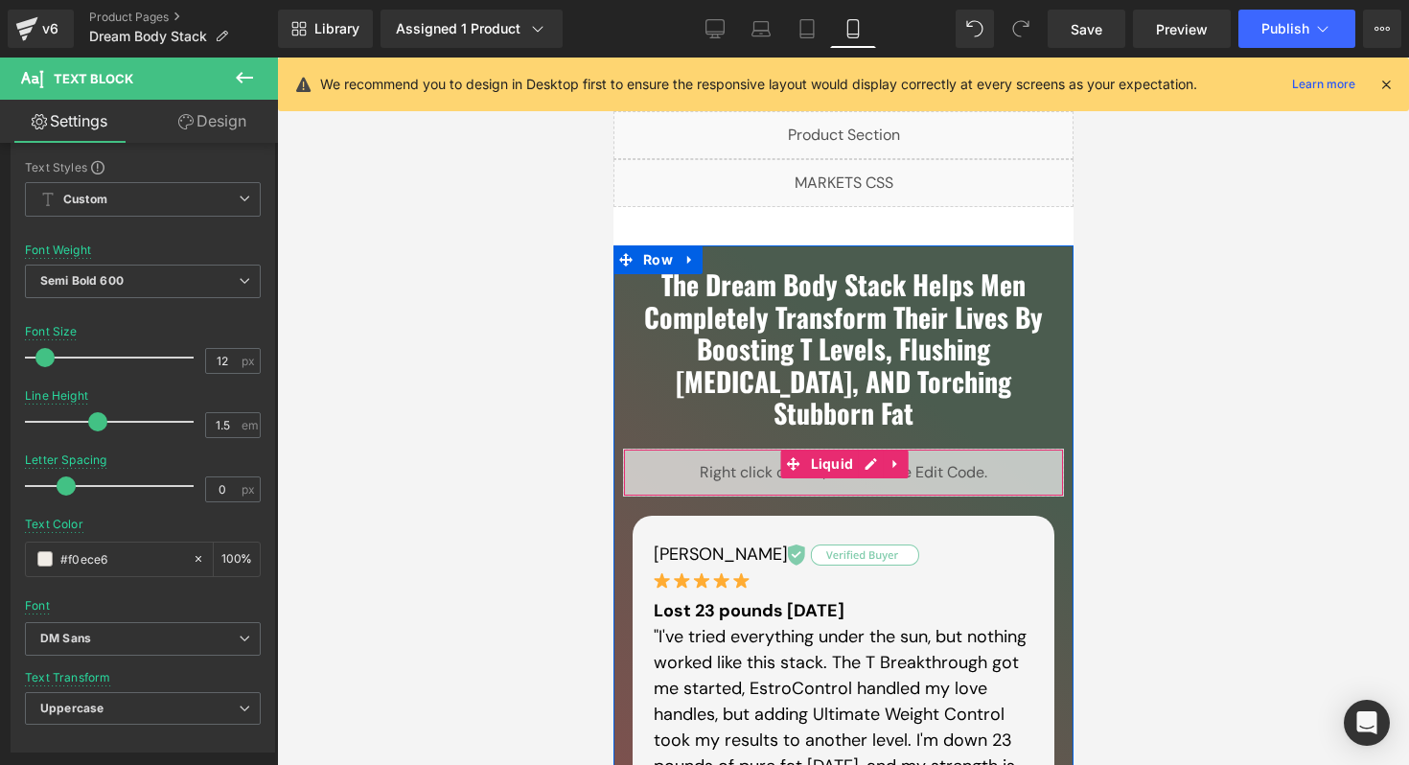
scroll to position [39, 0]
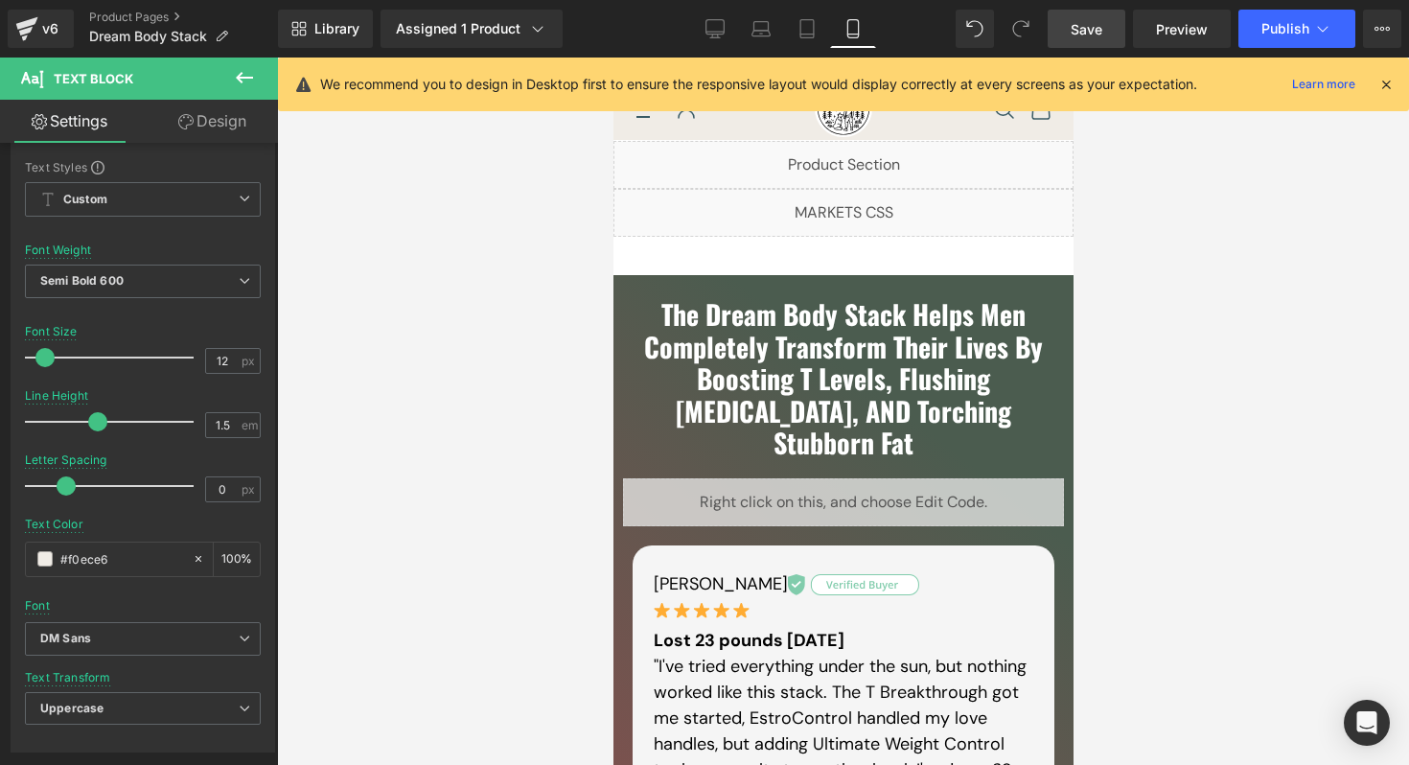
drag, startPoint x: 1077, startPoint y: 38, endPoint x: 25, endPoint y: 273, distance: 1078.3
click at [1077, 38] on link "Save" at bounding box center [1087, 29] width 78 height 38
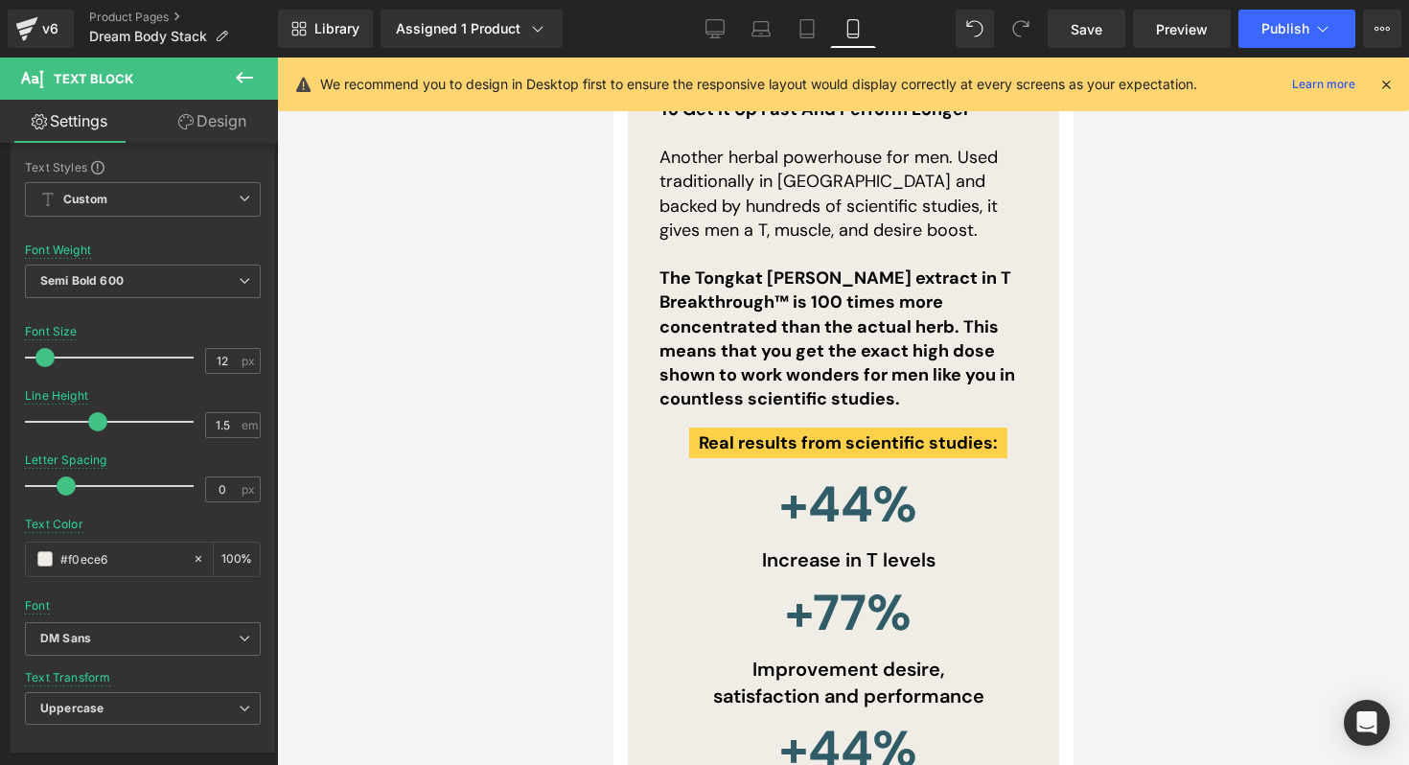
scroll to position [16807, 0]
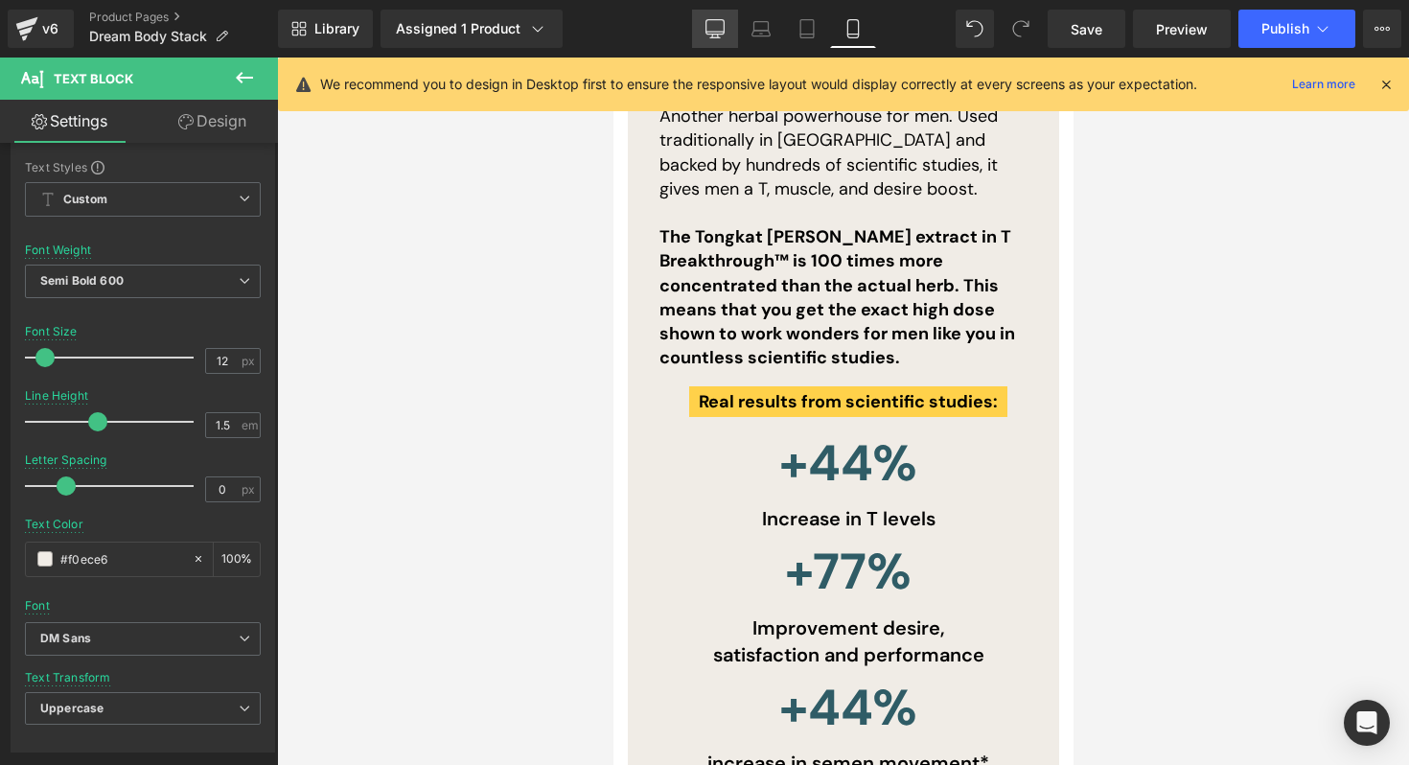
click at [705, 33] on icon at bounding box center [714, 28] width 19 height 19
type input "16"
type input "#3a5b65"
type input "100"
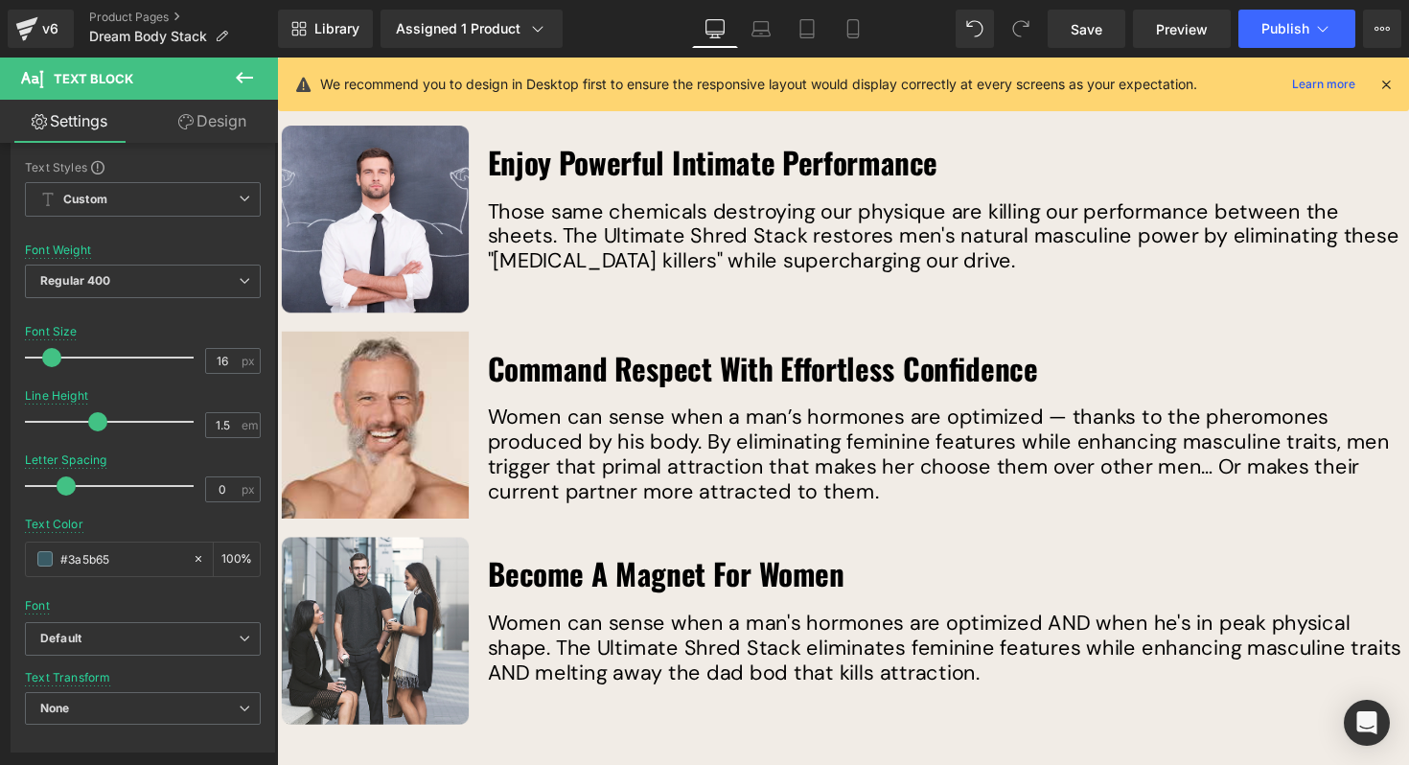
scroll to position [3806, 0]
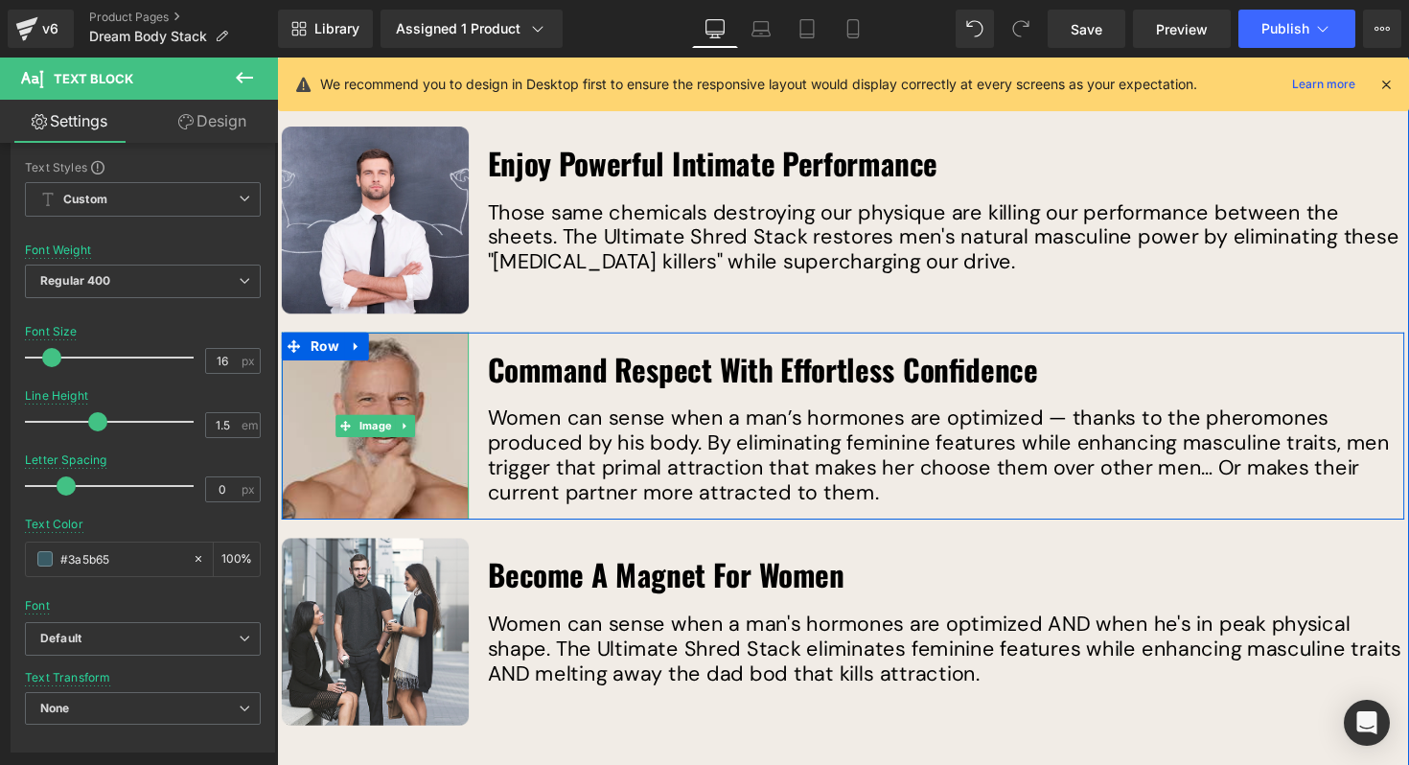
click at [428, 413] on img at bounding box center [378, 435] width 192 height 192
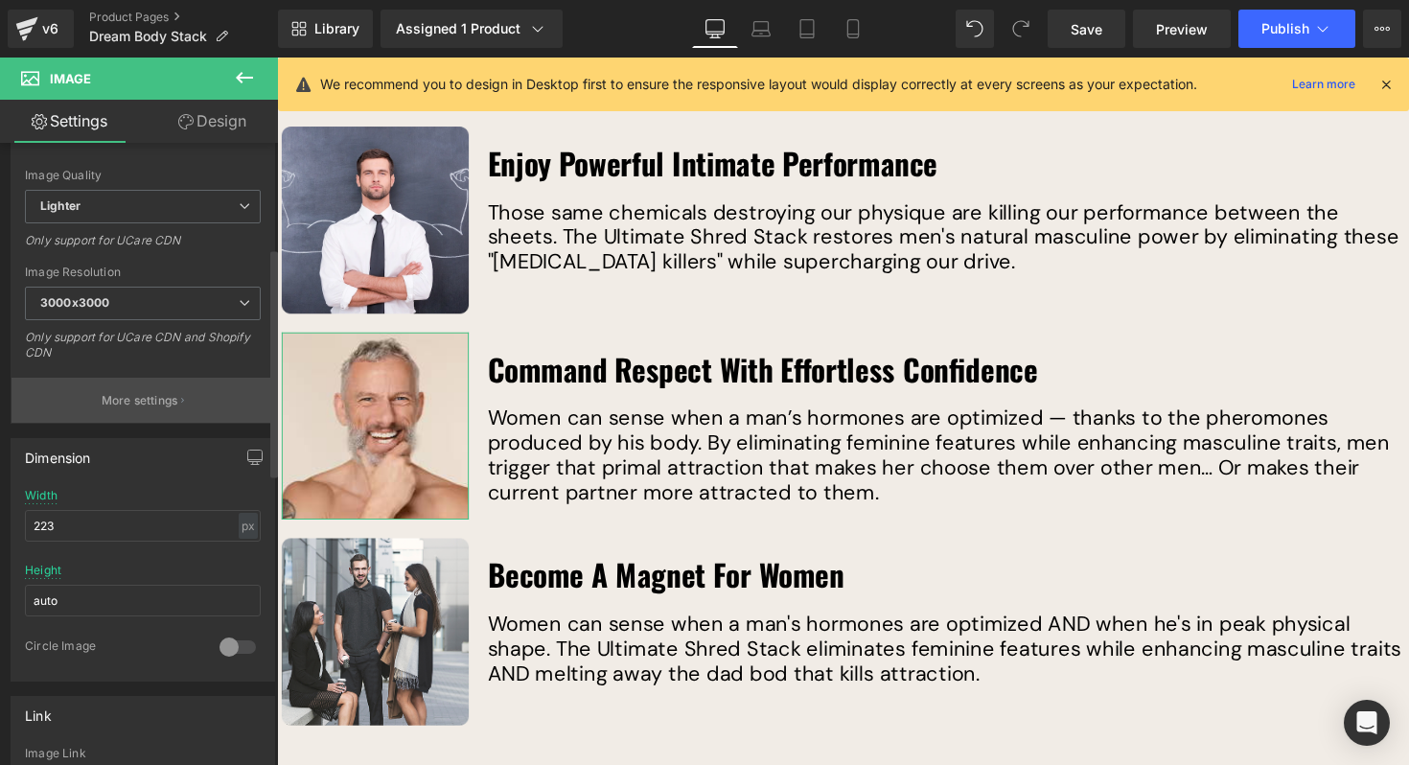
scroll to position [331, 0]
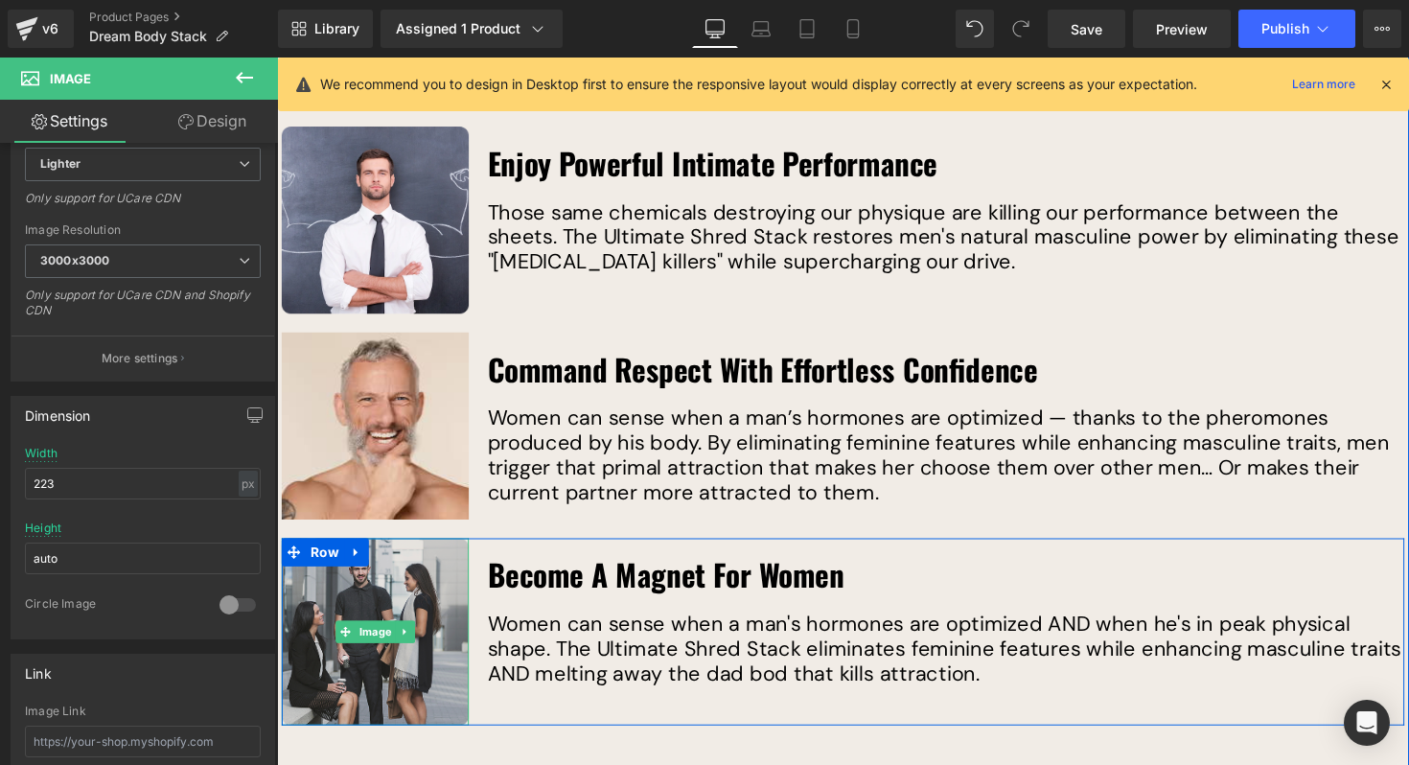
click at [388, 577] on img at bounding box center [378, 646] width 192 height 192
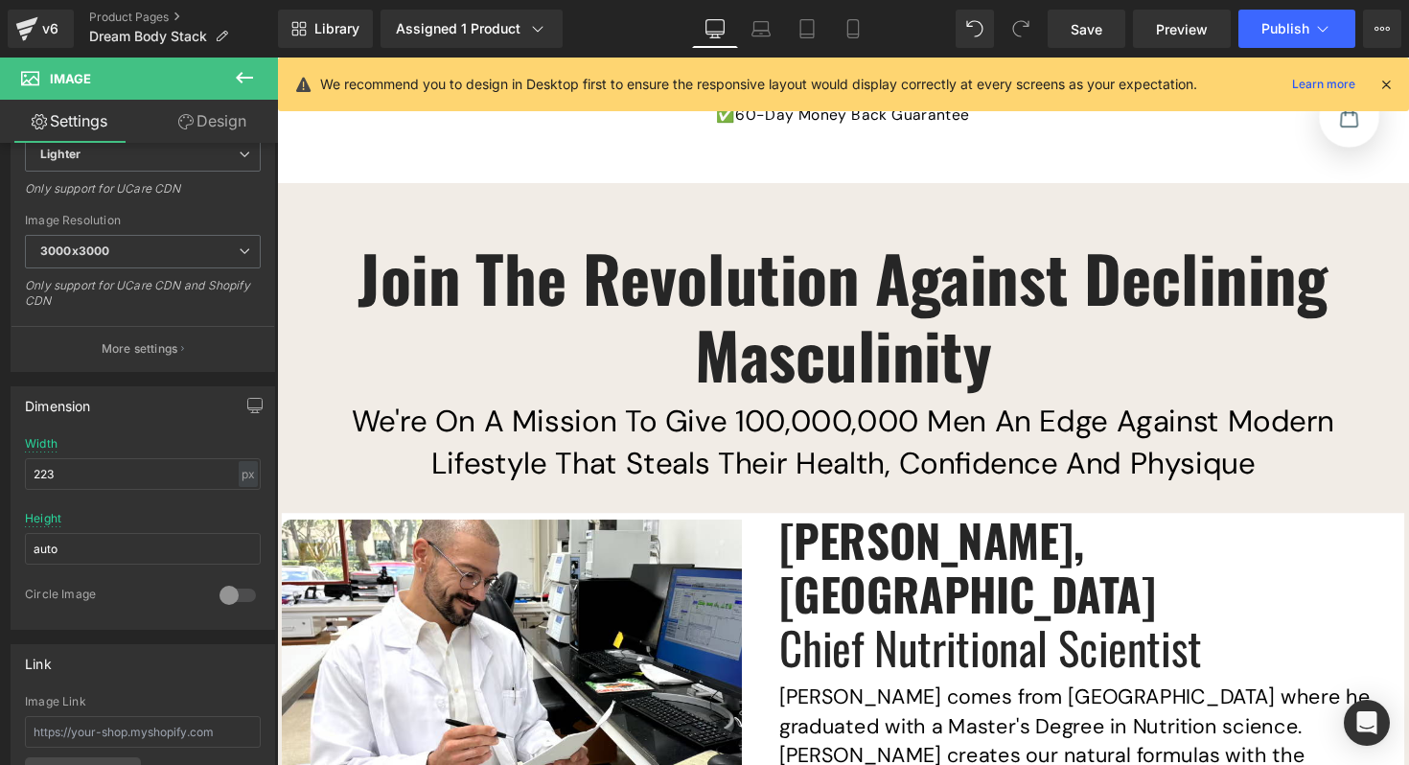
scroll to position [22038, 0]
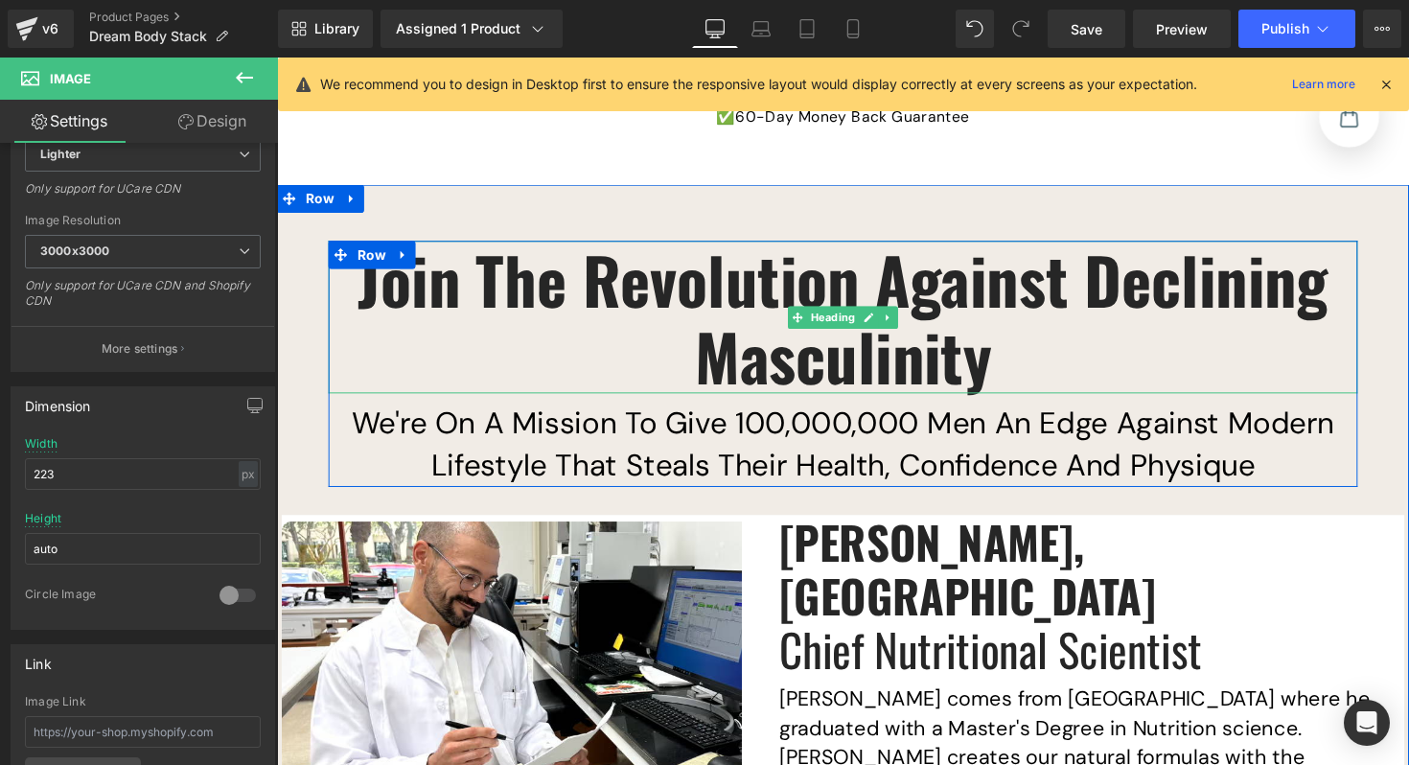
click at [717, 236] on span "Join The Revolution Against Declining Masculinity" at bounding box center [857, 323] width 994 height 175
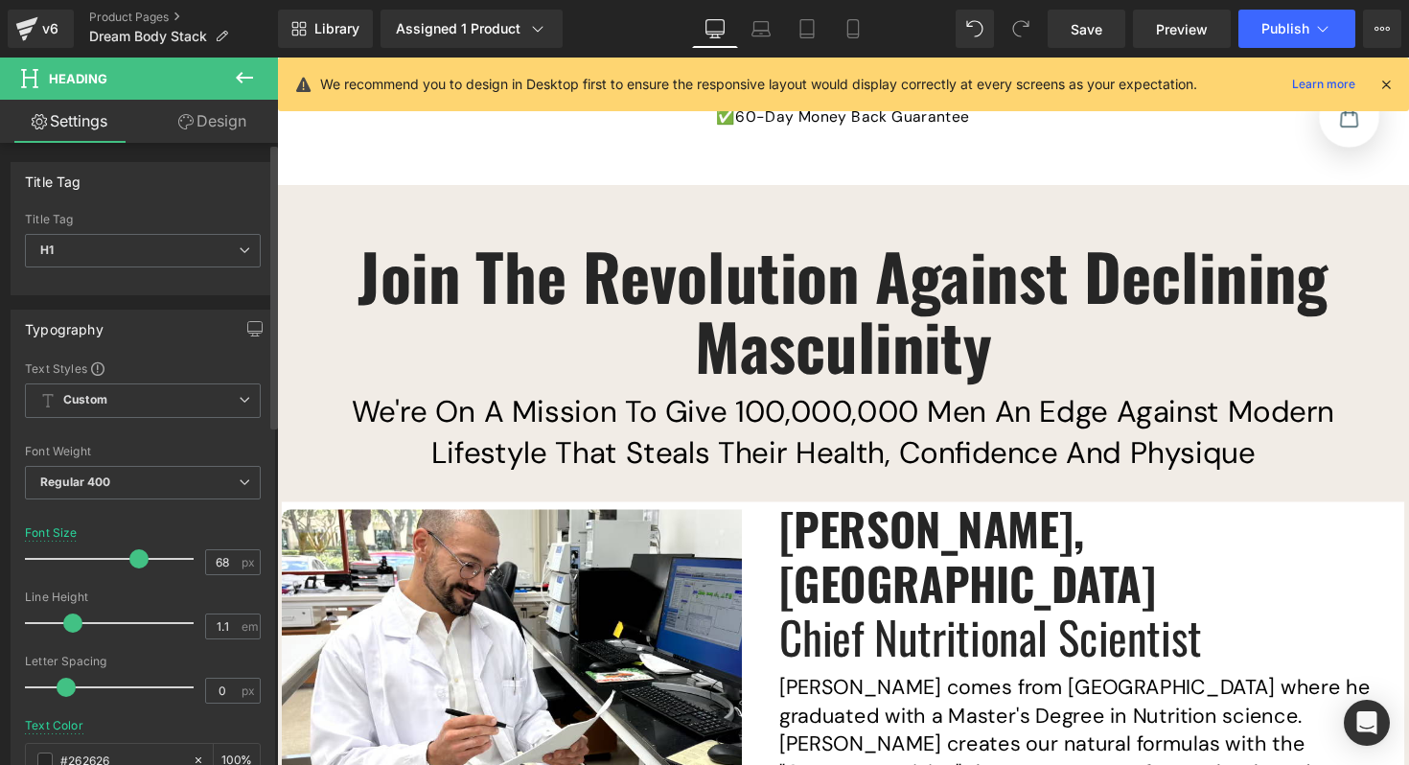
click at [70, 622] on span at bounding box center [72, 622] width 19 height 19
type input "1.2"
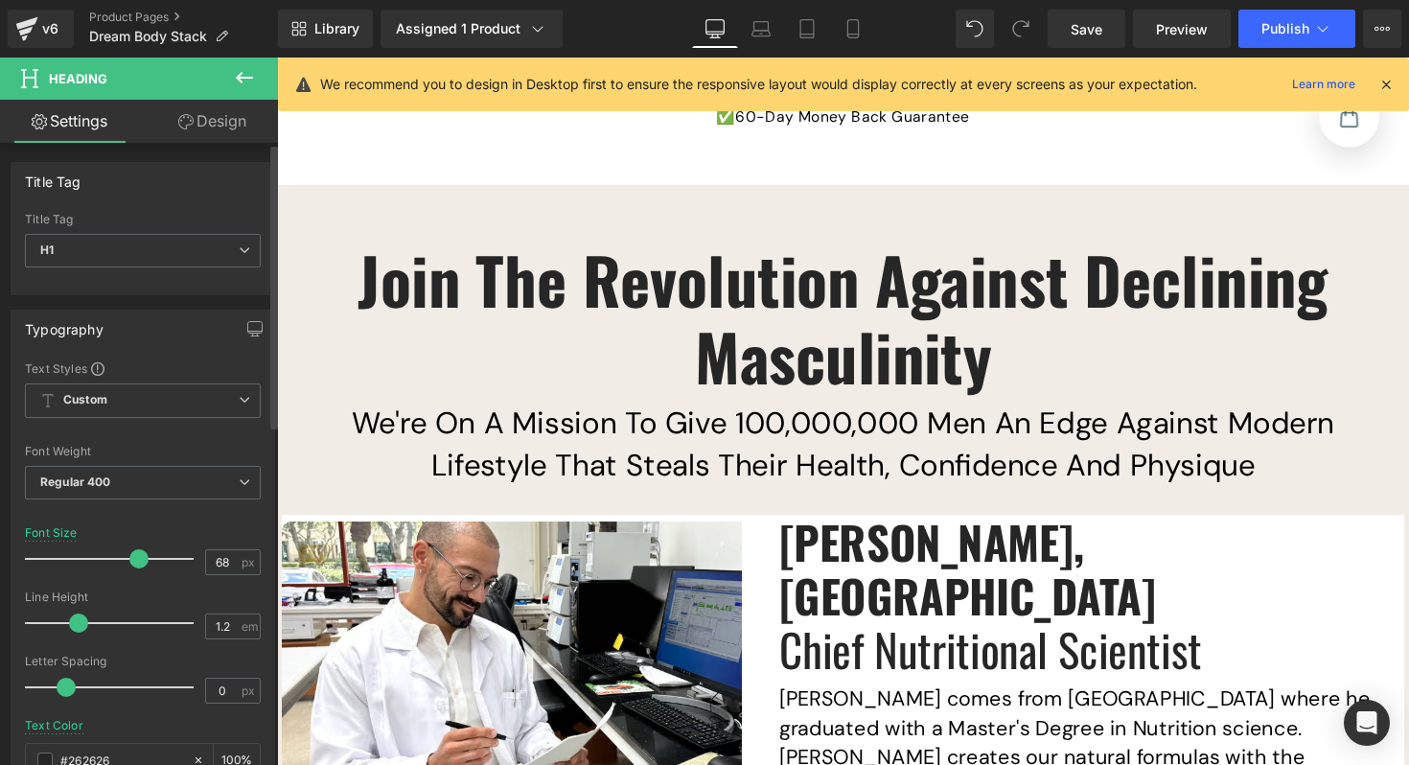
click at [80, 625] on span at bounding box center [78, 622] width 19 height 19
click at [1101, 32] on span "Save" at bounding box center [1087, 29] width 32 height 20
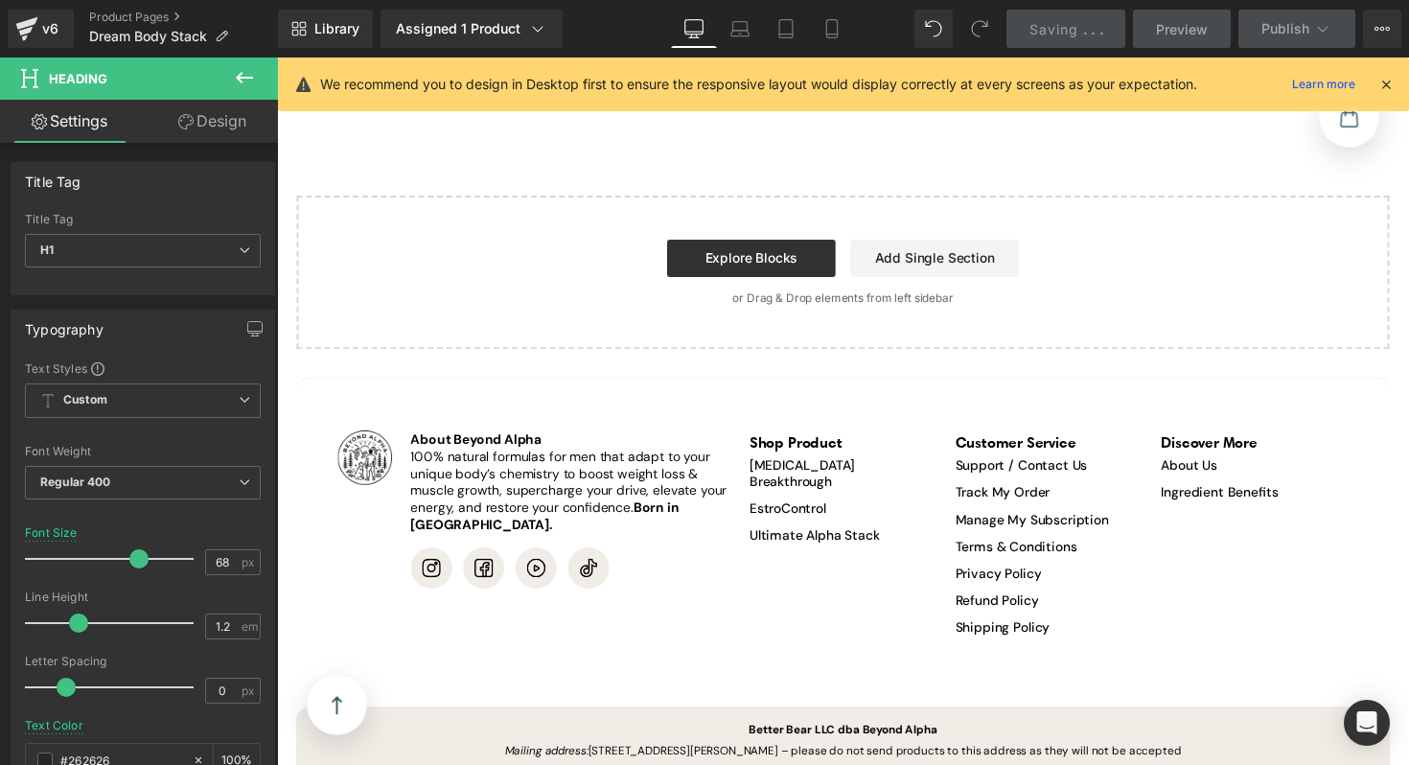
scroll to position [24485, 0]
